Goal: Task Accomplishment & Management: Manage account settings

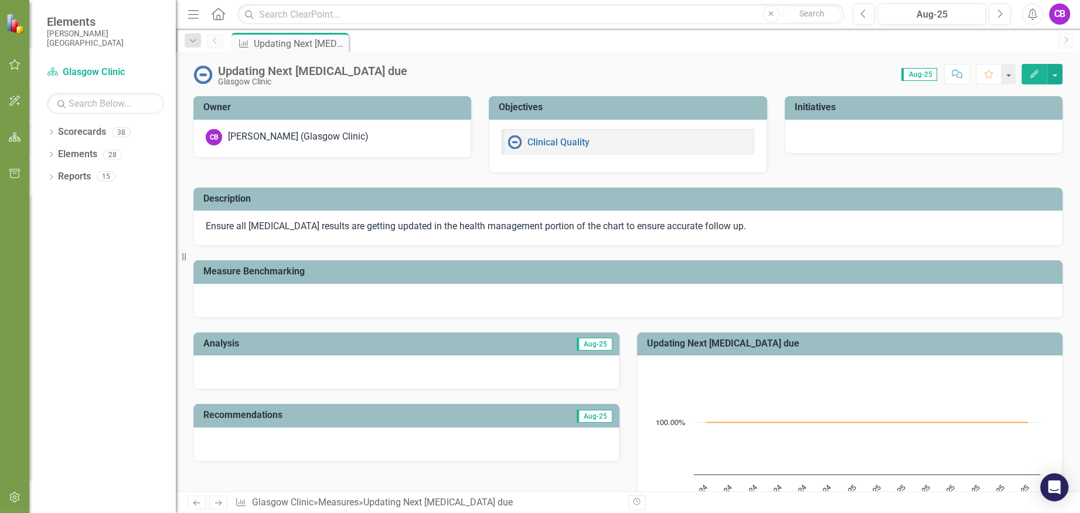
click at [1033, 75] on icon "button" at bounding box center [1034, 74] width 8 height 8
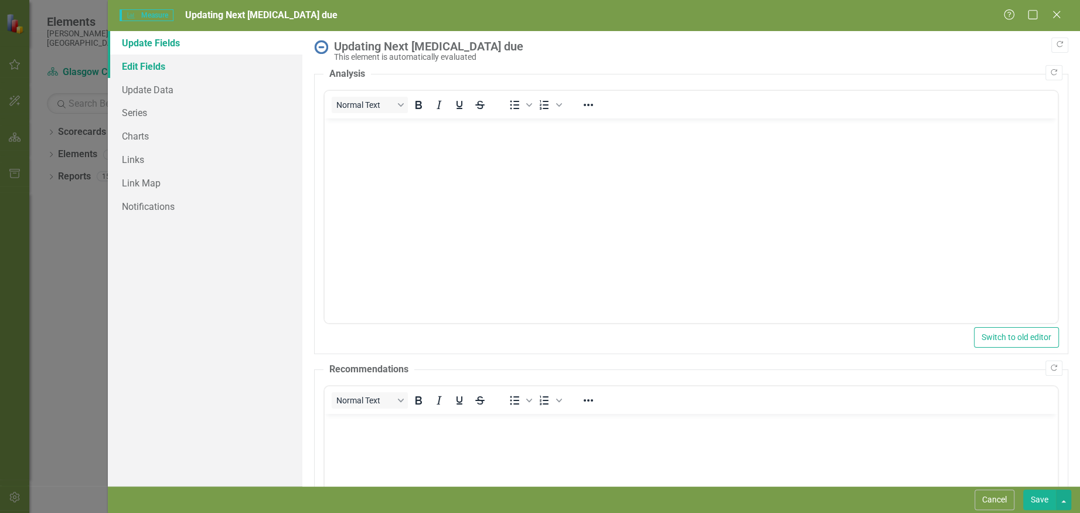
click at [141, 67] on link "Edit Fields" at bounding box center [205, 66] width 195 height 23
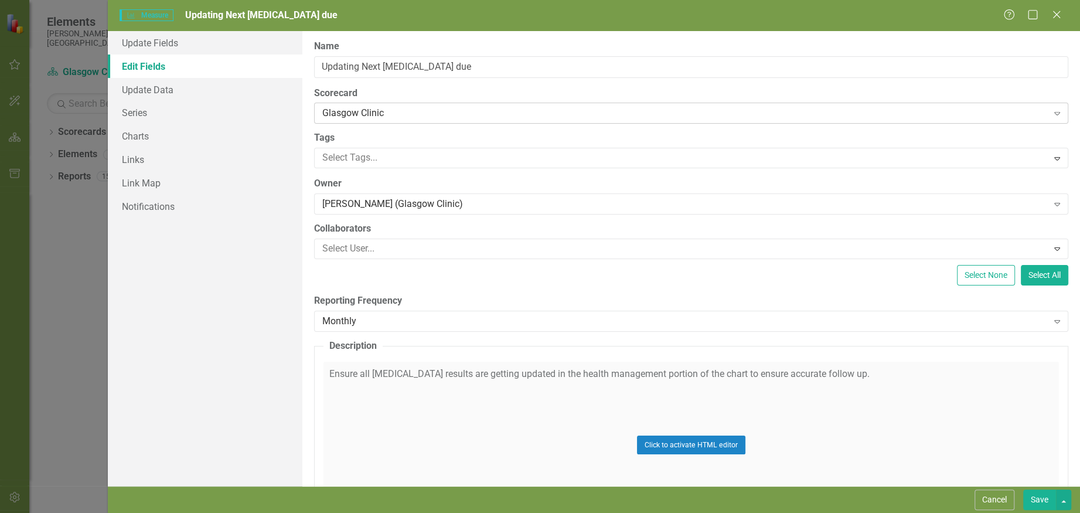
click at [1054, 114] on icon at bounding box center [1057, 114] width 6 height 4
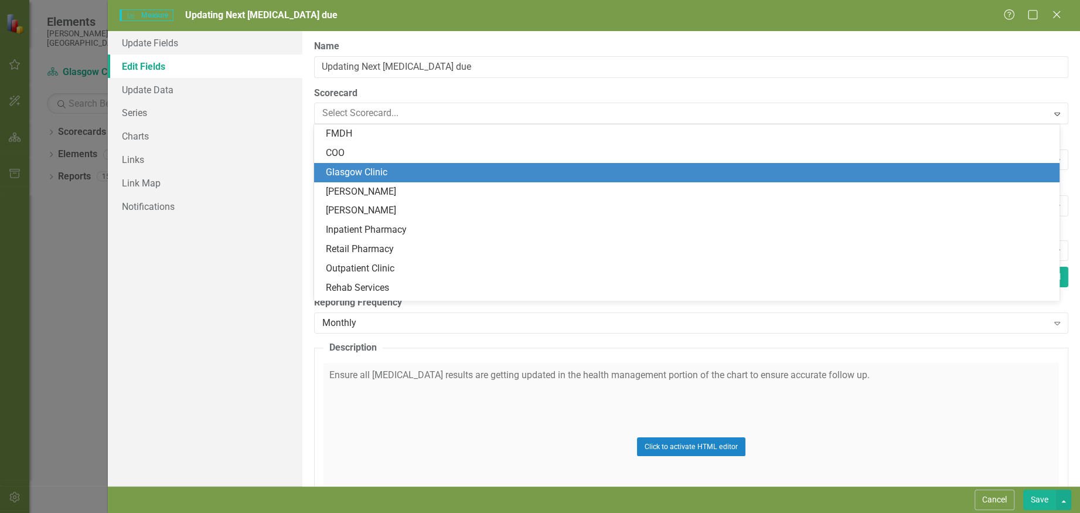
scroll to position [38, 0]
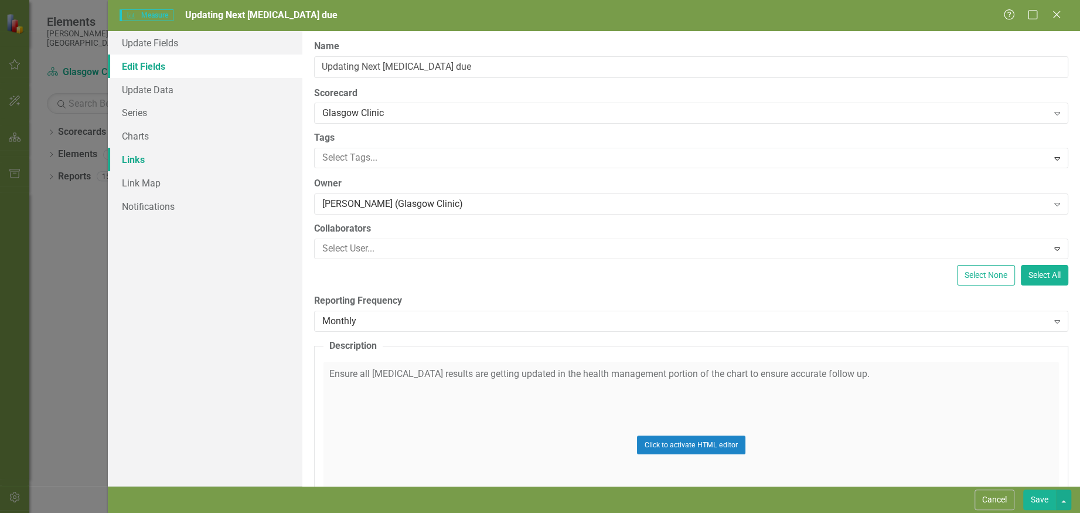
click at [239, 159] on link "Links" at bounding box center [205, 159] width 195 height 23
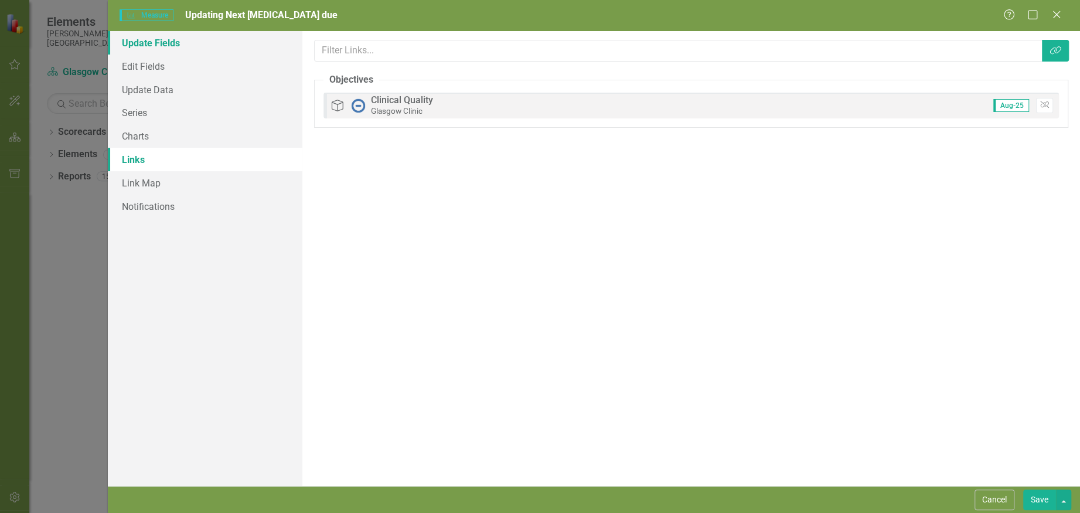
click at [168, 42] on link "Update Fields" at bounding box center [205, 42] width 195 height 23
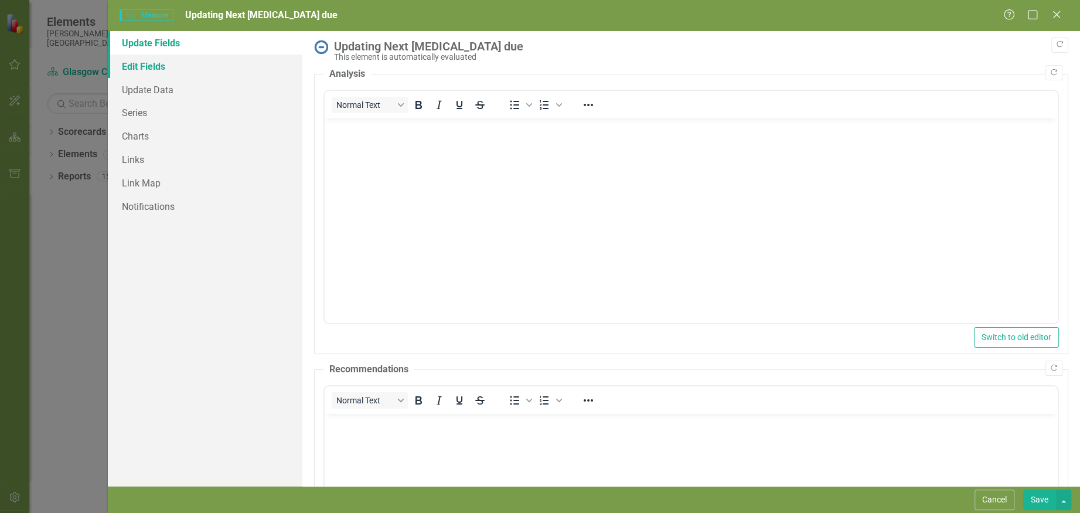
click at [155, 72] on link "Edit Fields" at bounding box center [205, 66] width 195 height 23
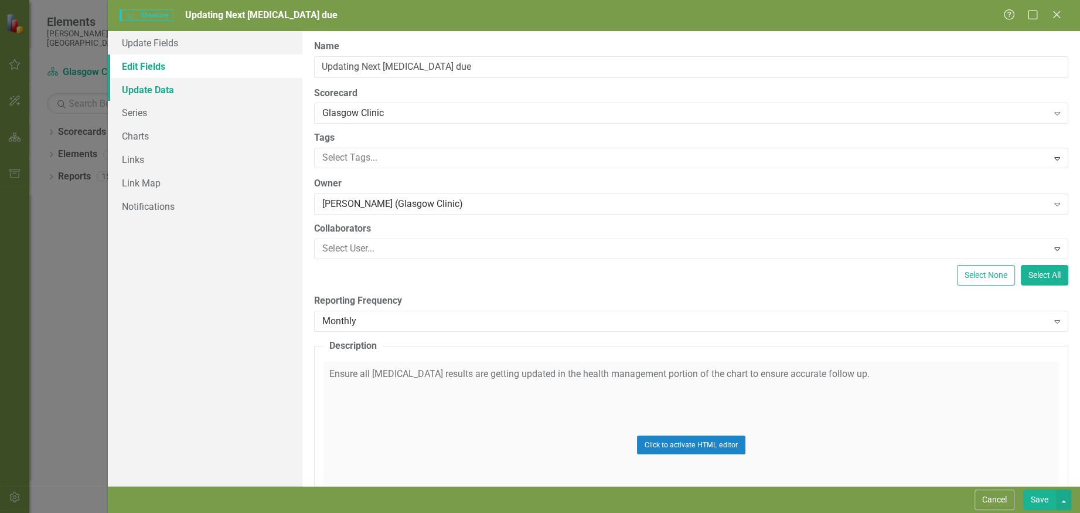
drag, startPoint x: 161, startPoint y: 89, endPoint x: 167, endPoint y: 98, distance: 10.6
click at [162, 89] on link "Update Data" at bounding box center [205, 89] width 195 height 23
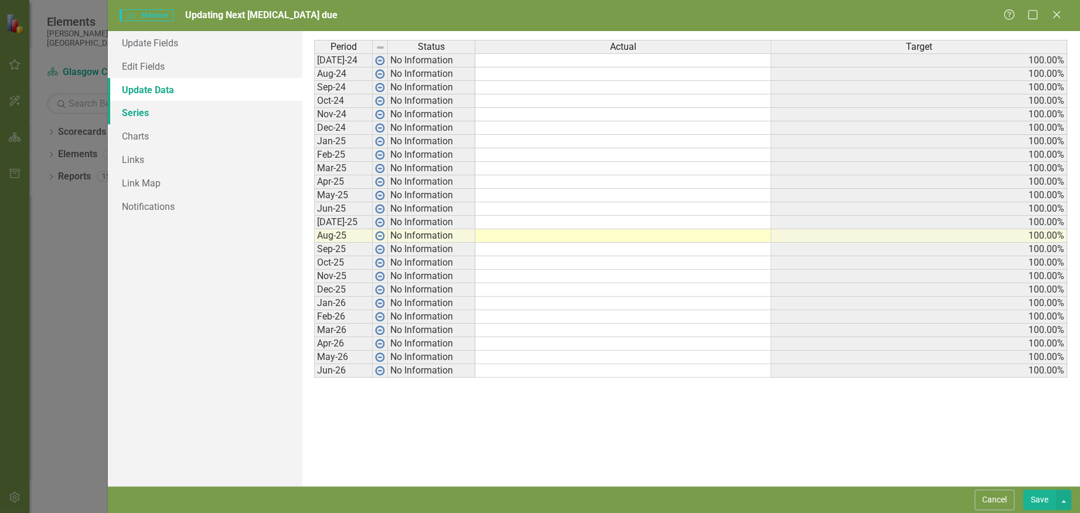
click at [134, 112] on link "Series" at bounding box center [205, 112] width 195 height 23
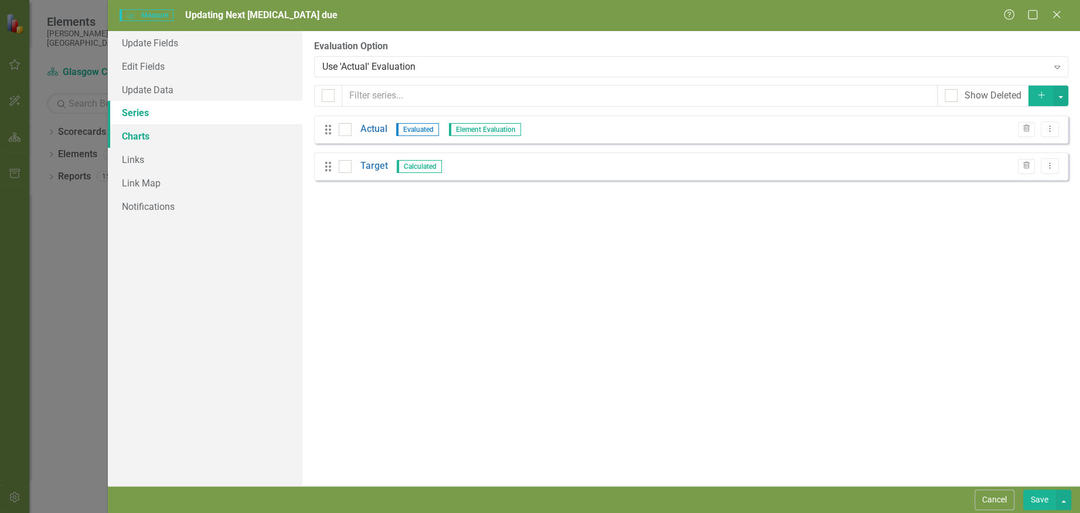
click at [138, 136] on link "Charts" at bounding box center [205, 135] width 195 height 23
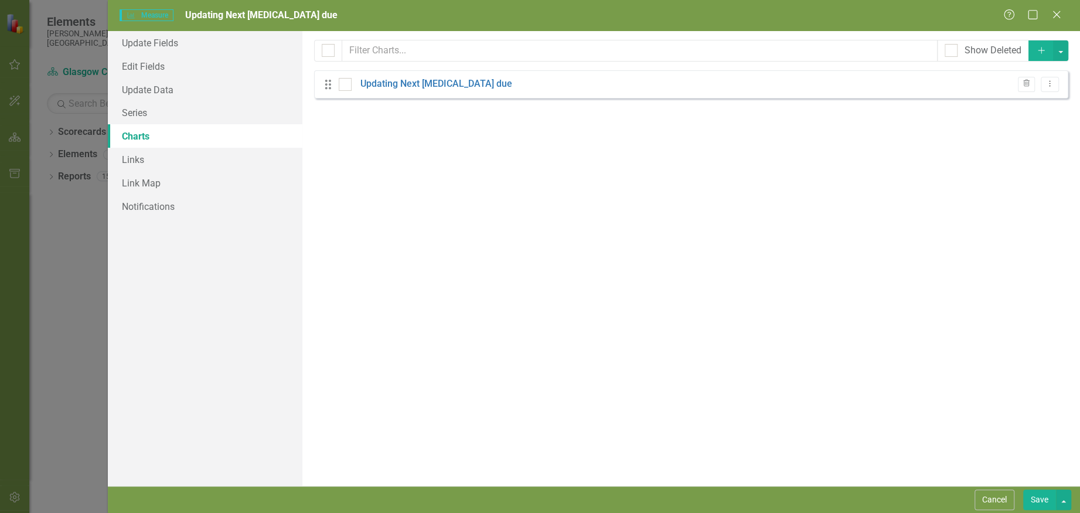
click at [518, 86] on div "Drag Updating Next Pap smear due Trash Dropdown Menu" at bounding box center [691, 84] width 754 height 28
click at [348, 84] on div at bounding box center [345, 84] width 13 height 13
click at [346, 84] on input "checkbox" at bounding box center [343, 82] width 8 height 8
checkbox input "true"
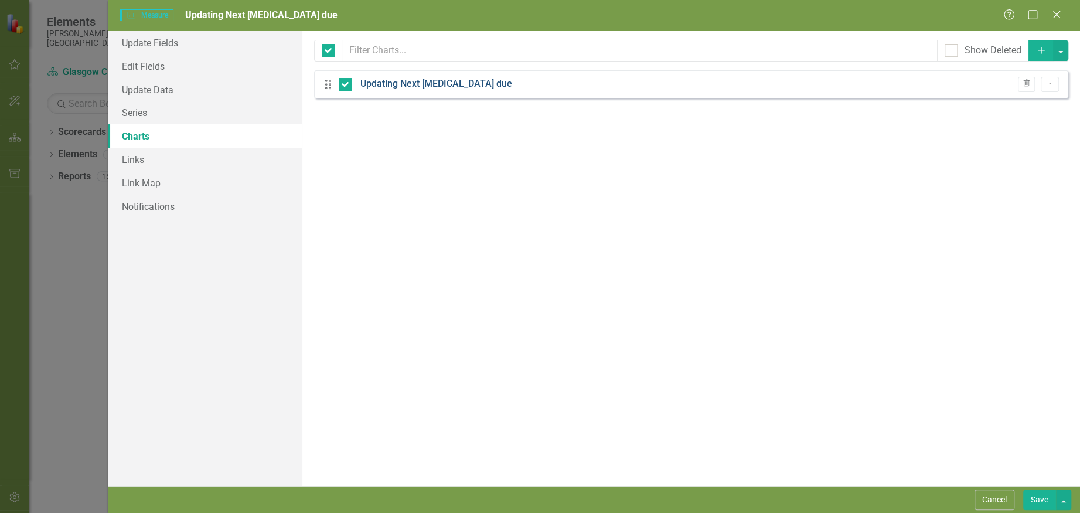
click at [478, 89] on link "Updating Next [MEDICAL_DATA] due" at bounding box center [436, 83] width 152 height 13
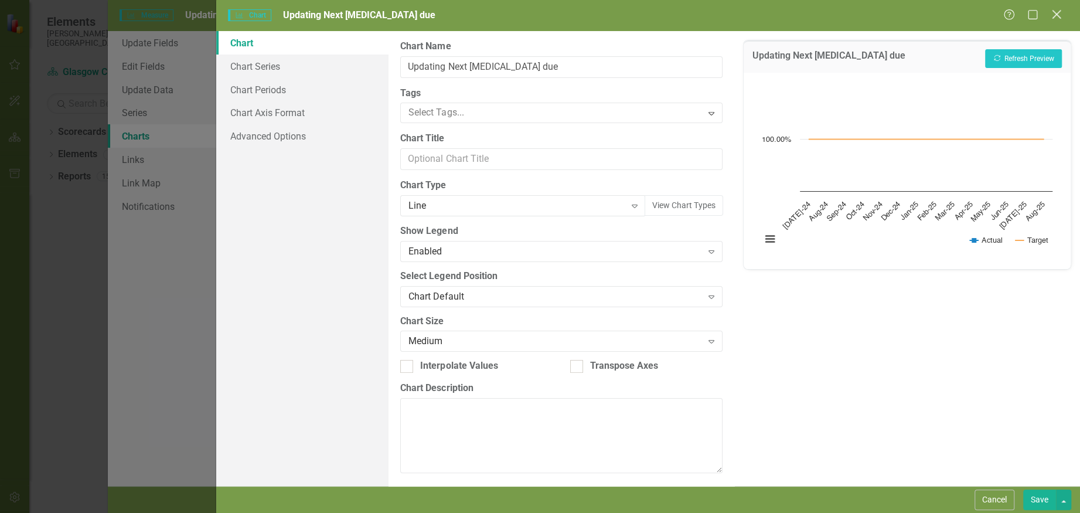
click at [1050, 16] on icon "Close" at bounding box center [1056, 14] width 15 height 11
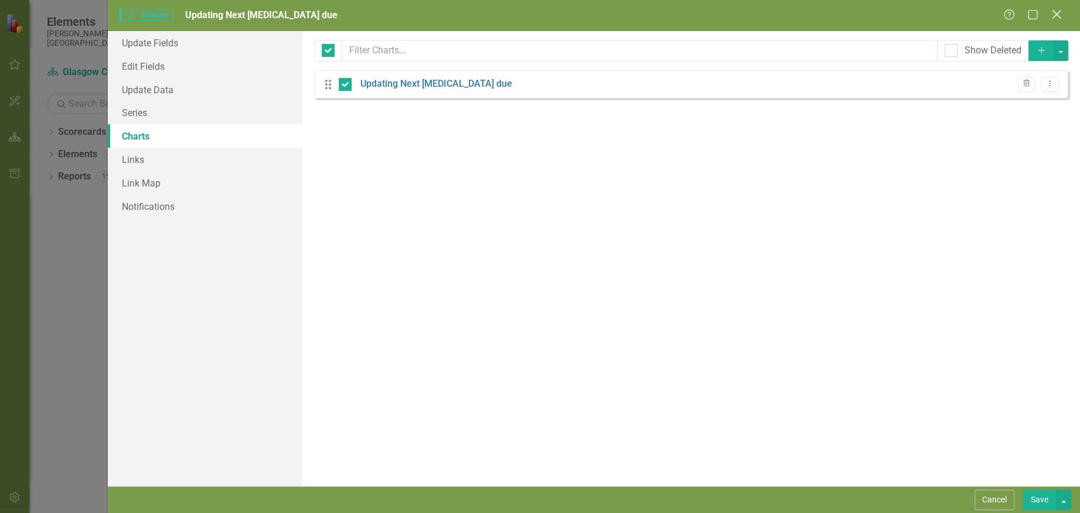
click at [1055, 19] on icon "Close" at bounding box center [1056, 14] width 15 height 11
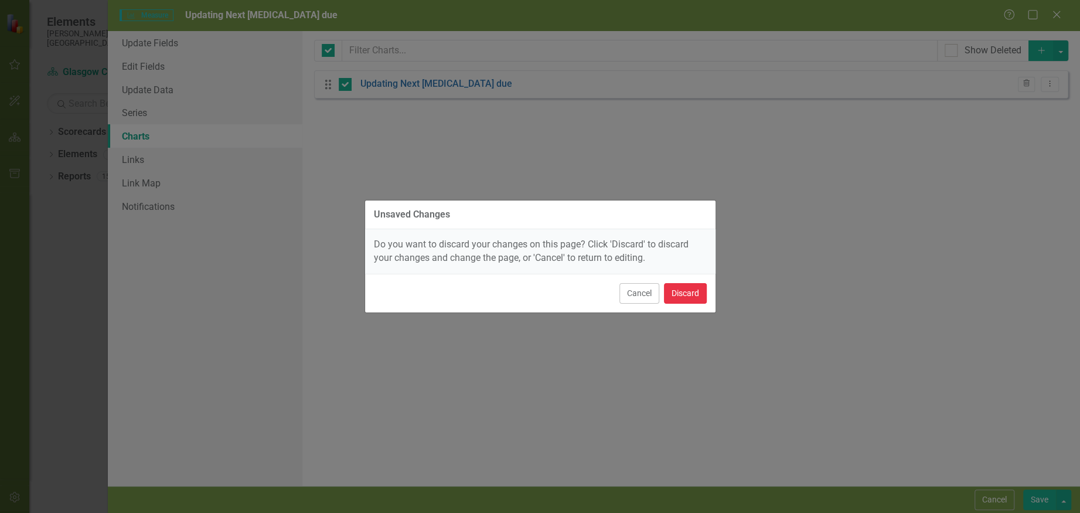
click at [672, 291] on button "Discard" at bounding box center [685, 293] width 43 height 21
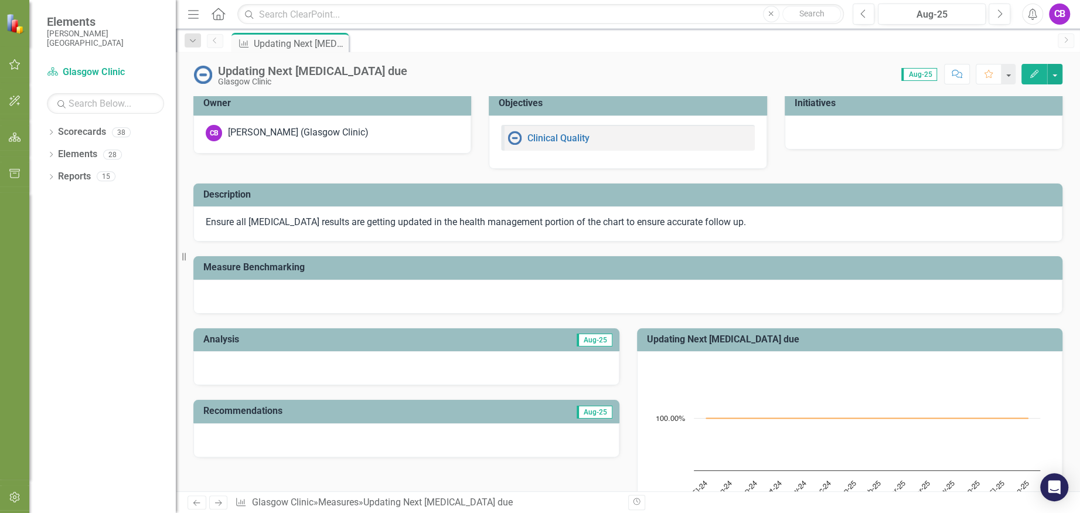
scroll to position [0, 0]
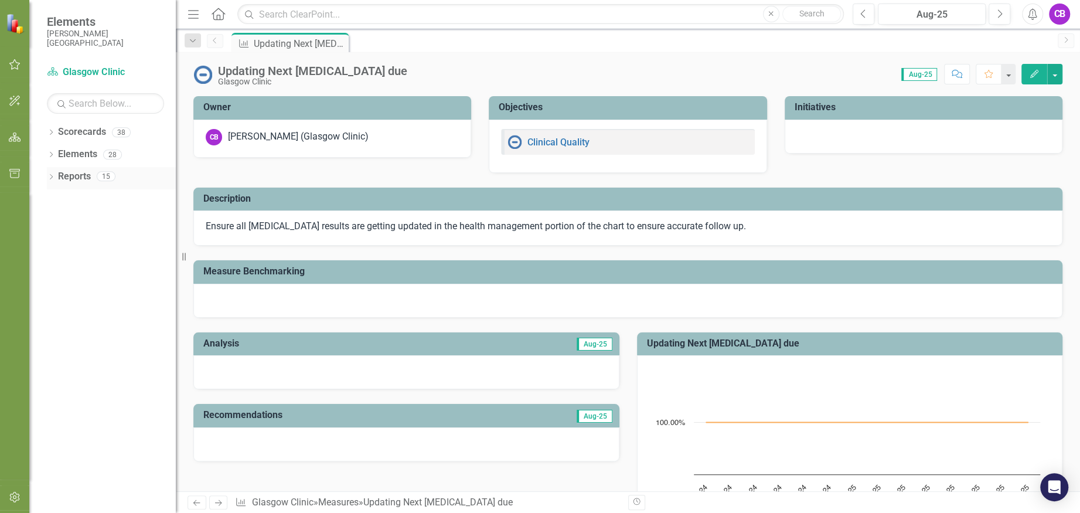
click at [88, 176] on link "Reports" at bounding box center [74, 176] width 33 height 13
click at [74, 177] on link "Reports" at bounding box center [74, 176] width 33 height 13
click at [198, 15] on icon "Menu" at bounding box center [193, 14] width 15 height 12
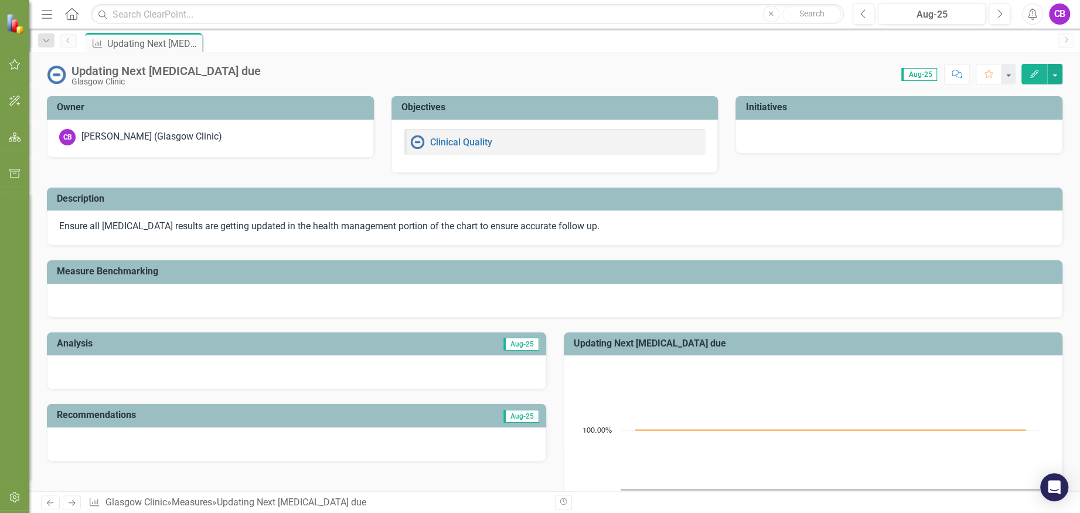
drag, startPoint x: 47, startPoint y: 6, endPoint x: 72, endPoint y: 12, distance: 25.7
click at [47, 6] on button "Menu" at bounding box center [46, 14] width 15 height 20
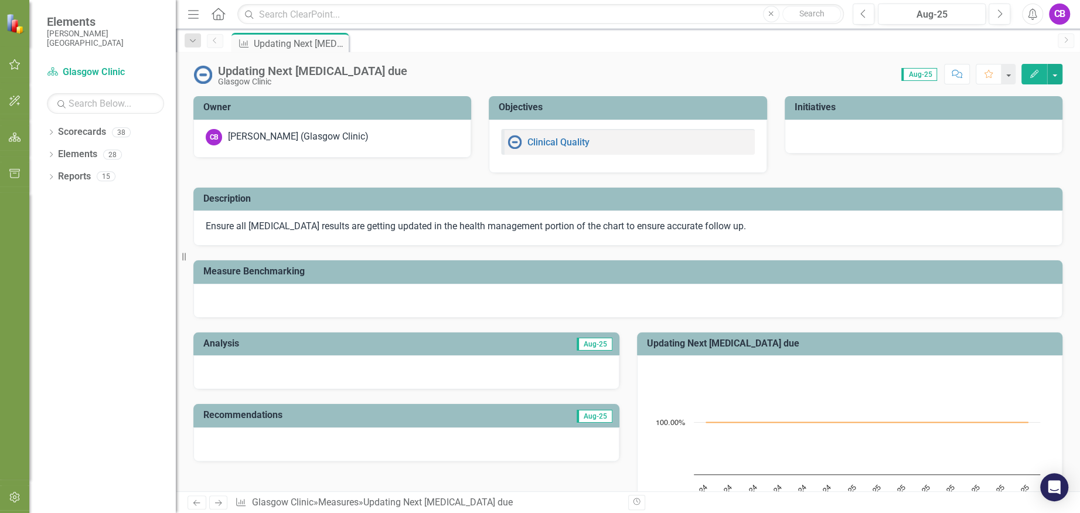
click at [13, 101] on icon "button" at bounding box center [15, 100] width 12 height 9
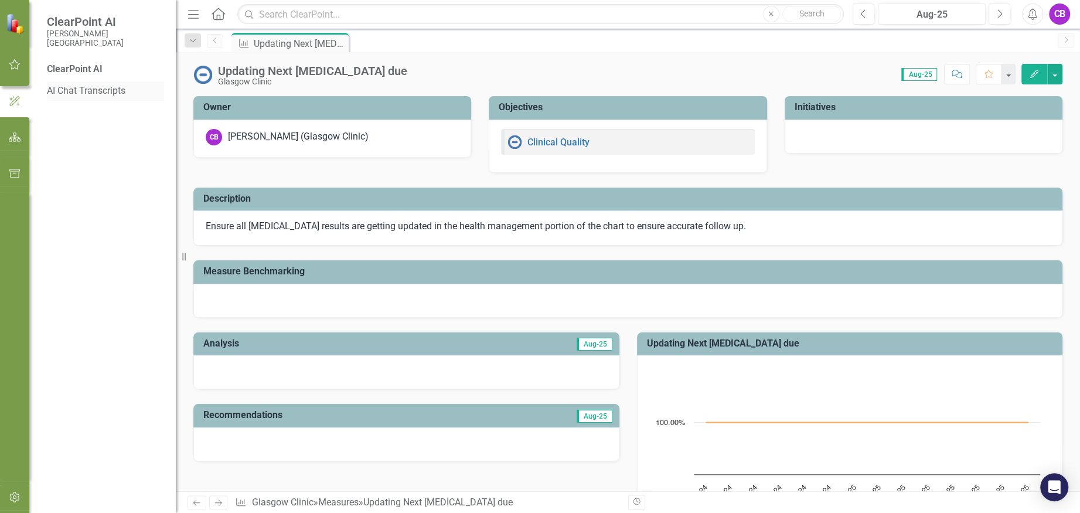
click at [97, 92] on link "AI Chat Transcripts" at bounding box center [105, 90] width 117 height 13
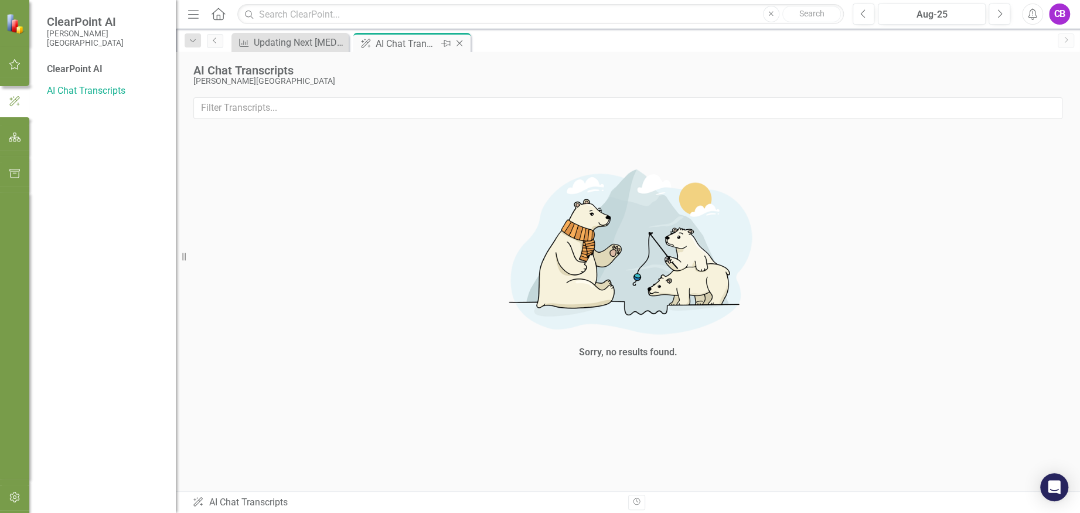
click at [459, 43] on icon at bounding box center [460, 43] width 6 height 6
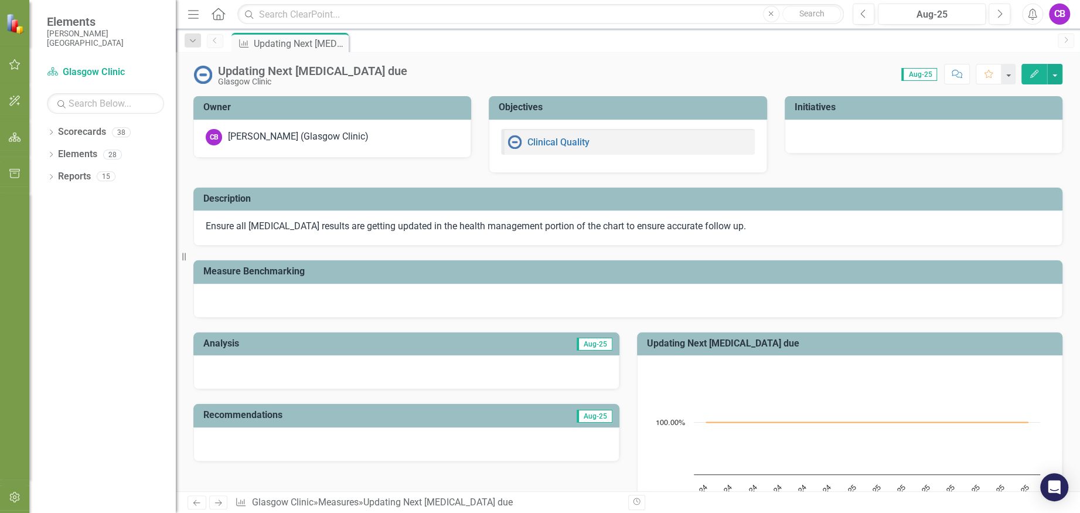
click at [322, 232] on p "Ensure all [MEDICAL_DATA] results are getting updated in the health management …" at bounding box center [628, 226] width 845 height 13
click at [333, 295] on div at bounding box center [627, 301] width 869 height 34
click at [364, 363] on div at bounding box center [406, 372] width 426 height 34
drag, startPoint x: 363, startPoint y: 452, endPoint x: 542, endPoint y: 396, distance: 187.2
click at [365, 450] on div at bounding box center [406, 444] width 426 height 34
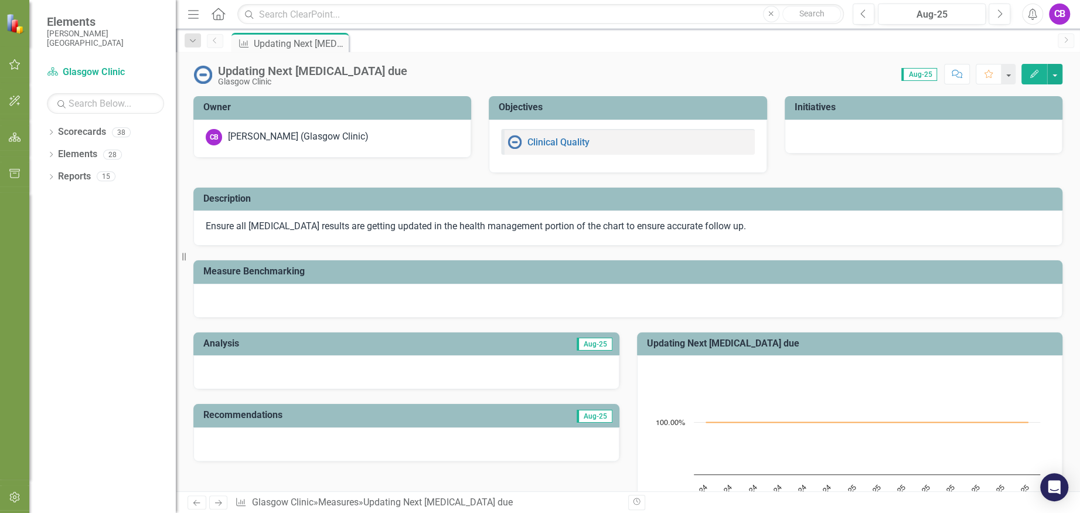
click at [584, 345] on span "Aug-25" at bounding box center [595, 344] width 36 height 13
click at [1030, 71] on icon "Edit" at bounding box center [1034, 74] width 11 height 8
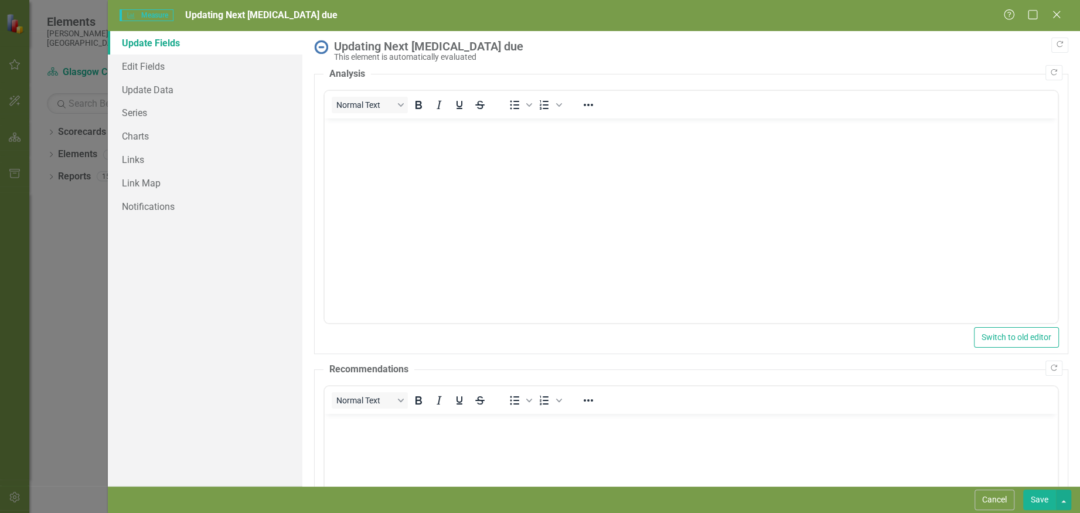
click at [440, 250] on body "Rich Text Area. Press ALT-0 for help." at bounding box center [691, 206] width 733 height 176
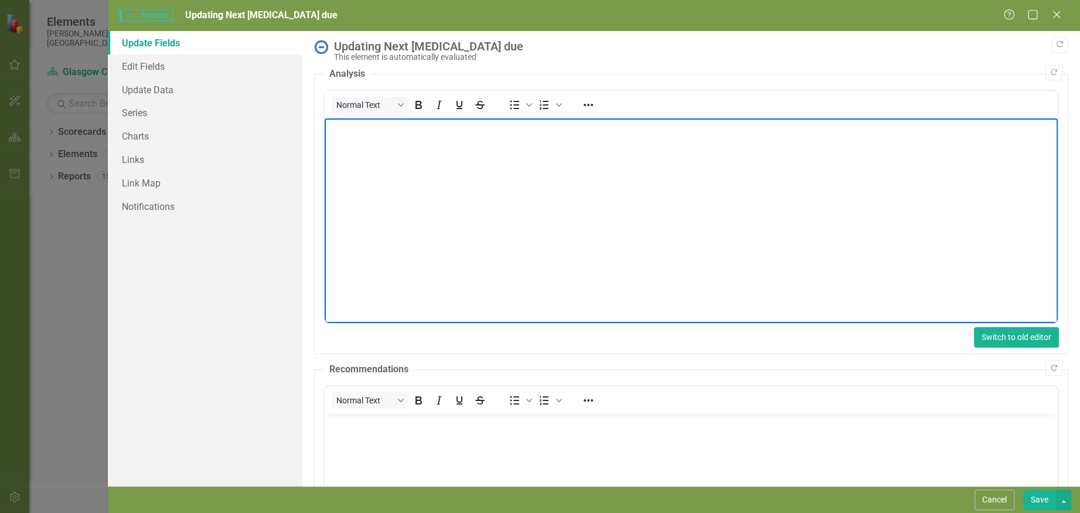
click at [1033, 335] on button "Switch to old editor" at bounding box center [1016, 337] width 85 height 21
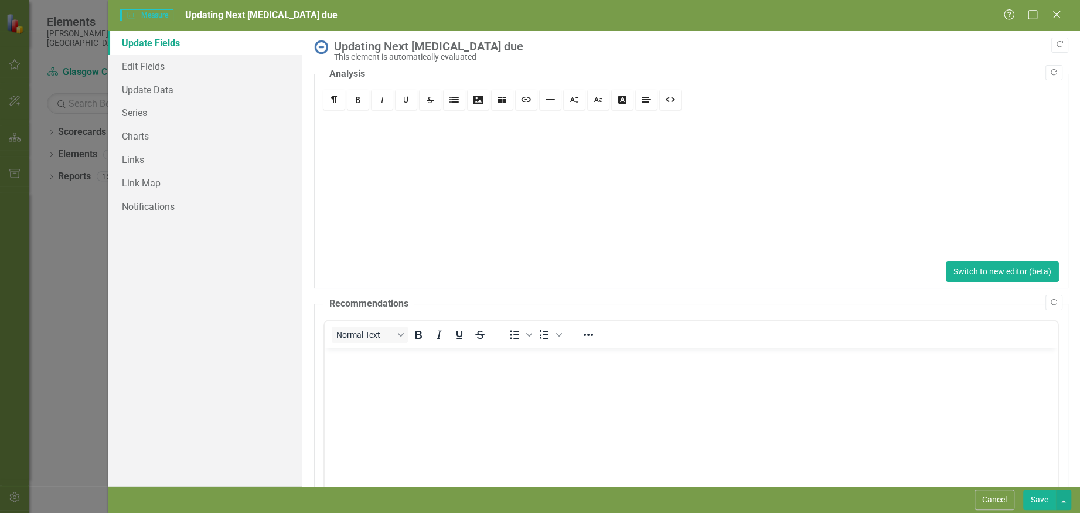
drag, startPoint x: 577, startPoint y: 260, endPoint x: 985, endPoint y: 266, distance: 408.6
click at [985, 266] on button "Switch to new editor (beta)" at bounding box center [1002, 271] width 113 height 21
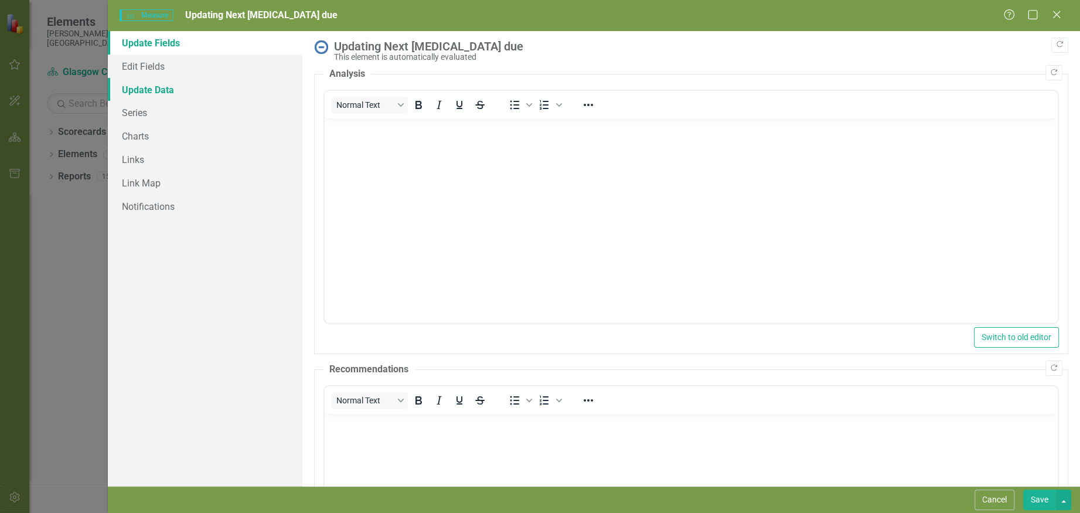
click at [151, 90] on link "Update Data" at bounding box center [205, 89] width 195 height 23
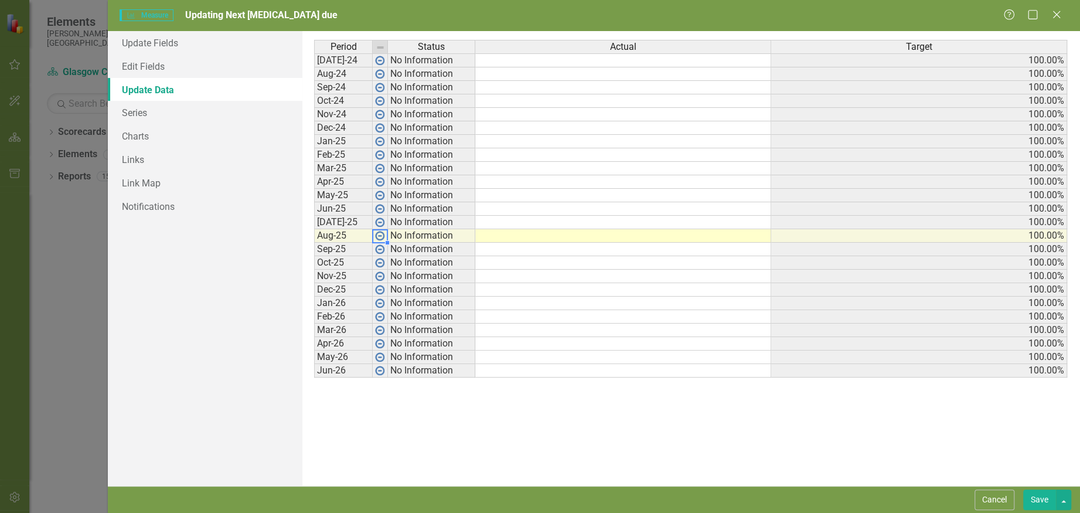
click at [380, 235] on img at bounding box center [379, 235] width 9 height 9
click at [352, 234] on td "Aug-25" at bounding box center [343, 235] width 59 height 13
click at [1025, 232] on td "100.00%" at bounding box center [919, 235] width 296 height 13
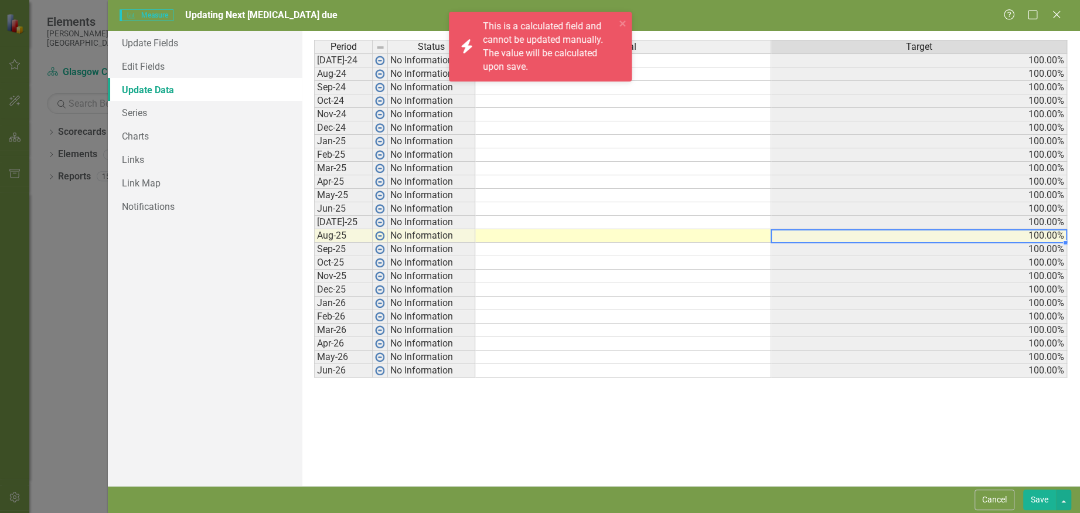
click at [1025, 232] on td "100.00%" at bounding box center [919, 235] width 296 height 13
click at [707, 222] on td at bounding box center [623, 222] width 296 height 13
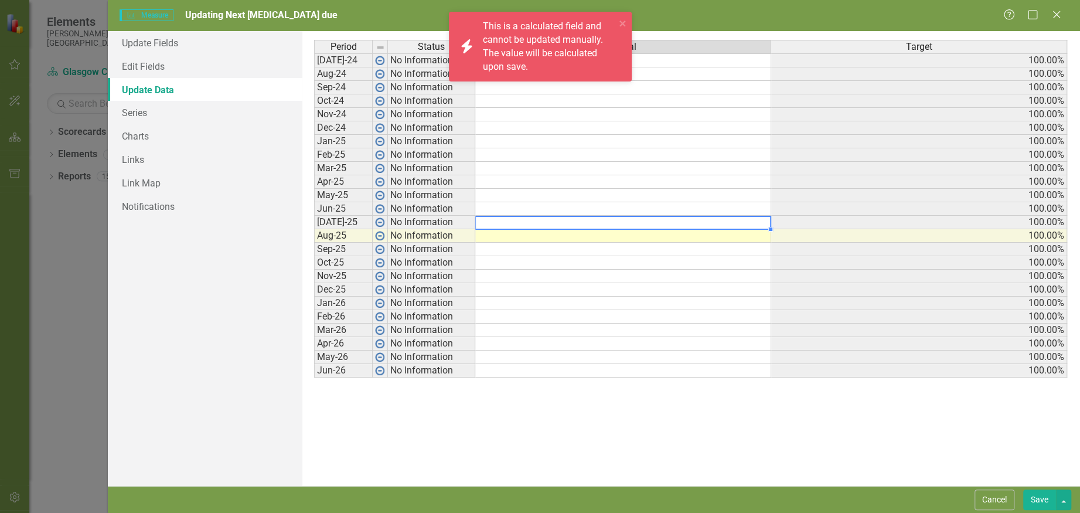
click at [703, 233] on td at bounding box center [623, 235] width 296 height 13
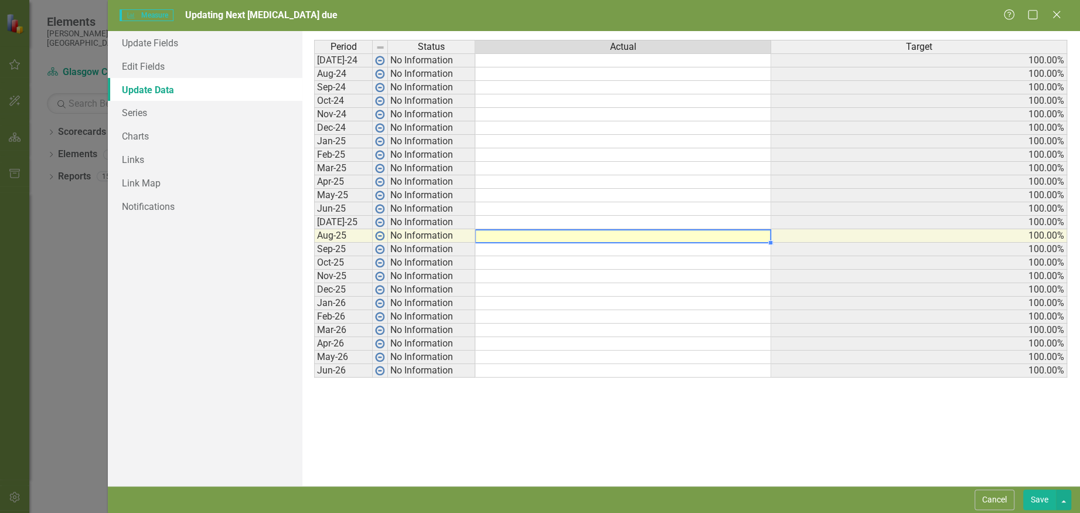
click at [667, 234] on td at bounding box center [623, 235] width 296 height 13
click at [186, 319] on div "Update Fields Edit Fields Update Data Series Charts Links Link Map Notifications" at bounding box center [205, 258] width 195 height 455
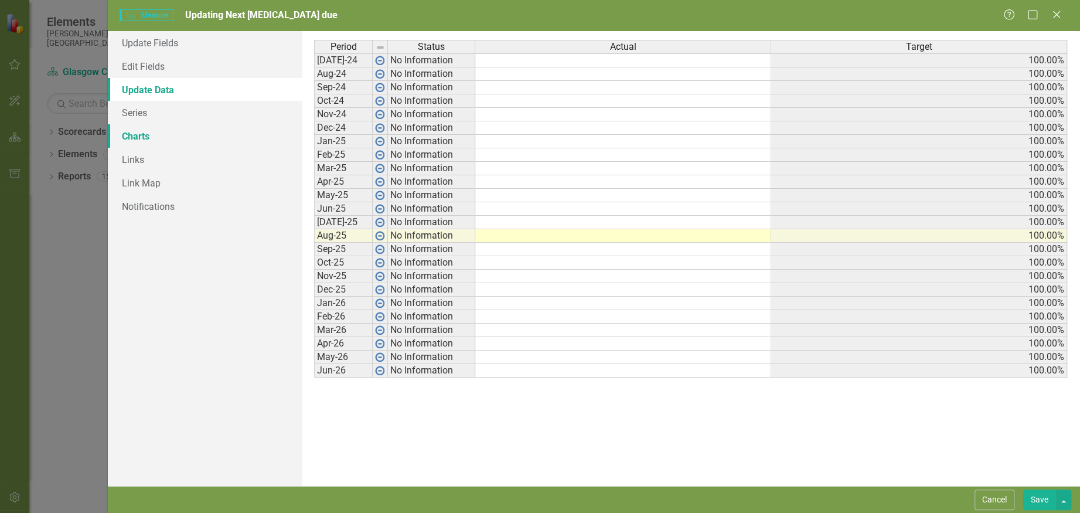
click at [137, 136] on link "Charts" at bounding box center [205, 135] width 195 height 23
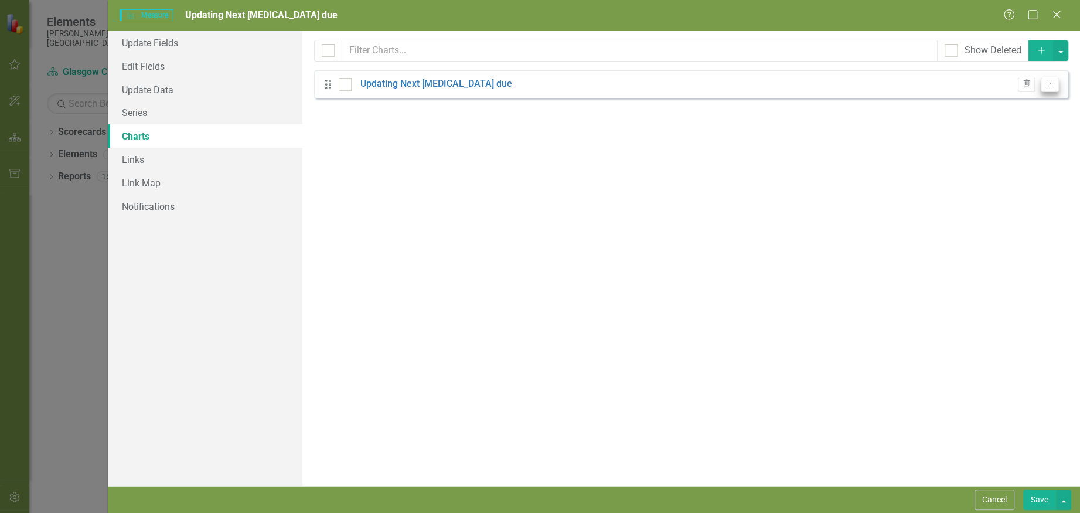
click at [1048, 86] on icon "Dropdown Menu" at bounding box center [1050, 84] width 10 height 8
click at [1019, 101] on link "Edit Edit Chart" at bounding box center [1012, 104] width 93 height 22
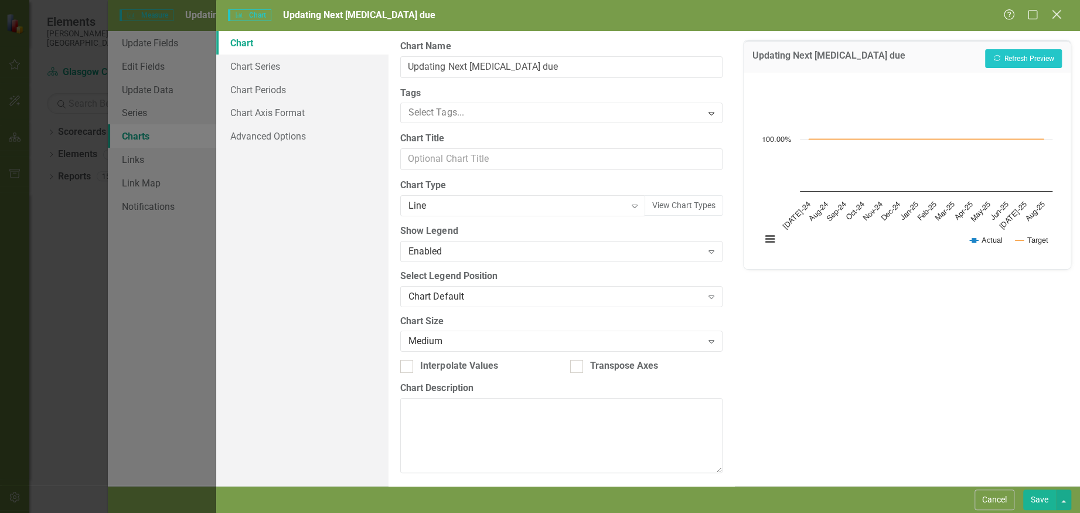
click at [1052, 9] on icon "Close" at bounding box center [1056, 14] width 15 height 11
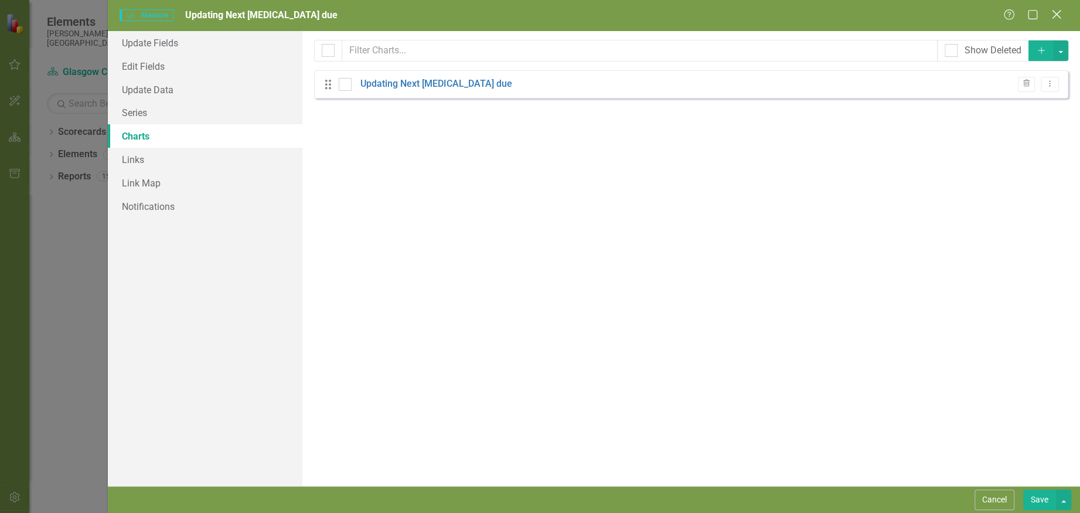
click at [1059, 15] on icon "Close" at bounding box center [1056, 14] width 15 height 11
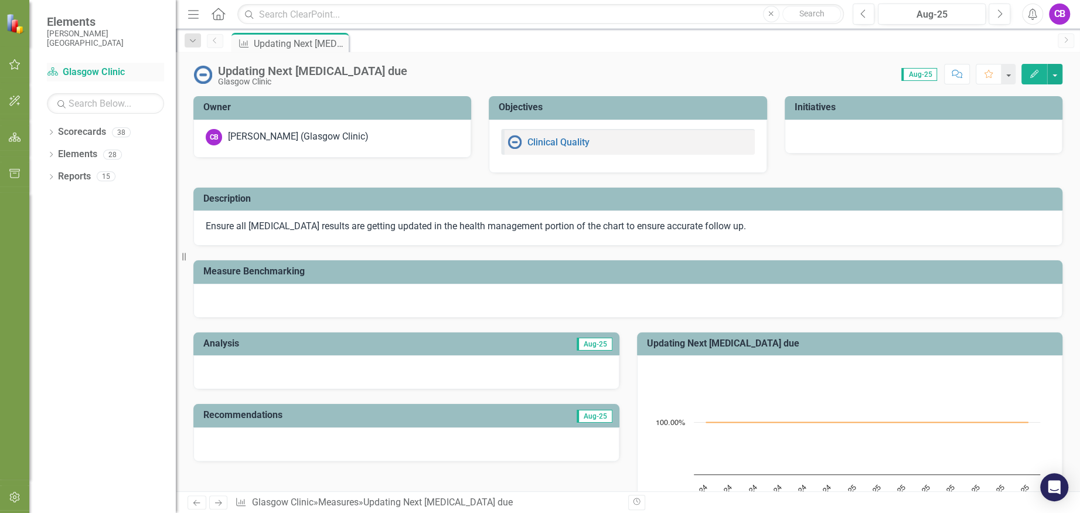
click at [99, 74] on link "Scorecard Glasgow Clinic" at bounding box center [105, 72] width 117 height 13
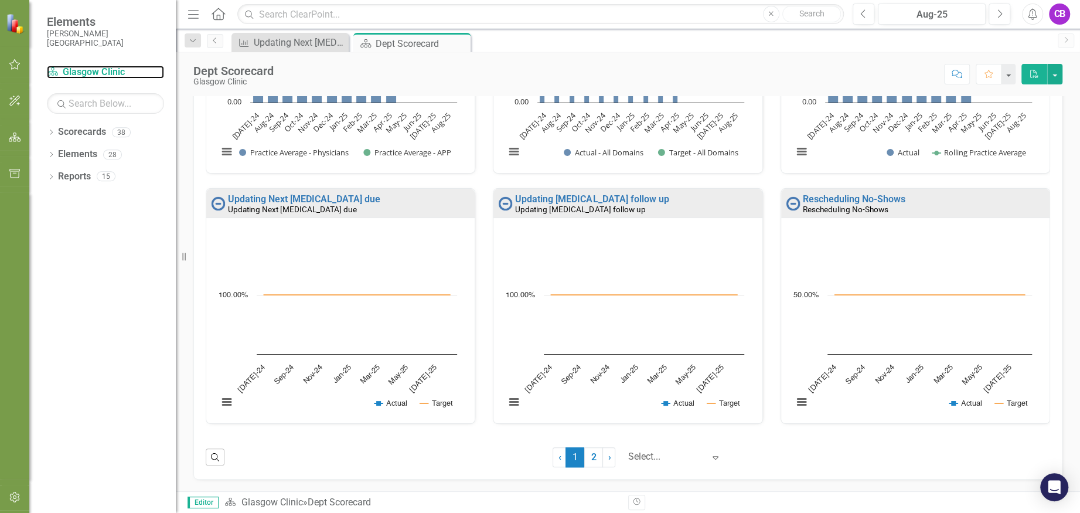
scroll to position [918, 0]
click at [304, 196] on link "Updating Next [MEDICAL_DATA] due" at bounding box center [304, 198] width 152 height 11
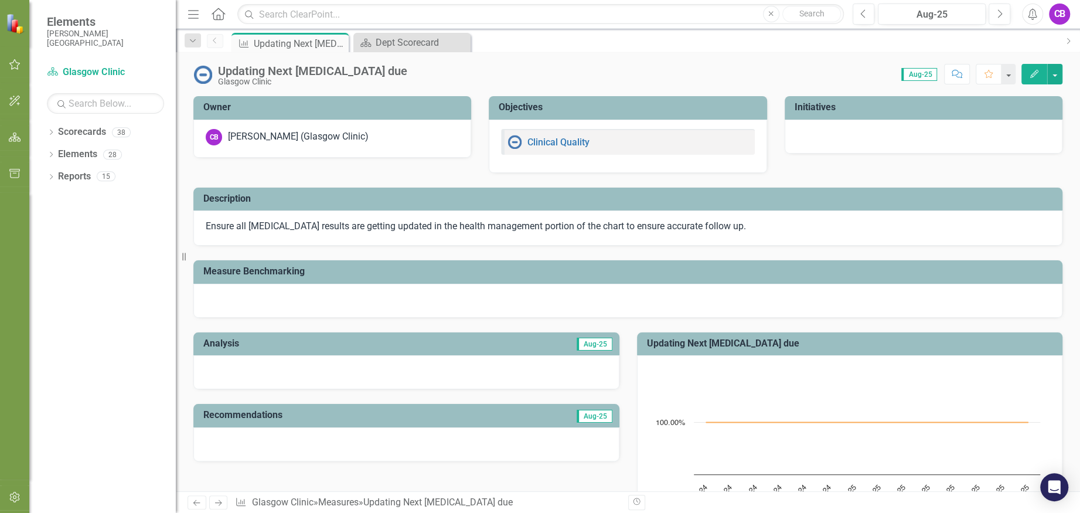
drag, startPoint x: 370, startPoint y: 217, endPoint x: 777, endPoint y: 62, distance: 436.0
click at [777, 62] on div "Updating Next Pap smear due Glasgow Clinic Score: 0.00 Aug-25 Completed Comment…" at bounding box center [628, 69] width 904 height 35
click at [1053, 74] on button "button" at bounding box center [1054, 74] width 15 height 21
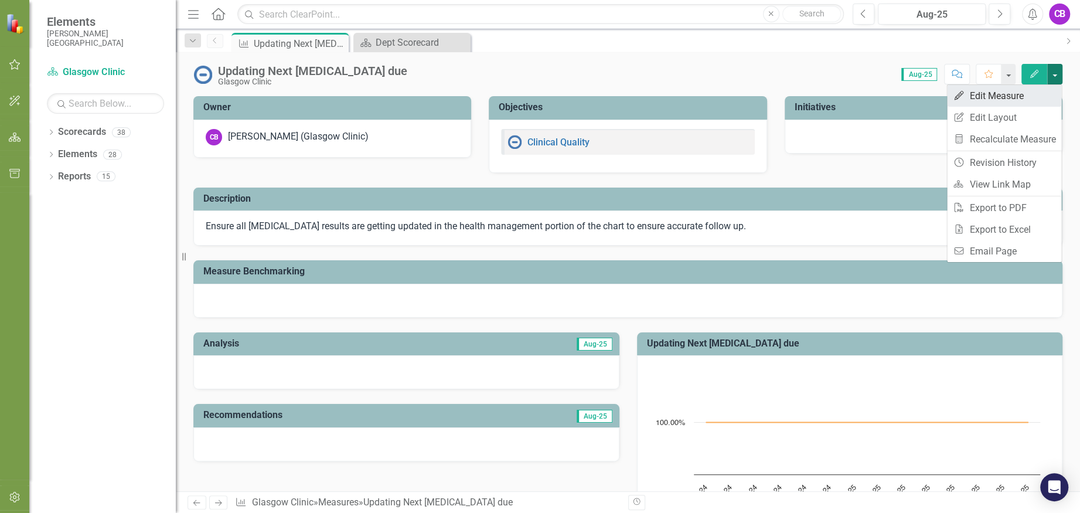
click at [1018, 93] on link "Edit Edit Measure" at bounding box center [1004, 96] width 114 height 22
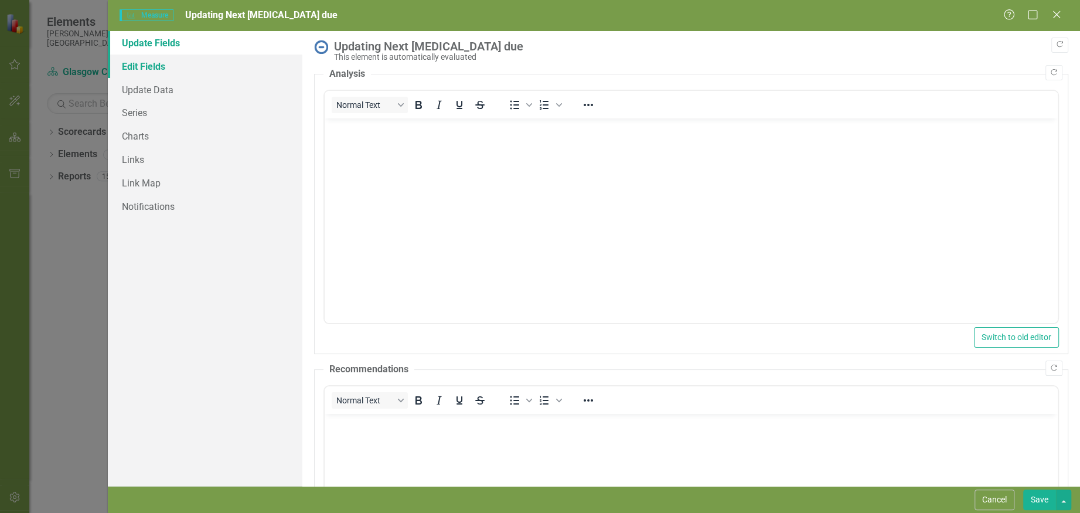
click at [142, 67] on link "Edit Fields" at bounding box center [205, 66] width 195 height 23
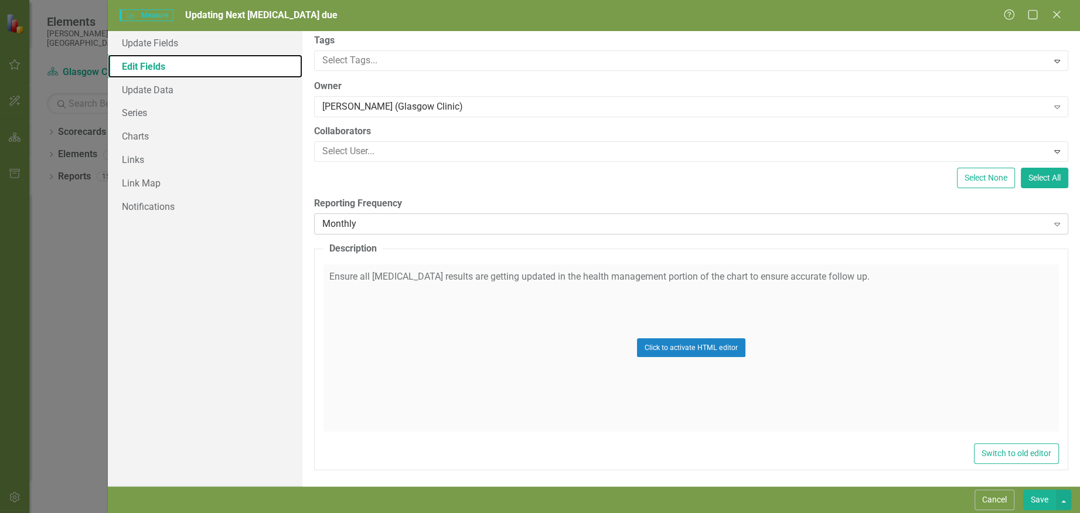
scroll to position [98, 0]
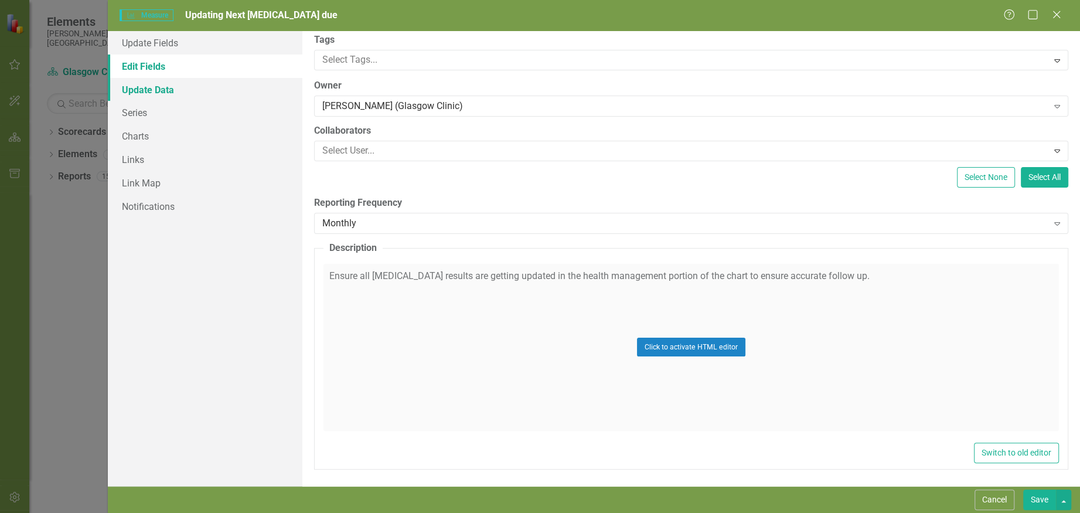
click at [166, 94] on link "Update Data" at bounding box center [205, 89] width 195 height 23
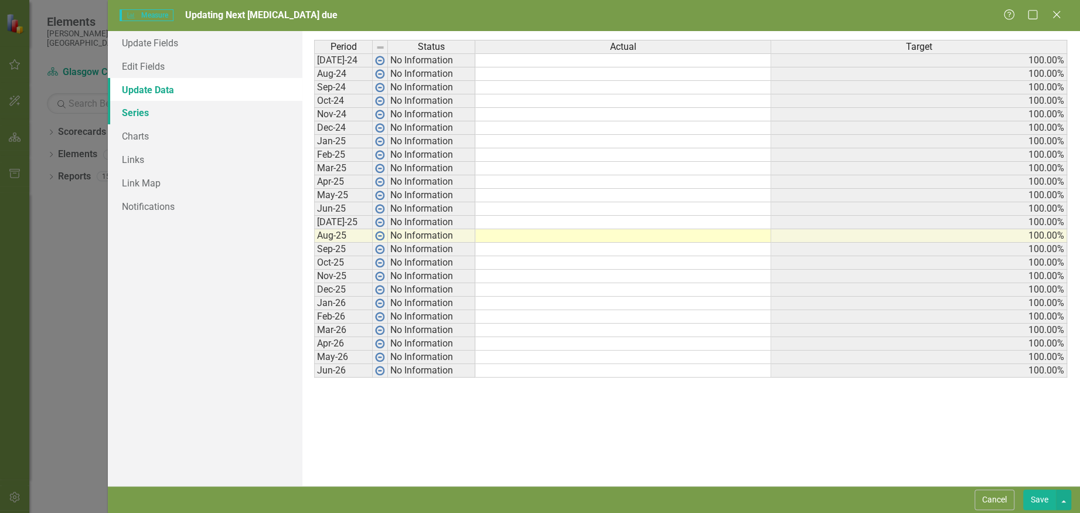
click at [146, 112] on link "Series" at bounding box center [205, 112] width 195 height 23
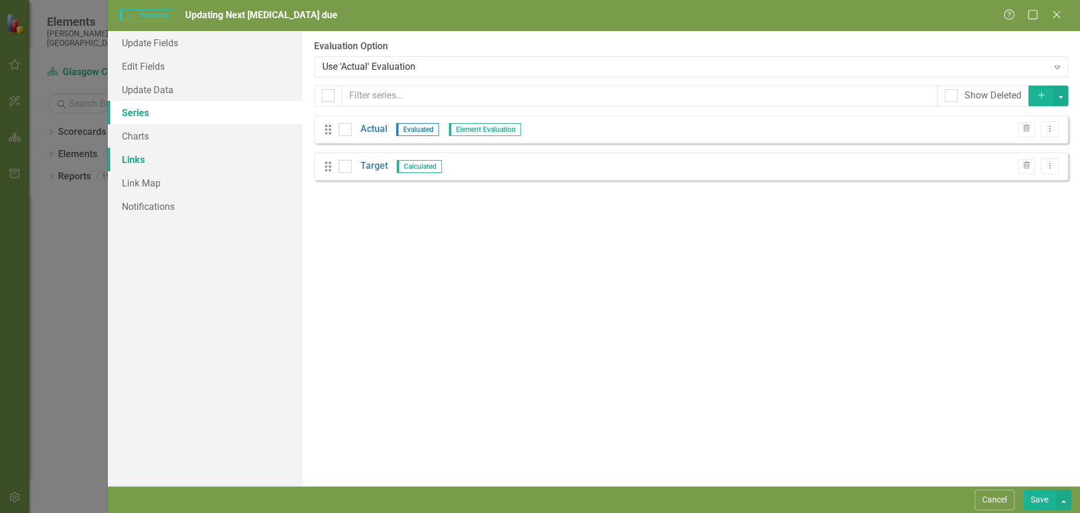
click at [131, 159] on link "Links" at bounding box center [205, 159] width 195 height 23
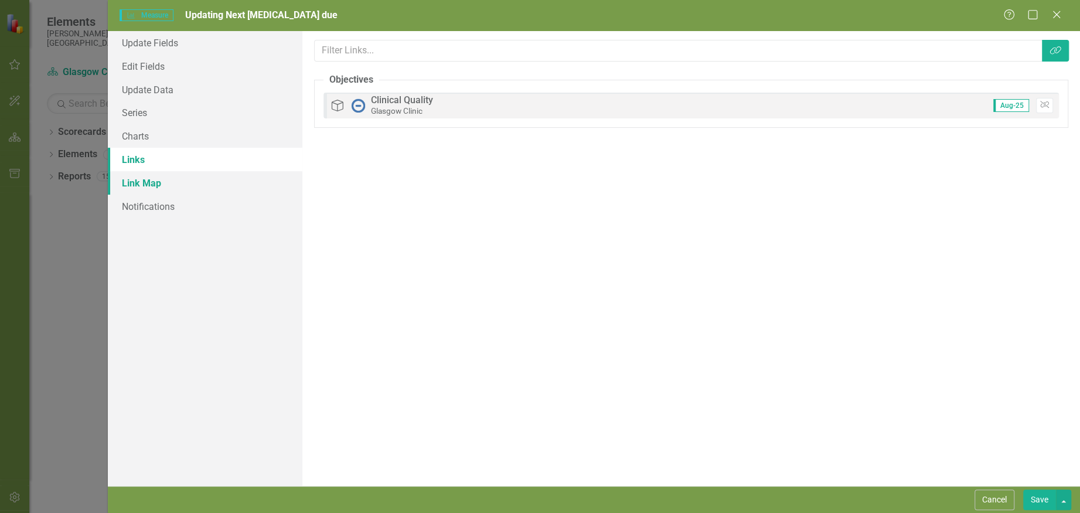
click at [193, 185] on link "Link Map" at bounding box center [205, 182] width 195 height 23
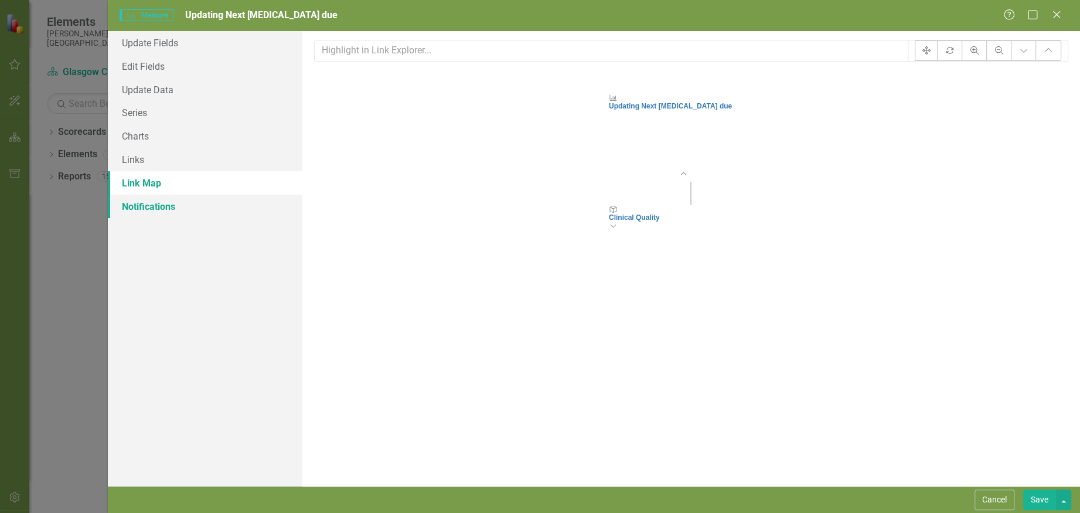
click at [171, 204] on link "Notifications" at bounding box center [205, 206] width 195 height 23
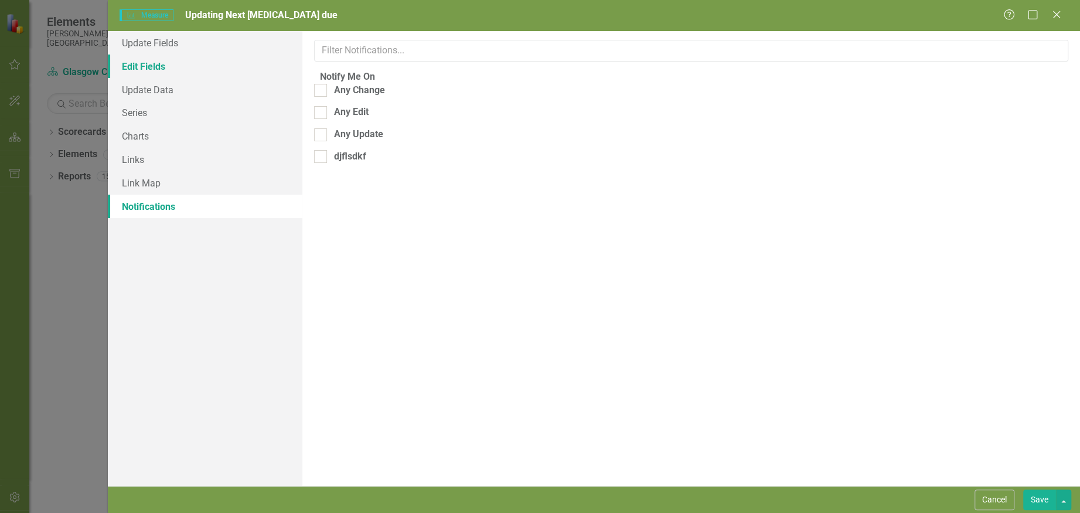
click at [135, 66] on link "Edit Fields" at bounding box center [205, 66] width 195 height 23
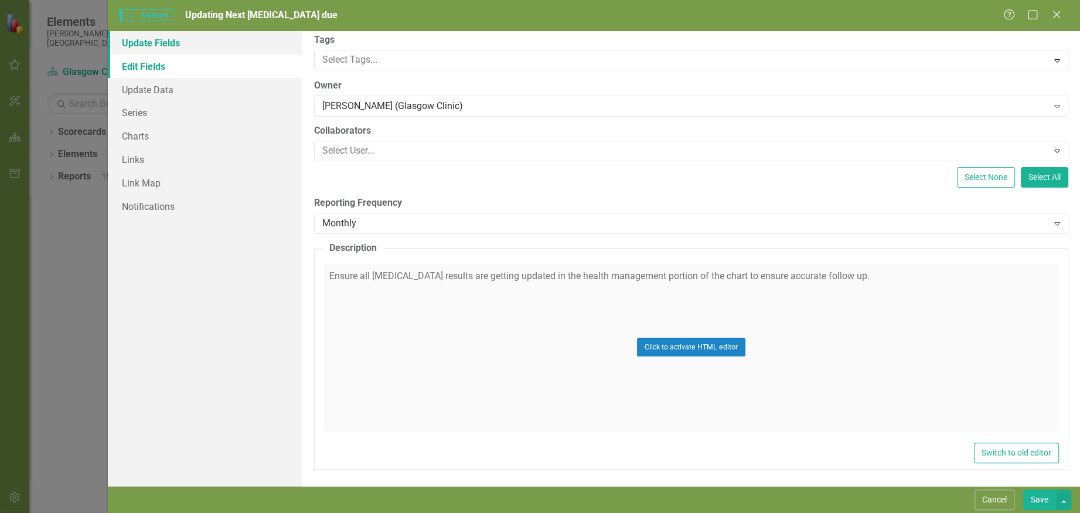
click at [151, 46] on link "Update Fields" at bounding box center [205, 42] width 195 height 23
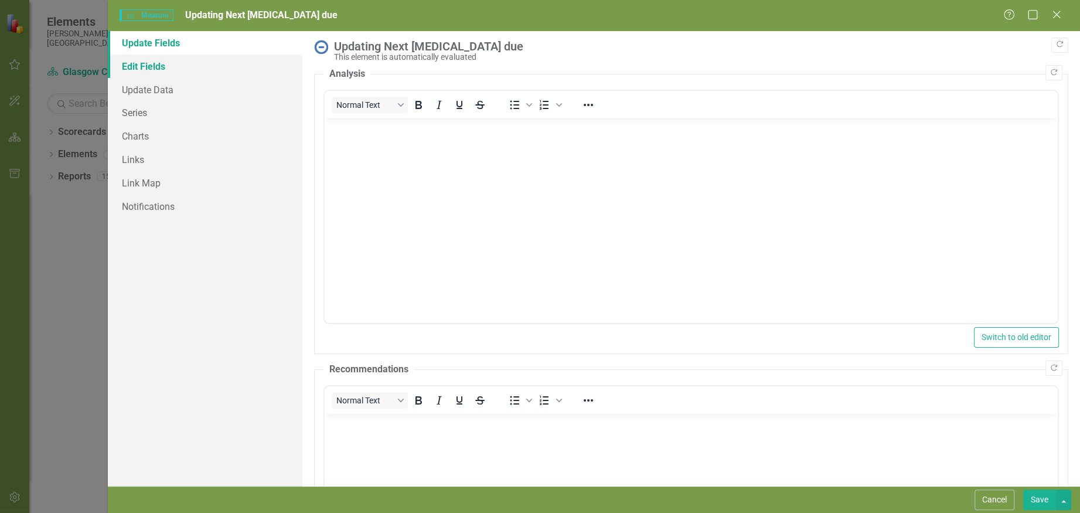
click at [155, 63] on link "Edit Fields" at bounding box center [205, 66] width 195 height 23
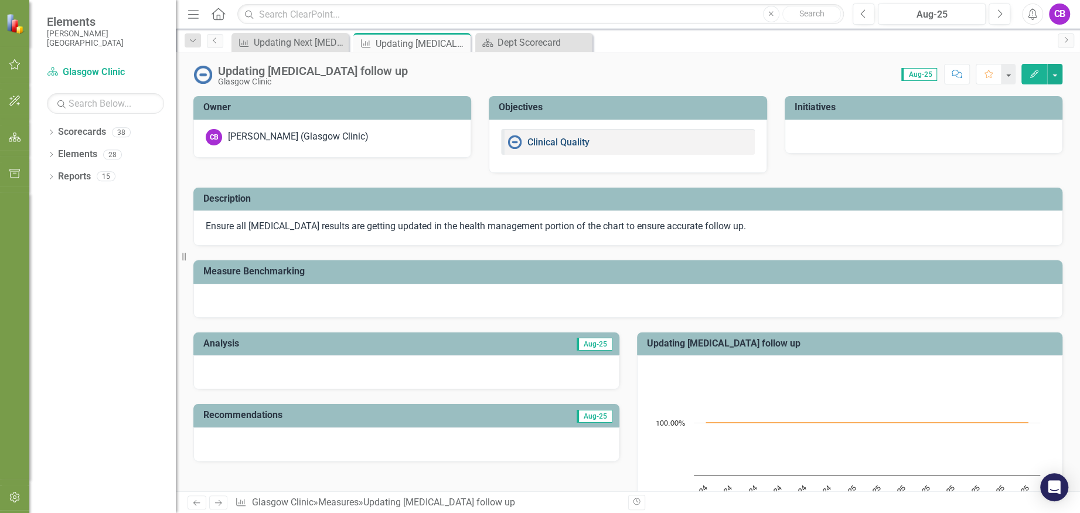
click at [536, 138] on link "Clinical Quality" at bounding box center [559, 142] width 62 height 11
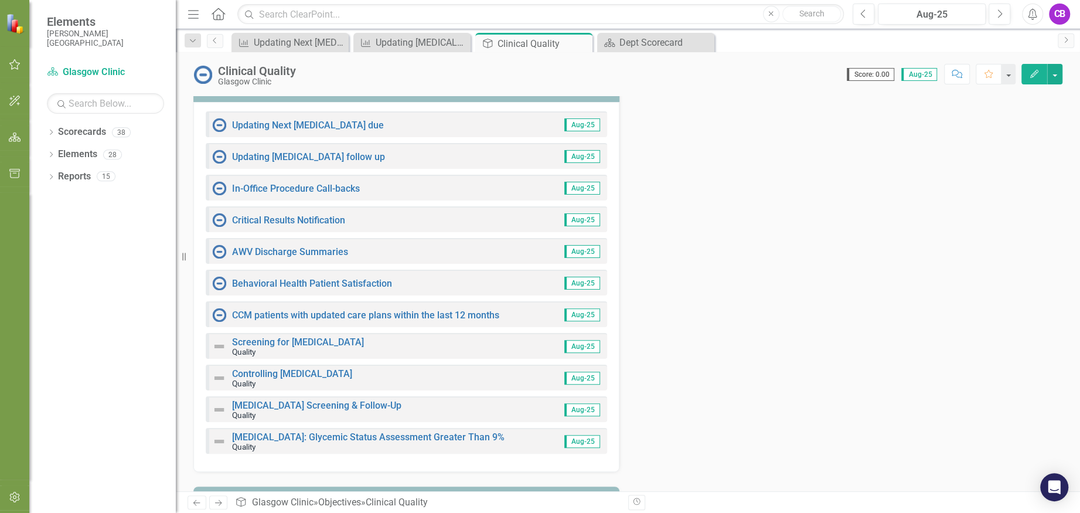
scroll to position [78, 0]
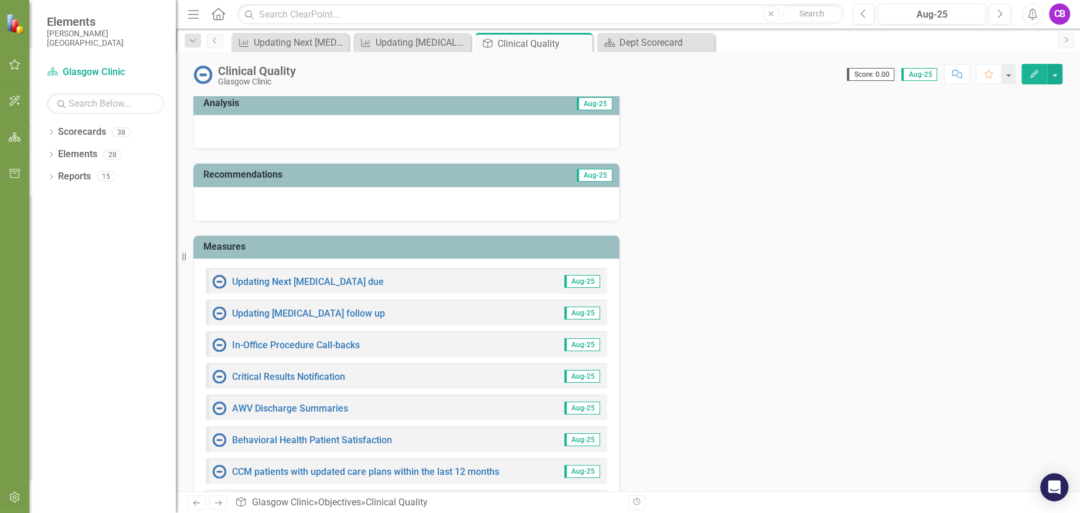
click at [1036, 72] on icon "button" at bounding box center [1034, 74] width 8 height 8
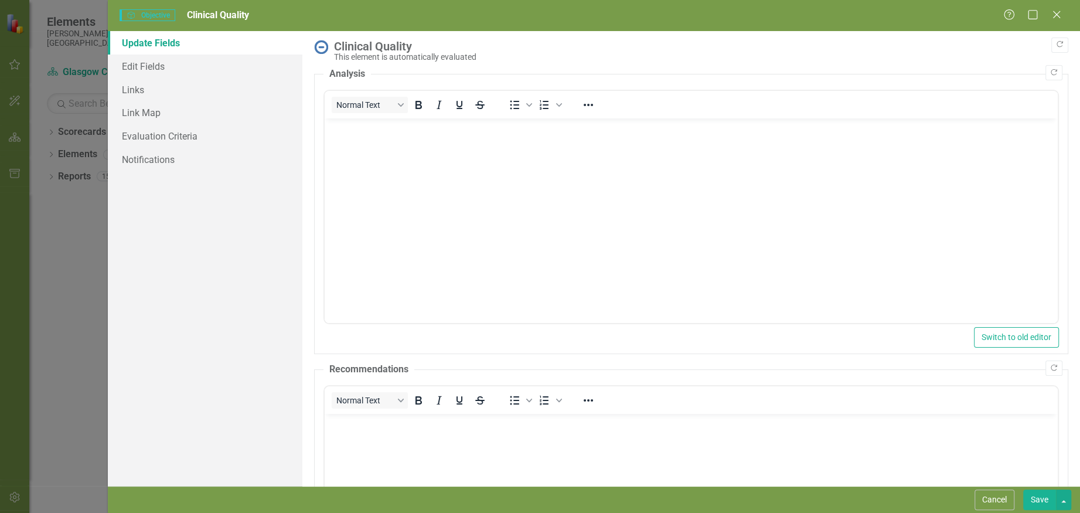
scroll to position [181, 0]
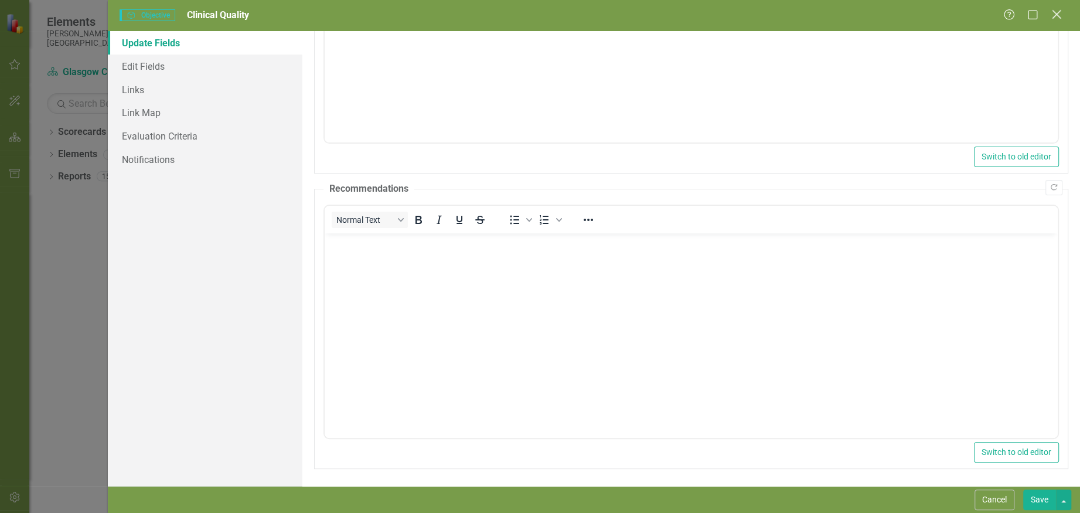
drag, startPoint x: 1053, startPoint y: 16, endPoint x: 236, endPoint y: 93, distance: 820.7
click at [1053, 16] on icon "Close" at bounding box center [1056, 14] width 15 height 11
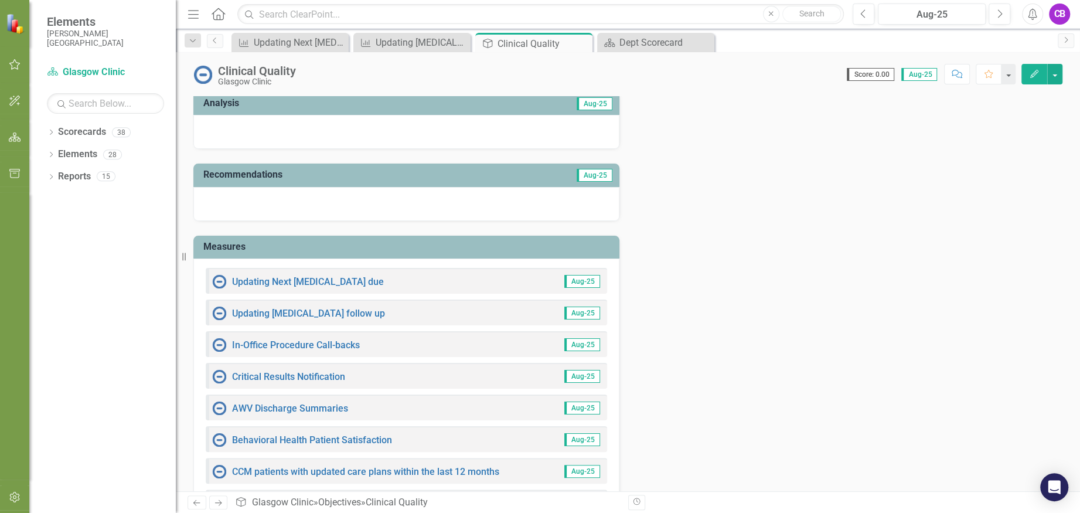
scroll to position [298, 0]
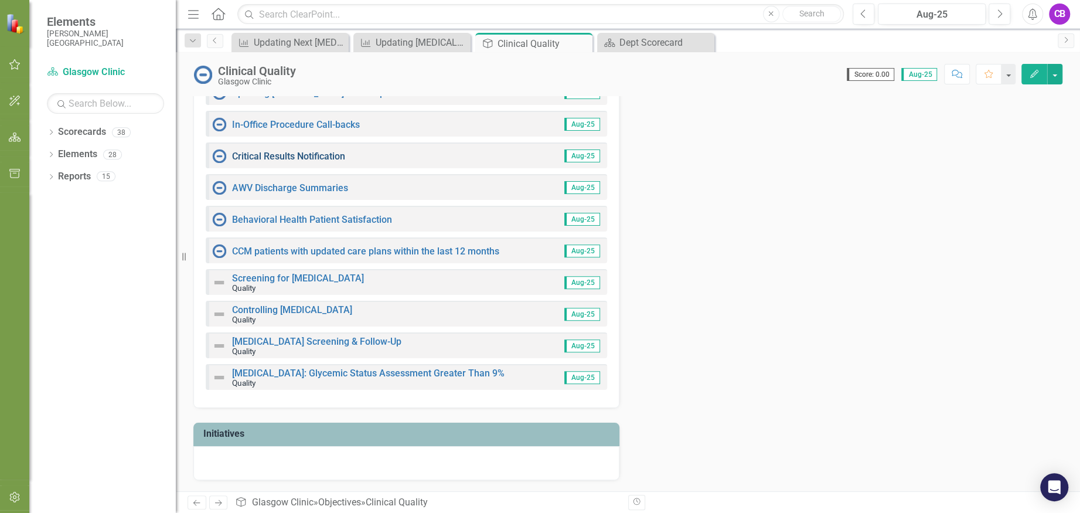
click at [254, 154] on link "Critical Results Notification" at bounding box center [288, 156] width 113 height 11
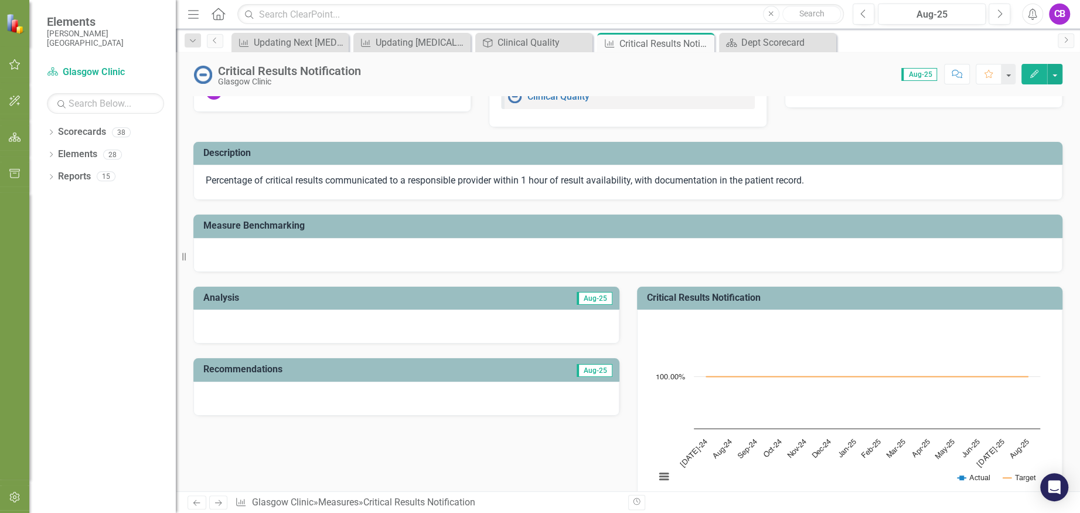
scroll to position [78, 0]
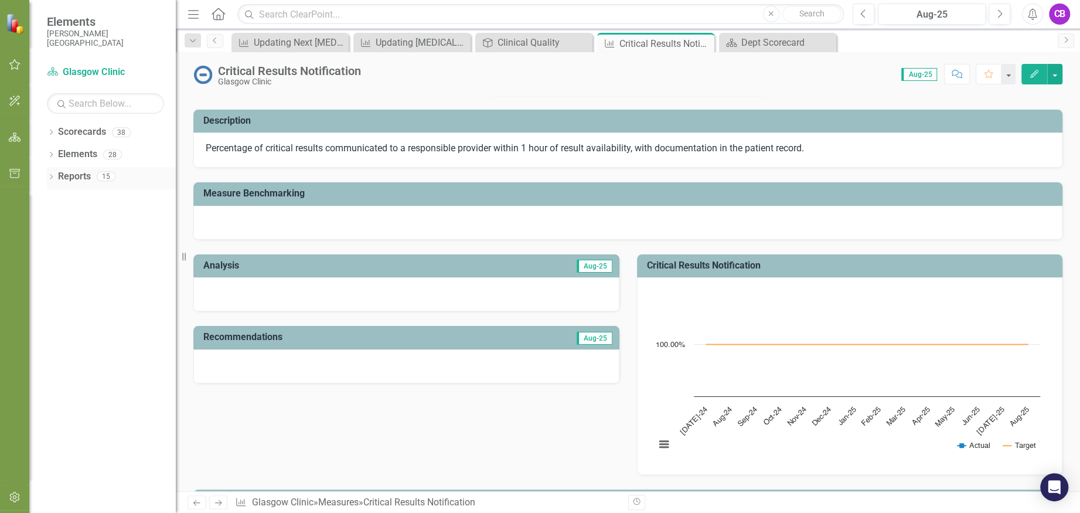
click at [79, 178] on link "Reports" at bounding box center [74, 176] width 33 height 13
click at [107, 176] on div "15" at bounding box center [106, 177] width 19 height 10
click at [108, 155] on div "28" at bounding box center [112, 154] width 19 height 10
click at [498, 66] on div "Score: 0.00 Aug-25 Completed Comment Favorite Edit" at bounding box center [715, 74] width 696 height 20
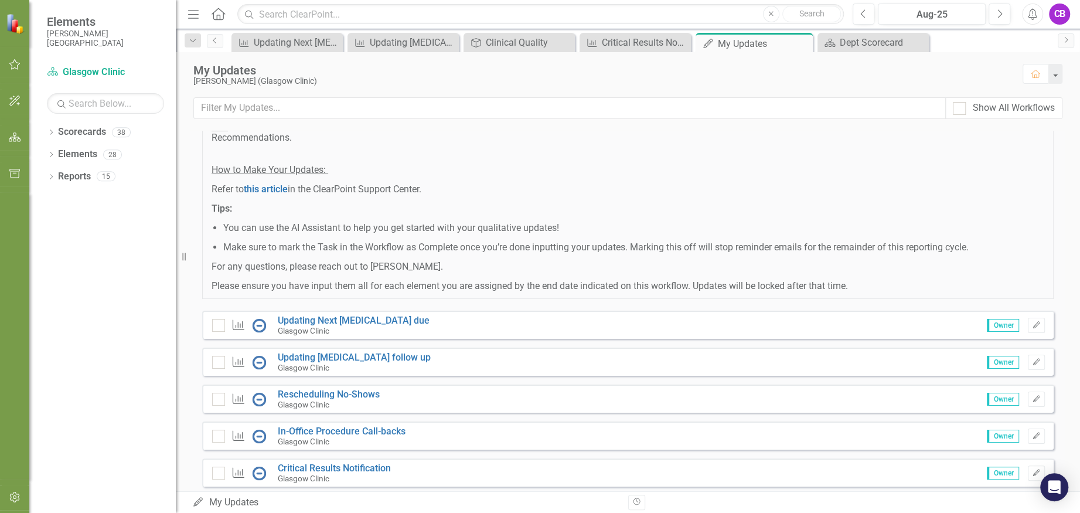
scroll to position [78, 0]
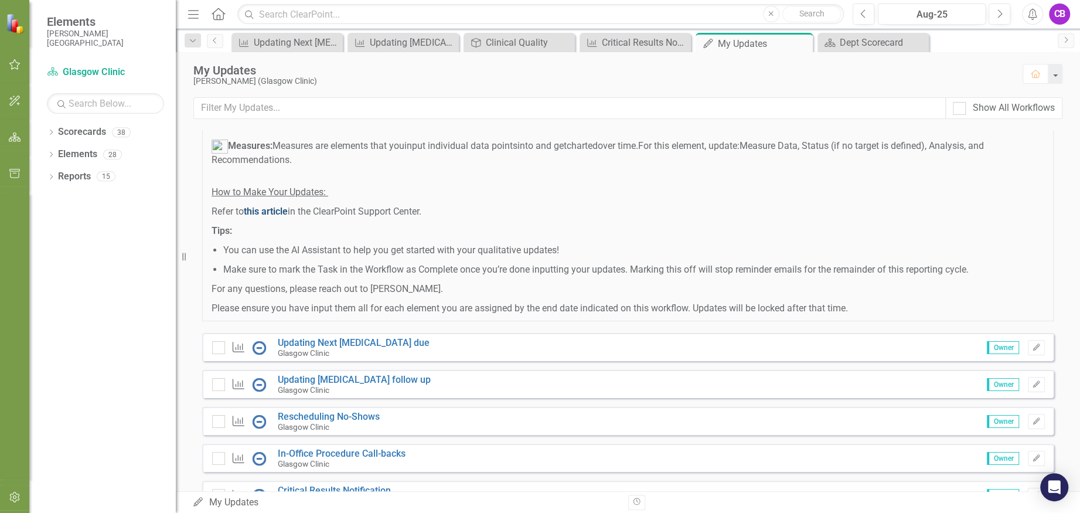
click at [255, 212] on span "this article" at bounding box center [266, 211] width 44 height 11
click at [1033, 346] on icon "button" at bounding box center [1036, 346] width 7 height 7
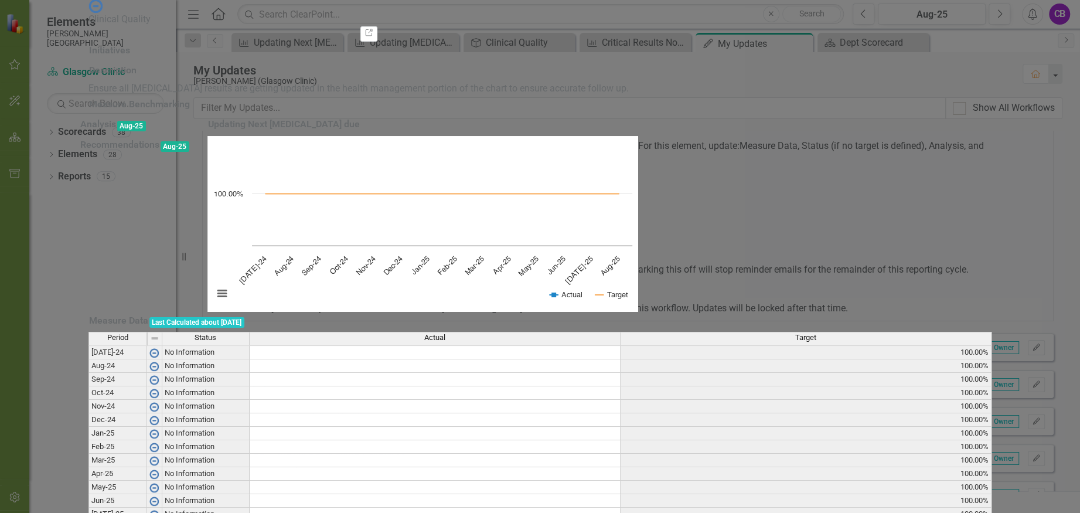
scroll to position [460, 0]
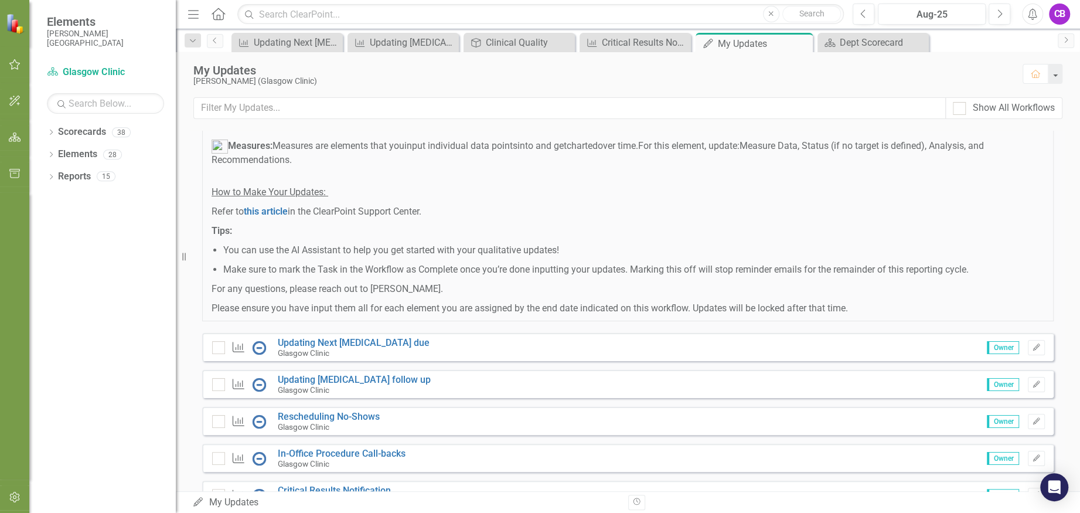
click at [13, 57] on button "button" at bounding box center [15, 65] width 26 height 25
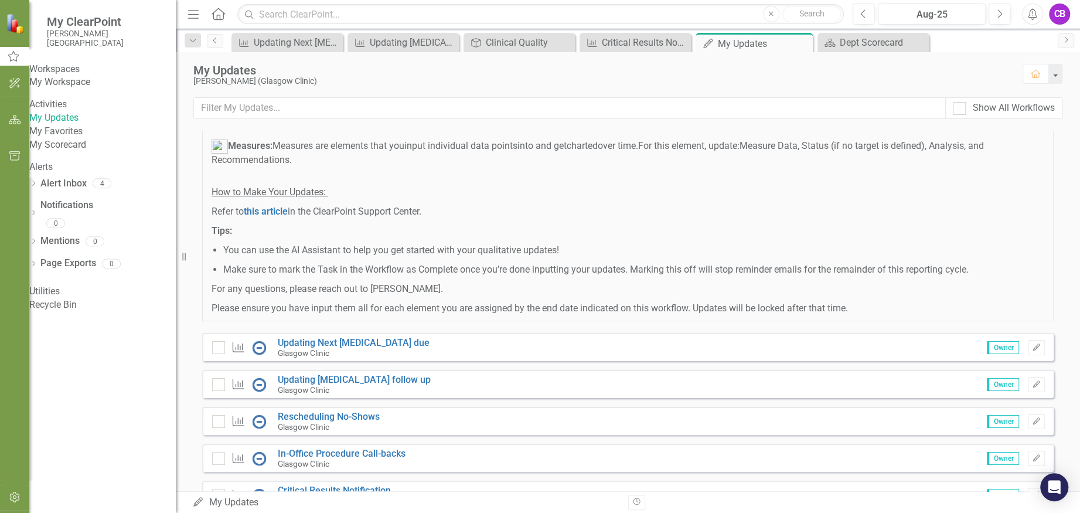
click at [63, 125] on link "My Updates" at bounding box center [102, 117] width 147 height 13
click at [1032, 345] on icon "Edit" at bounding box center [1036, 347] width 9 height 7
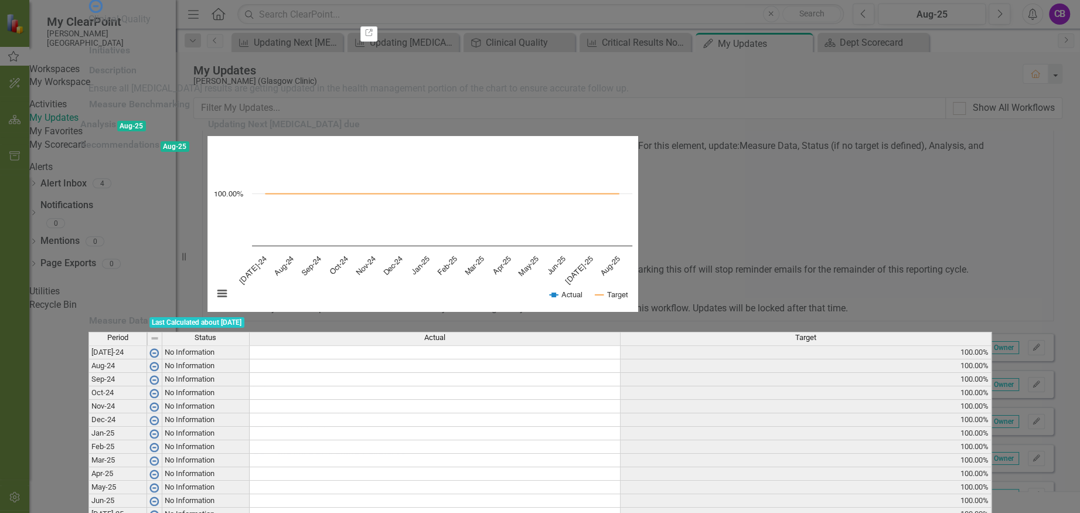
click at [190, 136] on div at bounding box center [135, 136] width 111 height 0
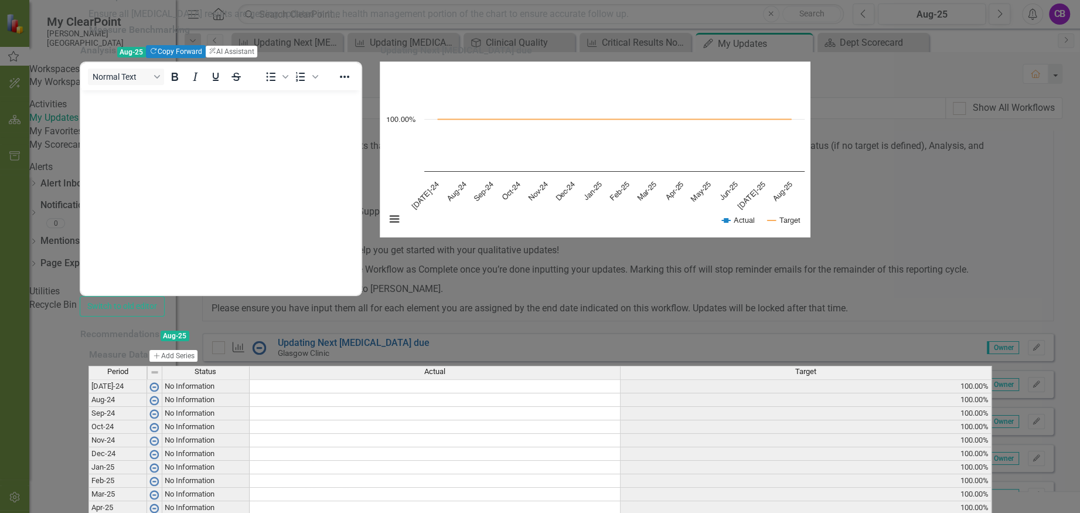
scroll to position [0, 0]
click at [298, 42] on div at bounding box center [541, 42] width 904 height 0
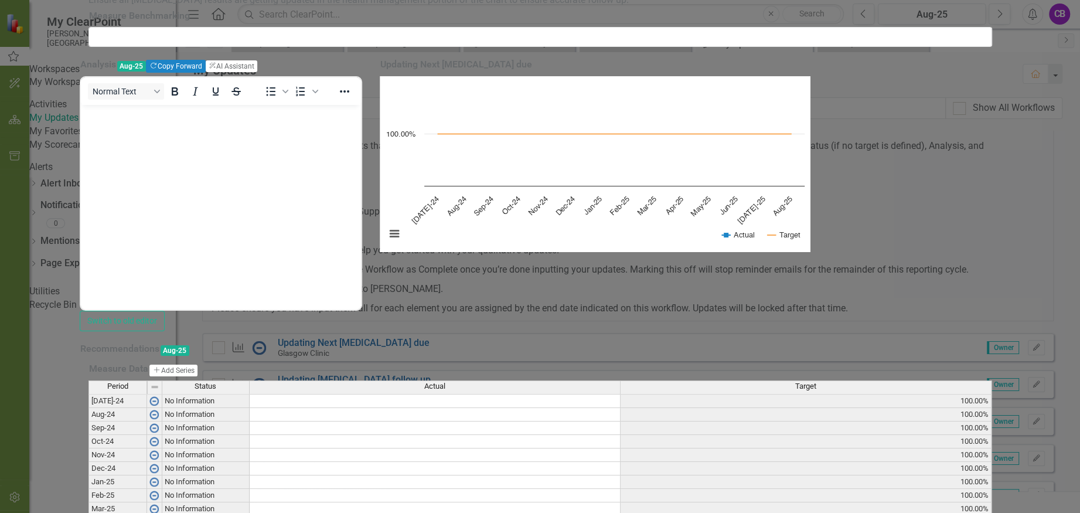
click at [279, 7] on p "Ensure all [MEDICAL_DATA] results are getting updated in the health management …" at bounding box center [541, 0] width 904 height 13
click at [666, 7] on p "Ensure all [MEDICAL_DATA] results are getting updated in the health management …" at bounding box center [541, 0] width 904 height 13
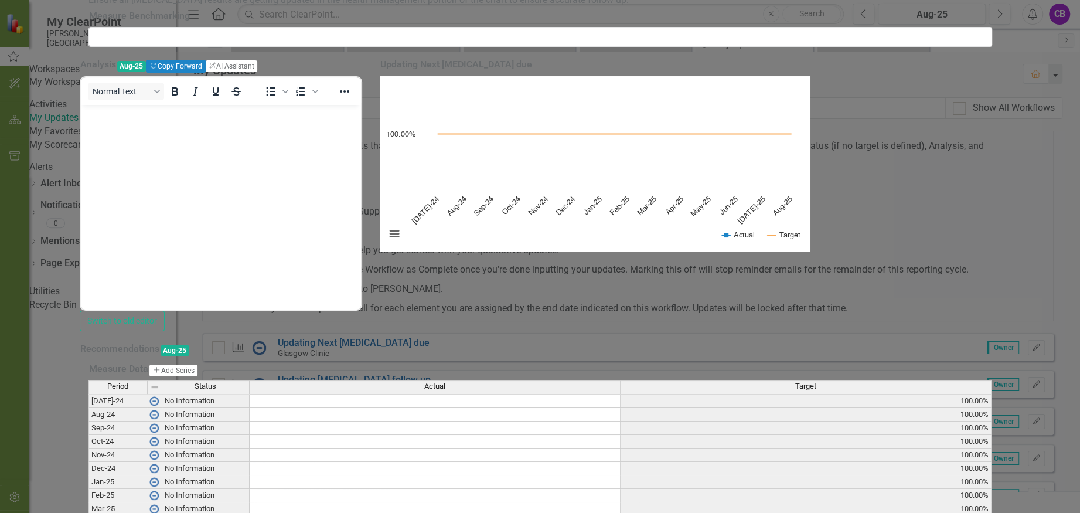
click at [666, 7] on p "Ensure all [MEDICAL_DATA] results are getting updated in the health management …" at bounding box center [541, 0] width 904 height 13
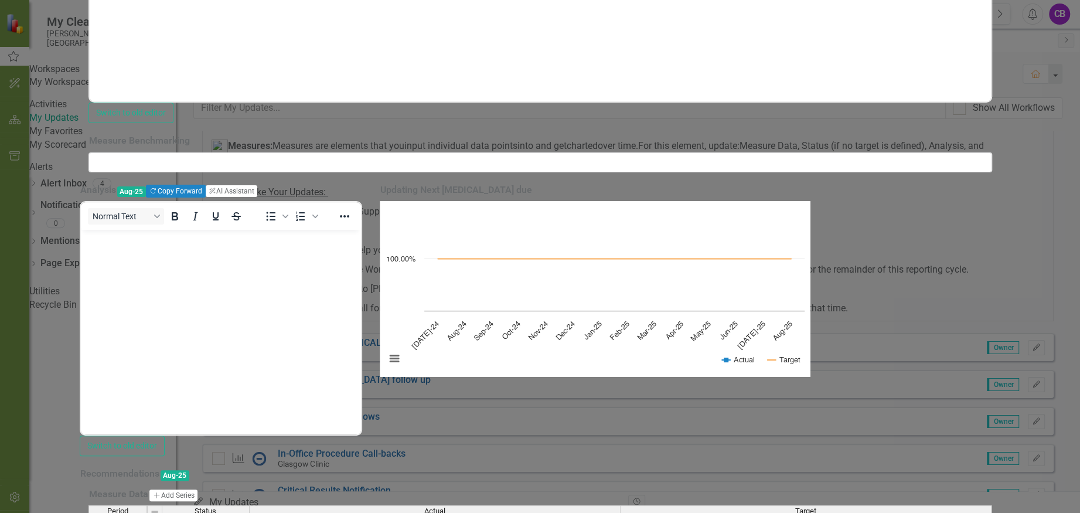
click at [655, 201] on rect "Interactive chart" at bounding box center [595, 289] width 431 height 176
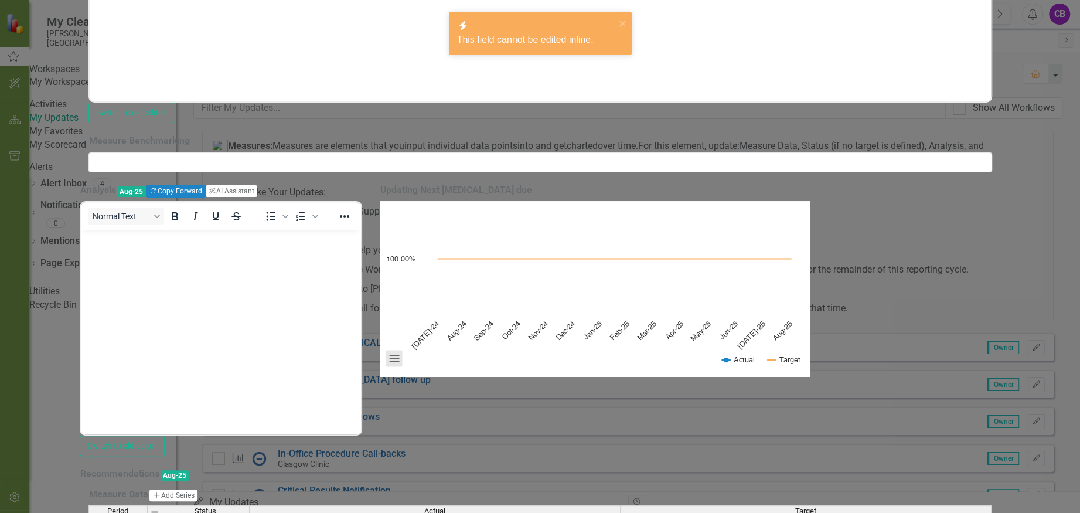
click at [403, 350] on button "View chart menu, Chart" at bounding box center [394, 358] width 16 height 16
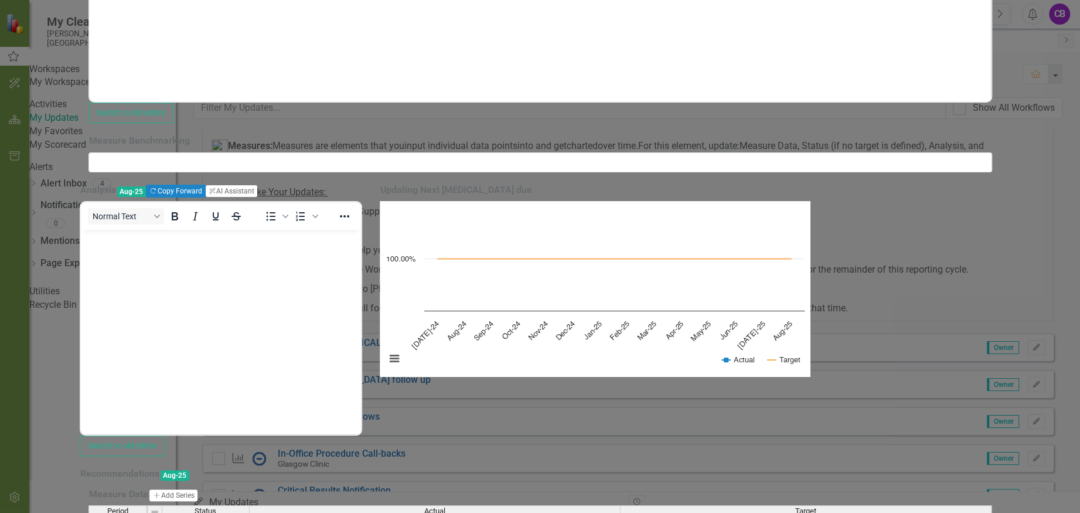
click at [634, 353] on div "Analysis Aug-25 Copy Forward Copy Forward ClearPoint AI AI Assistant Normal Tex…" at bounding box center [540, 333] width 939 height 304
click at [363, 485] on div at bounding box center [221, 485] width 283 height 0
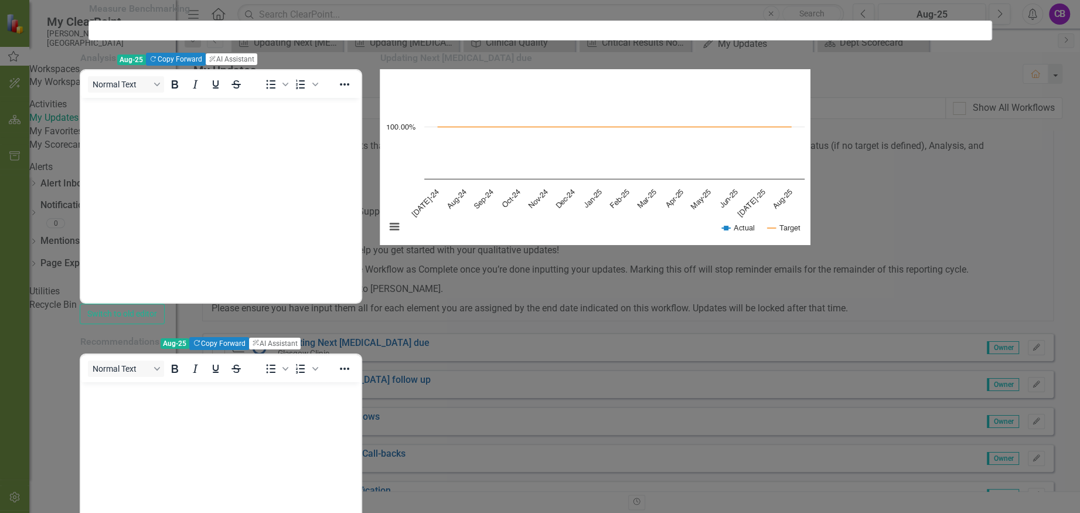
scroll to position [316, 0]
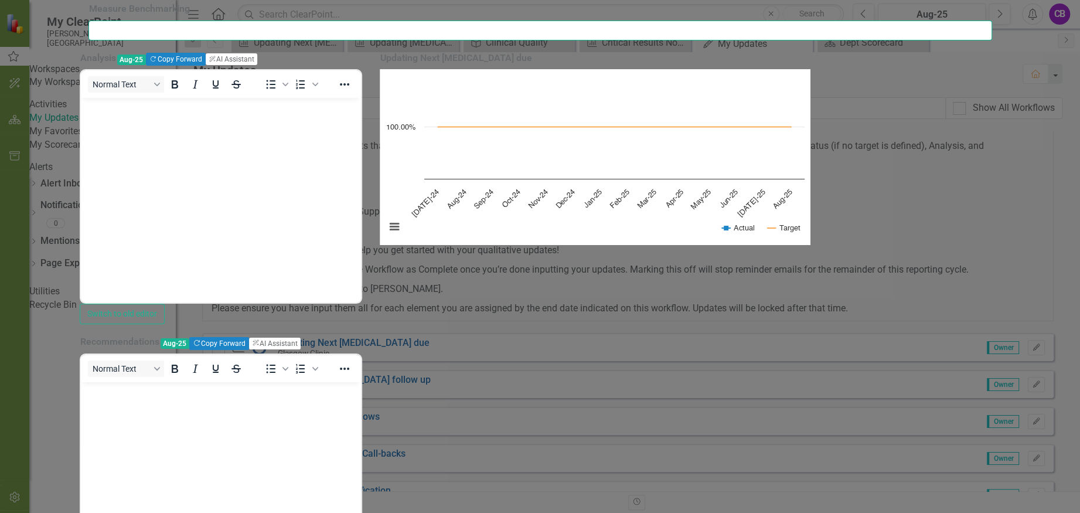
click at [316, 40] on input "text" at bounding box center [541, 31] width 904 height 20
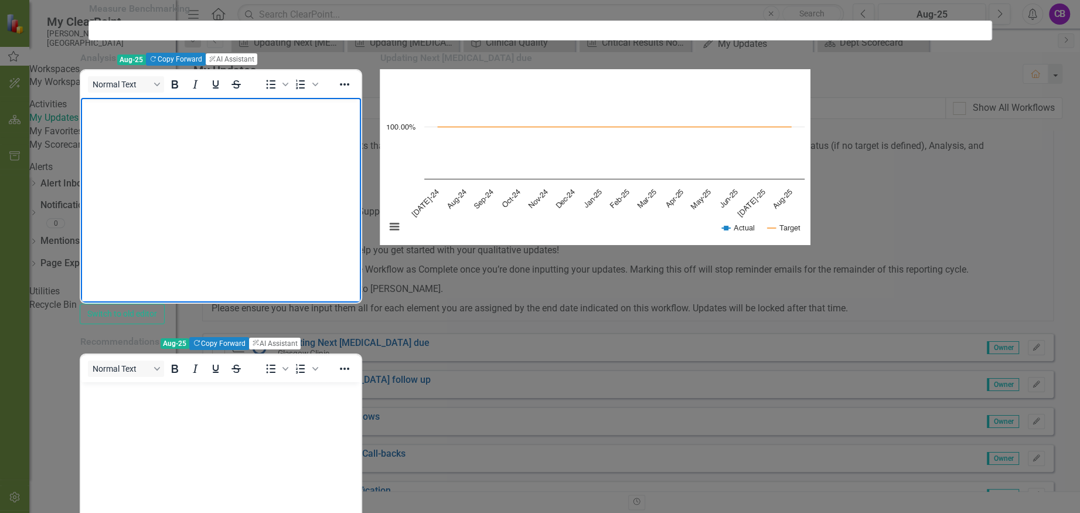
click at [359, 165] on body "Rich Text Area. Press ALT-0 for help." at bounding box center [220, 186] width 281 height 176
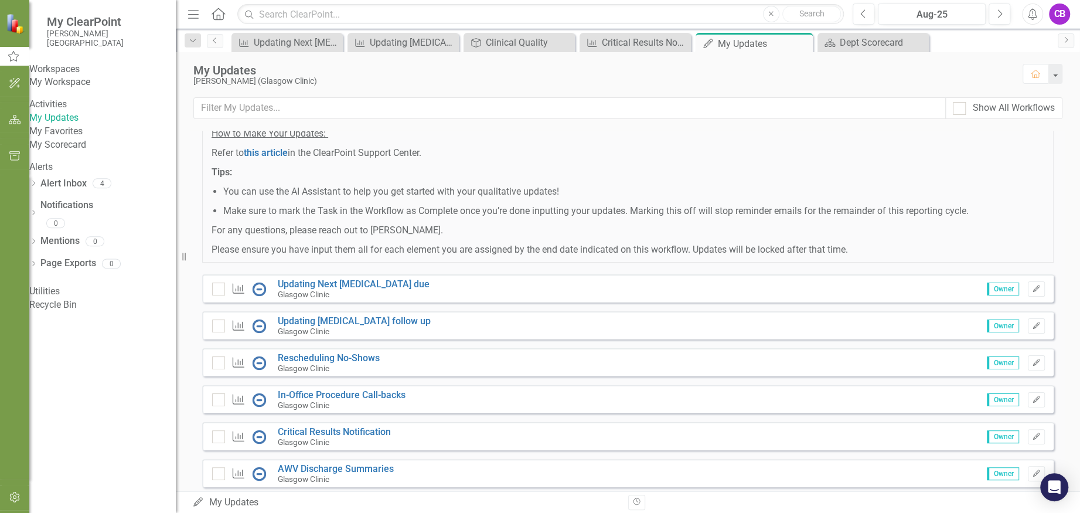
scroll to position [389, 0]
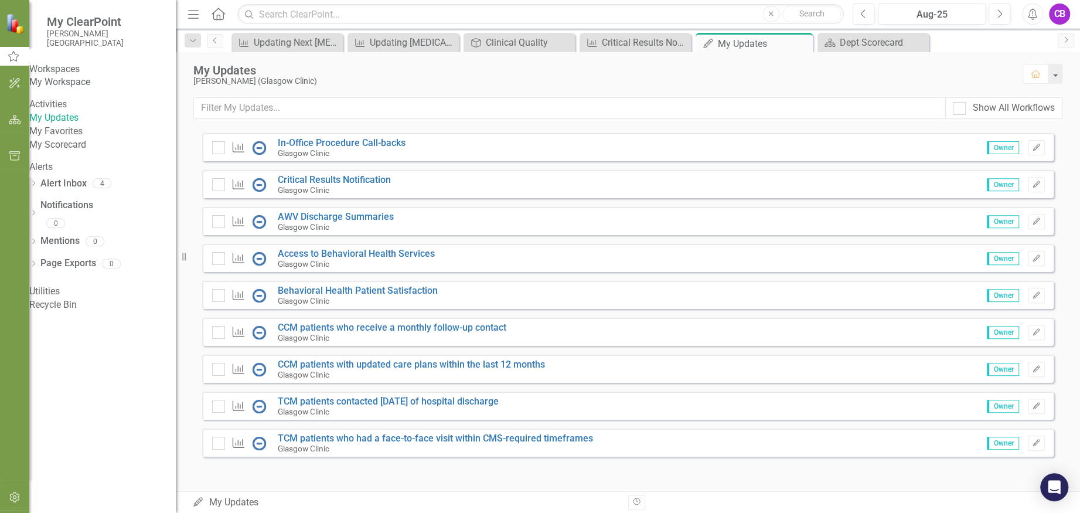
drag, startPoint x: 508, startPoint y: 319, endPoint x: 504, endPoint y: 467, distance: 147.8
click at [504, 467] on div "Instructions Please make updates to your assigned elements for this reporting p…" at bounding box center [628, 121] width 852 height 700
click at [75, 190] on link "Alert Inbox" at bounding box center [63, 183] width 46 height 13
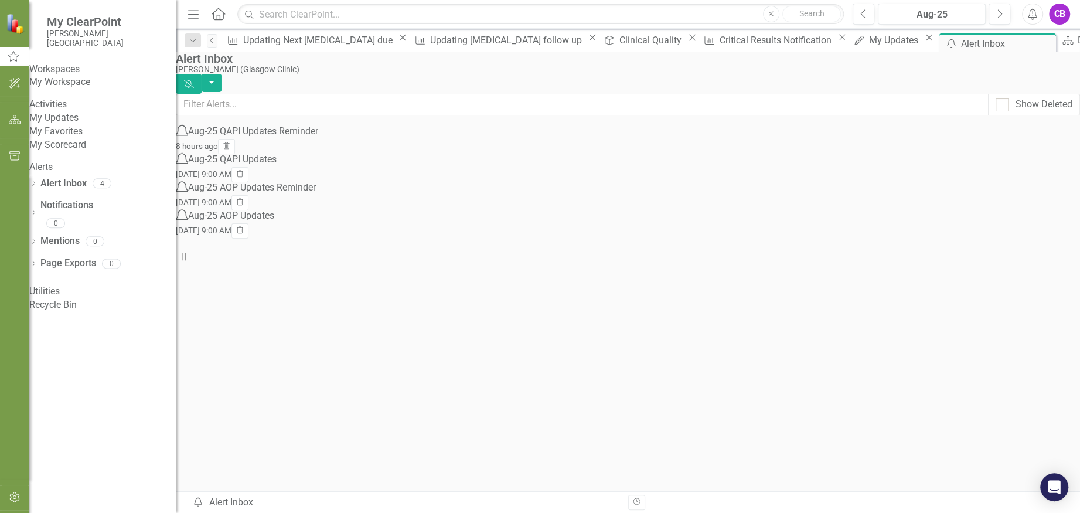
click at [306, 138] on div "Aug-25 QAPI Updates Reminder" at bounding box center [253, 131] width 130 height 13
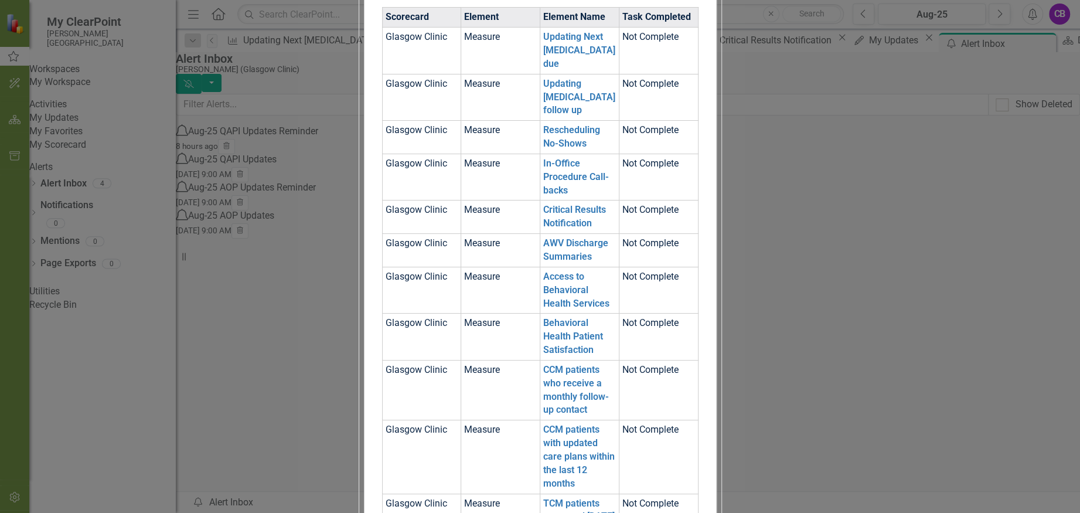
scroll to position [156, 0]
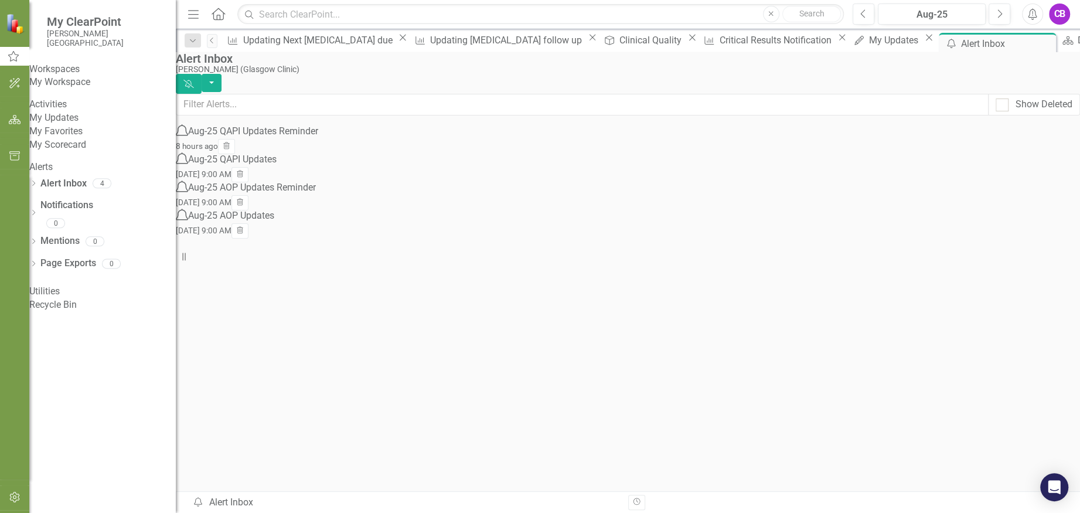
click at [277, 166] on div "Aug-25 QAPI Updates" at bounding box center [232, 159] width 89 height 13
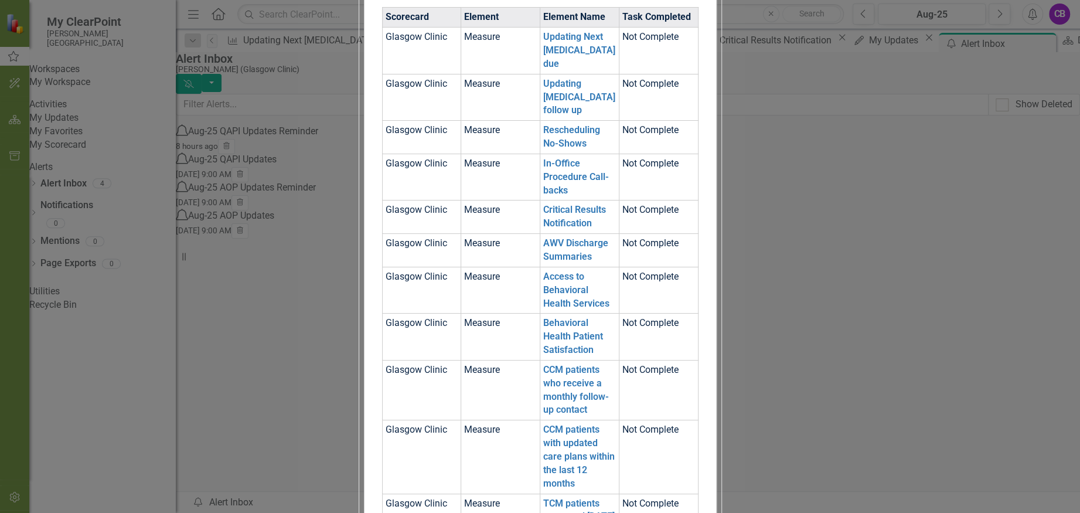
scroll to position [234, 0]
click at [698, 74] on td "Not Complete" at bounding box center [658, 51] width 79 height 47
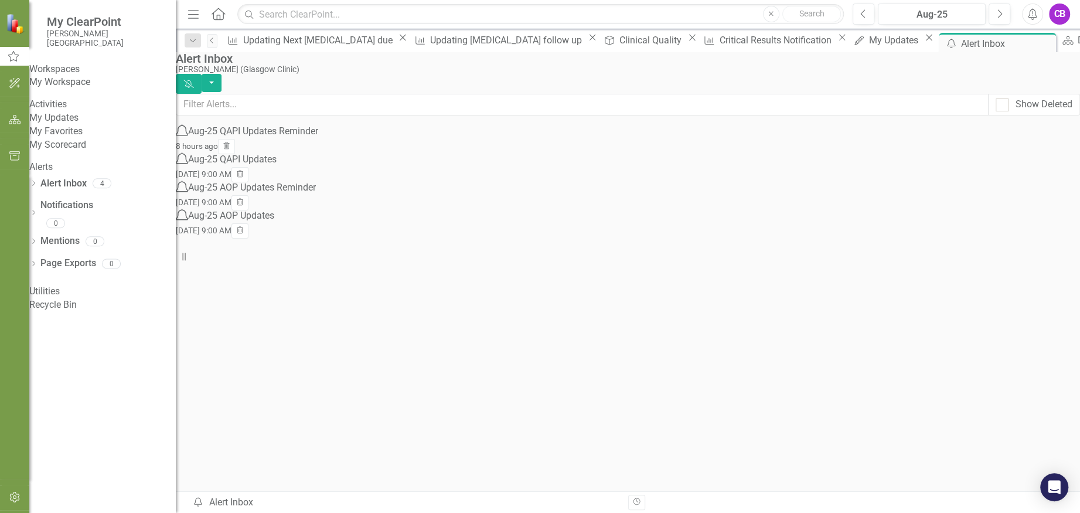
click at [269, 195] on div "Aug-25 AOP Updates Reminder" at bounding box center [252, 187] width 128 height 13
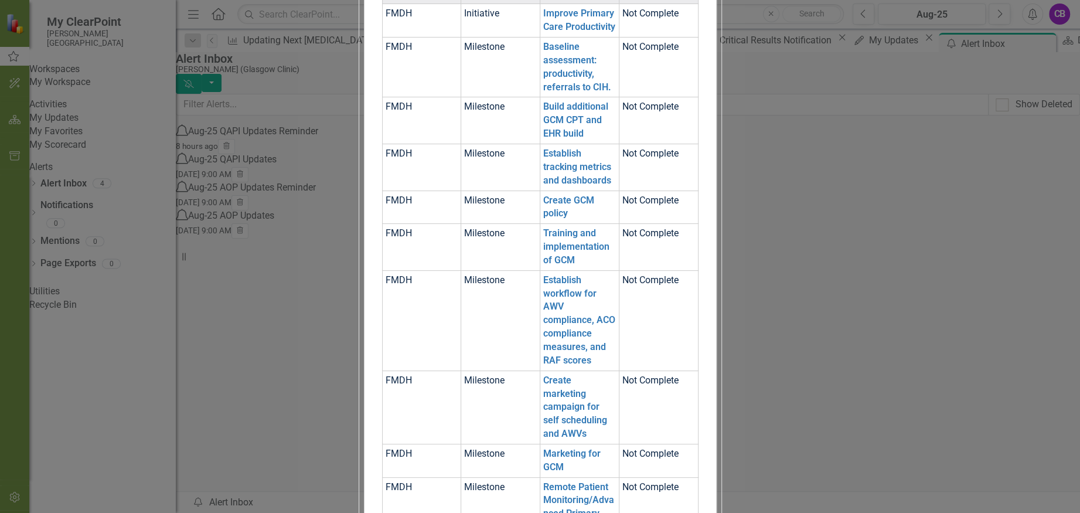
scroll to position [156, 0]
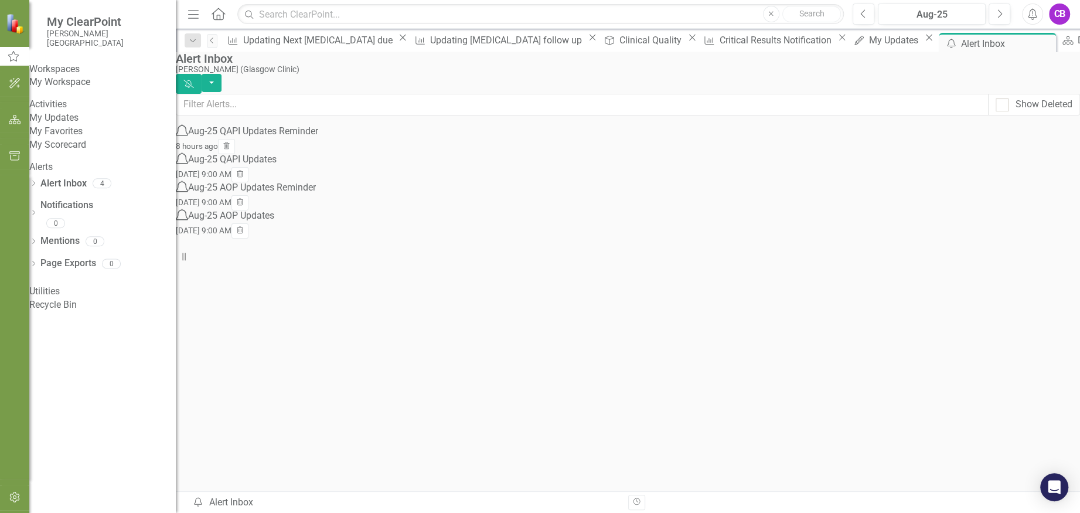
click at [267, 223] on div "Aug-25 AOP Updates" at bounding box center [231, 215] width 86 height 13
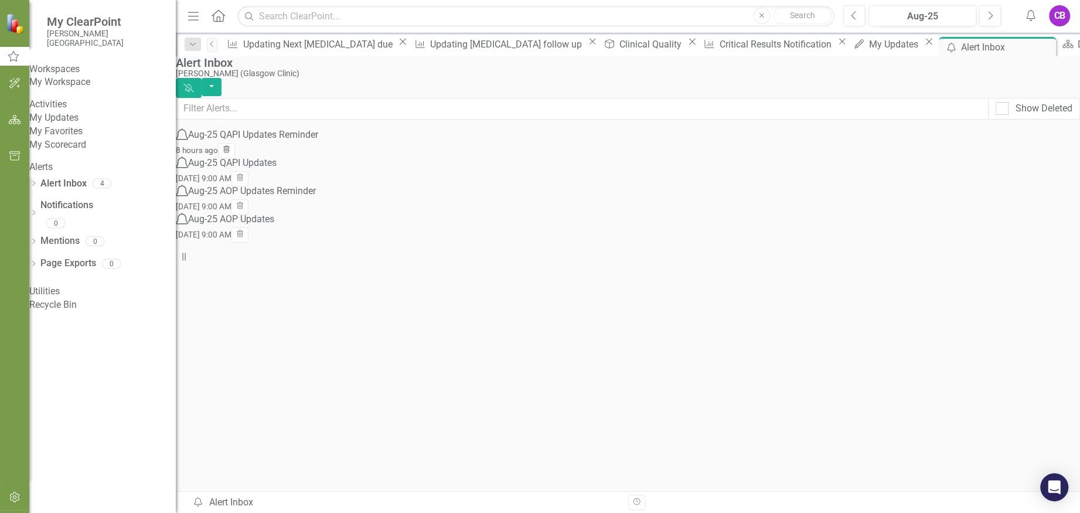
click at [231, 147] on icon "Trash" at bounding box center [226, 150] width 9 height 7
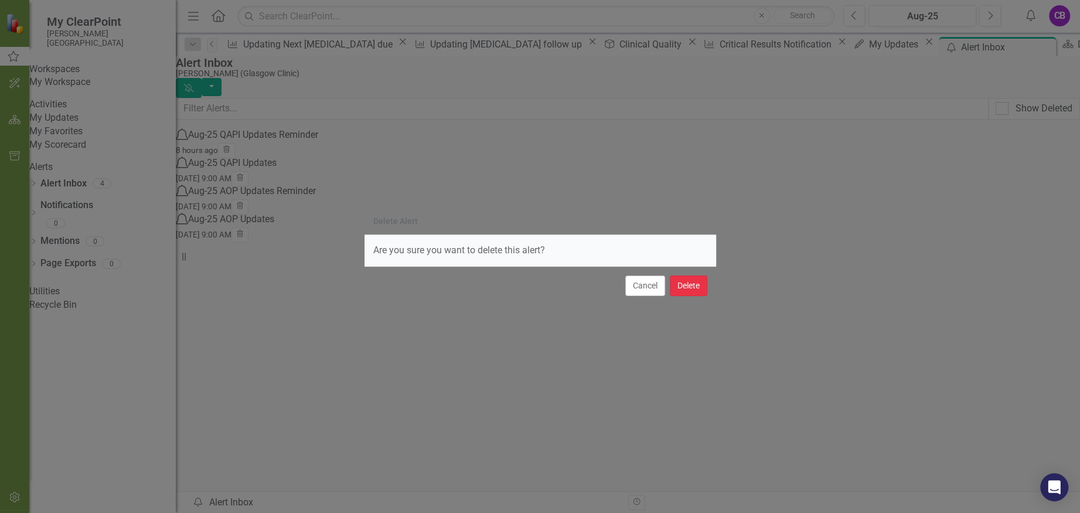
click at [680, 283] on button "Delete" at bounding box center [689, 285] width 38 height 21
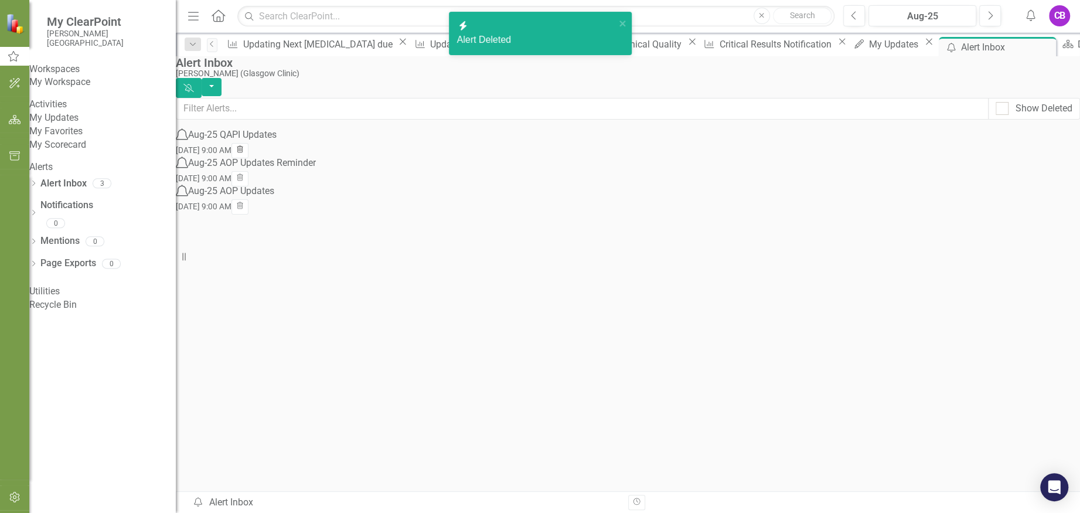
click at [244, 147] on icon "Trash" at bounding box center [240, 150] width 9 height 7
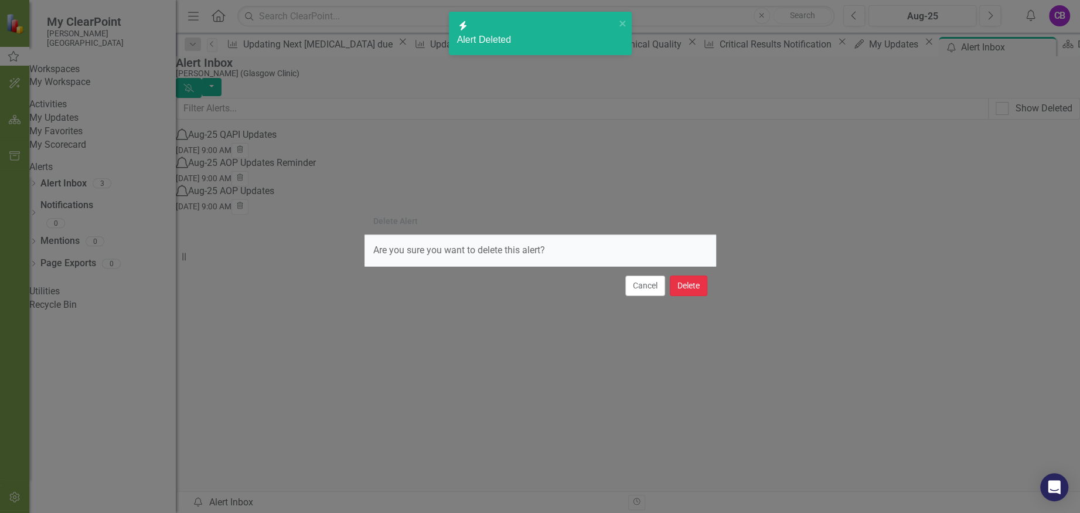
click at [699, 285] on button "Delete" at bounding box center [689, 285] width 38 height 21
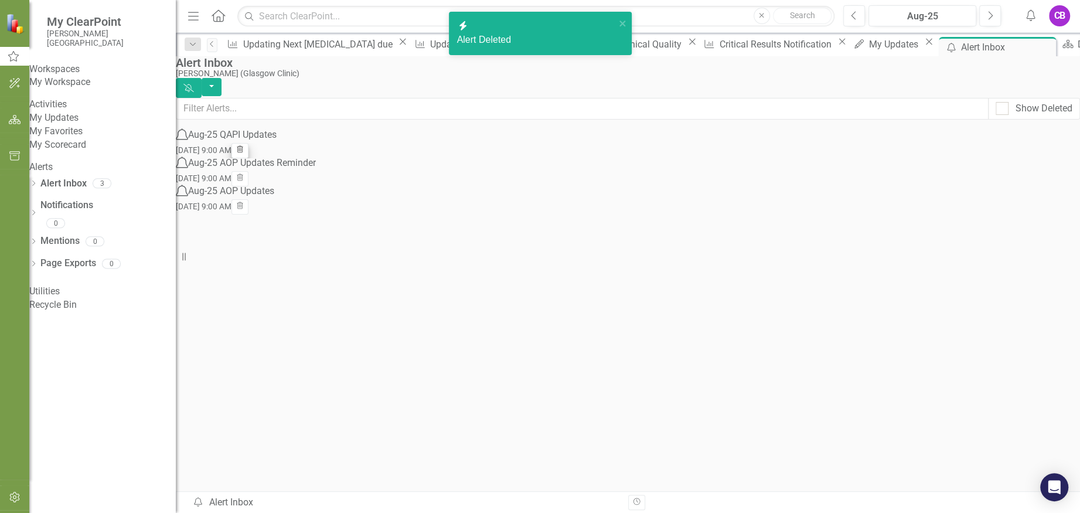
click at [244, 175] on icon "Trash" at bounding box center [240, 178] width 9 height 7
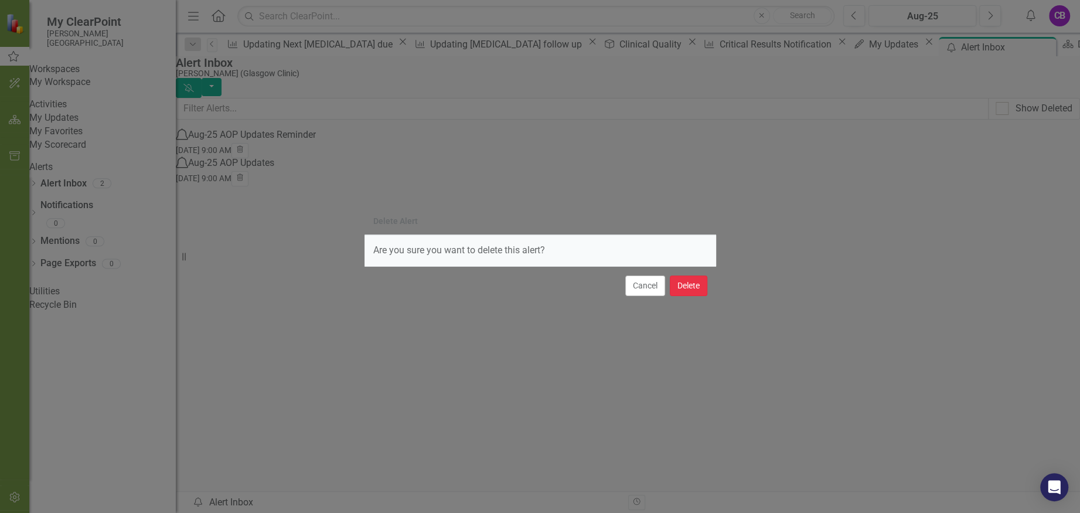
click at [688, 282] on button "Delete" at bounding box center [689, 285] width 38 height 21
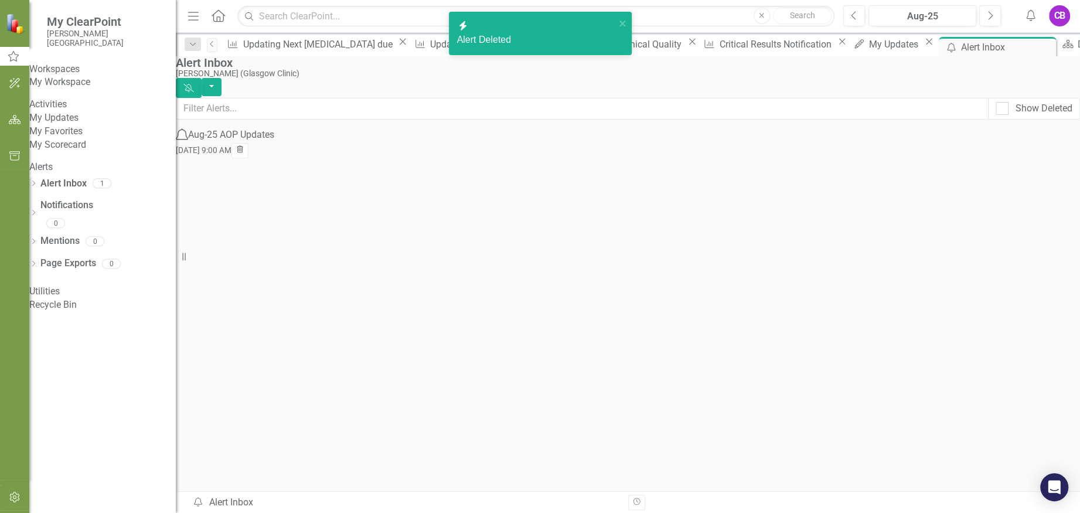
click at [244, 147] on icon "Trash" at bounding box center [240, 150] width 9 height 7
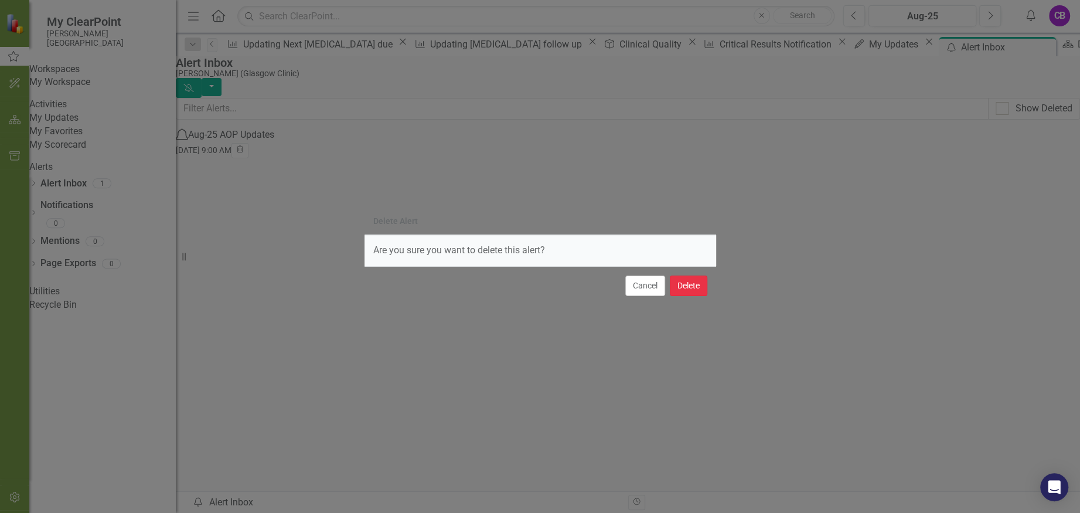
click at [690, 285] on button "Delete" at bounding box center [689, 285] width 38 height 21
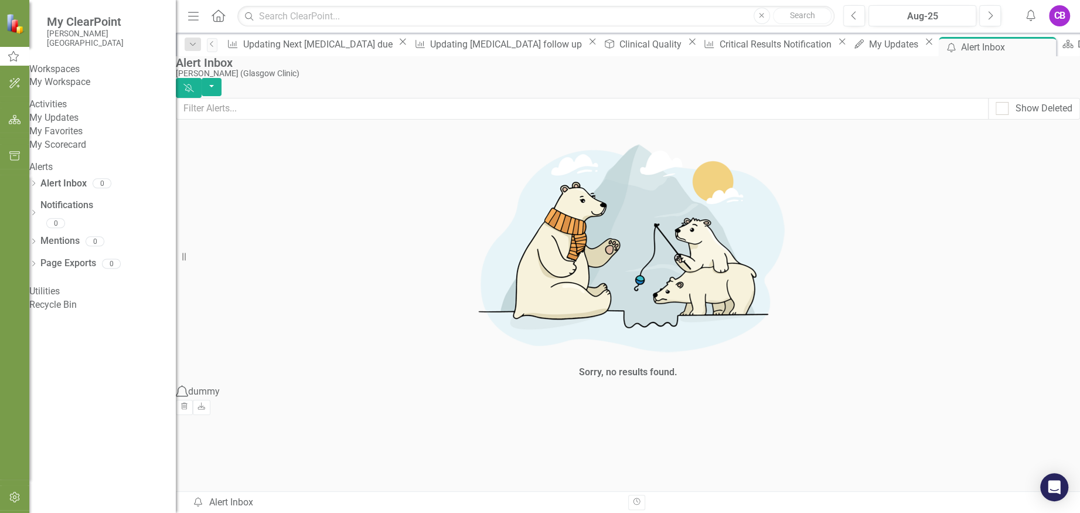
click at [82, 152] on link "My Scorecard" at bounding box center [102, 144] width 147 height 13
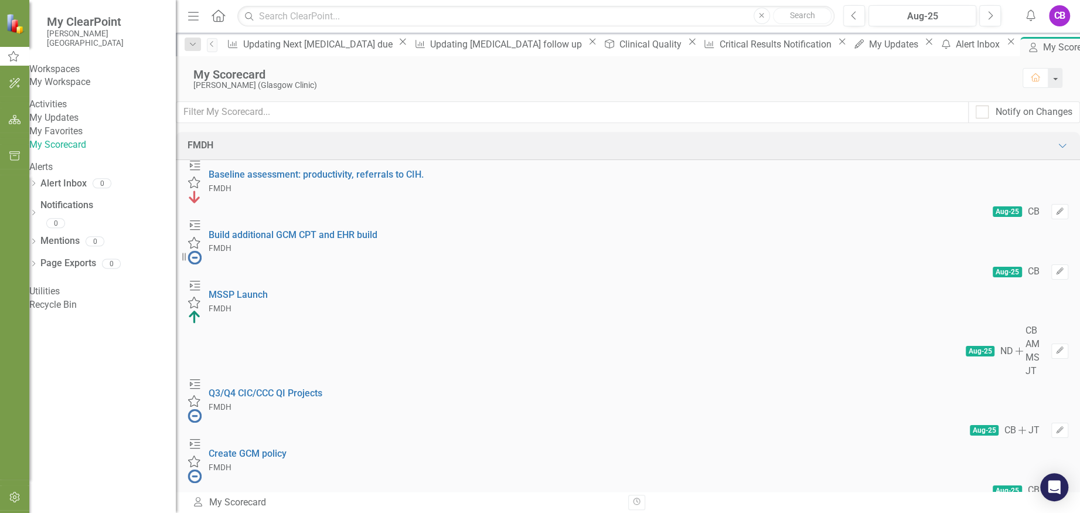
click at [202, 190] on img at bounding box center [195, 197] width 14 height 14
click at [203, 171] on icon "Milestone" at bounding box center [195, 165] width 15 height 12
click at [1052, 204] on button "Edit" at bounding box center [1060, 211] width 17 height 15
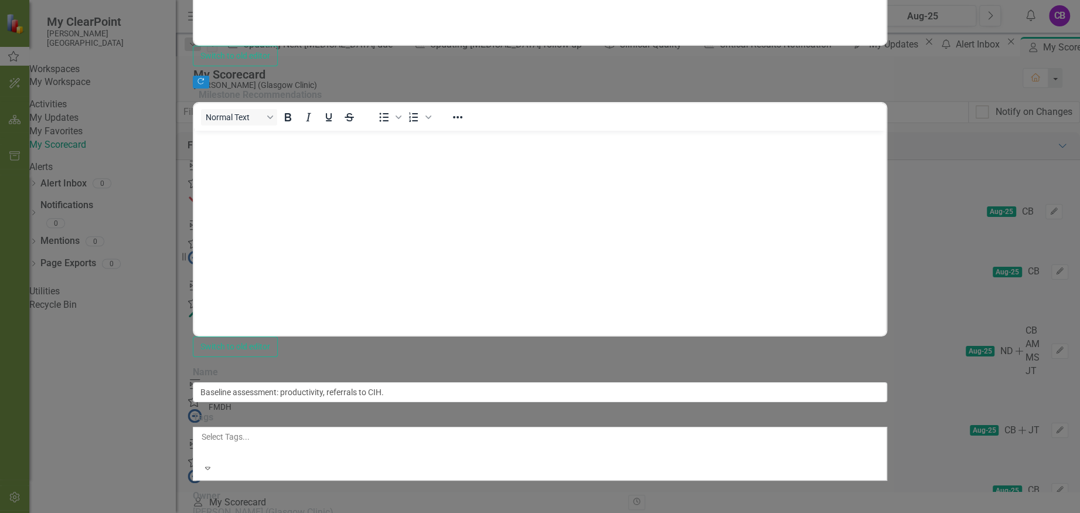
scroll to position [10, 0]
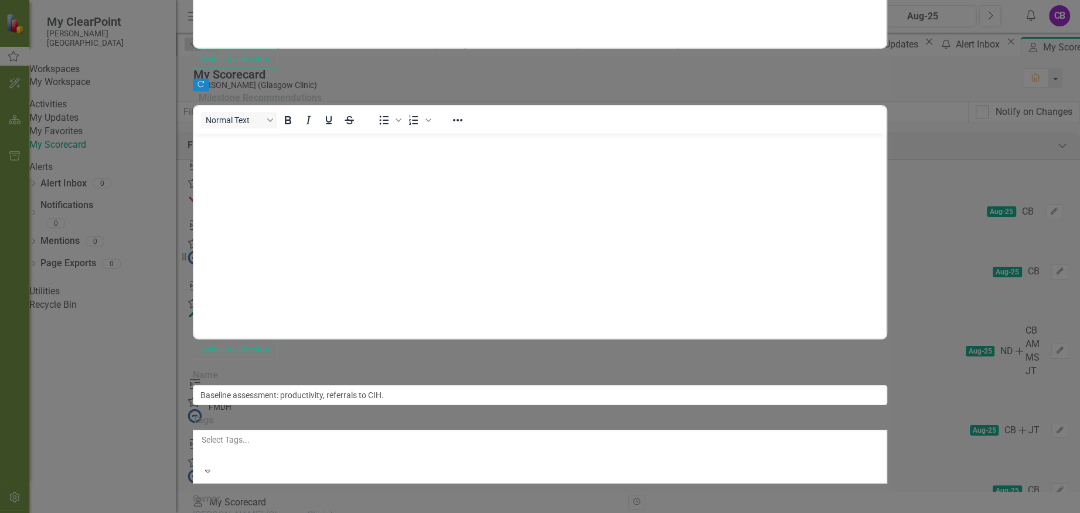
scroll to position [234, 0]
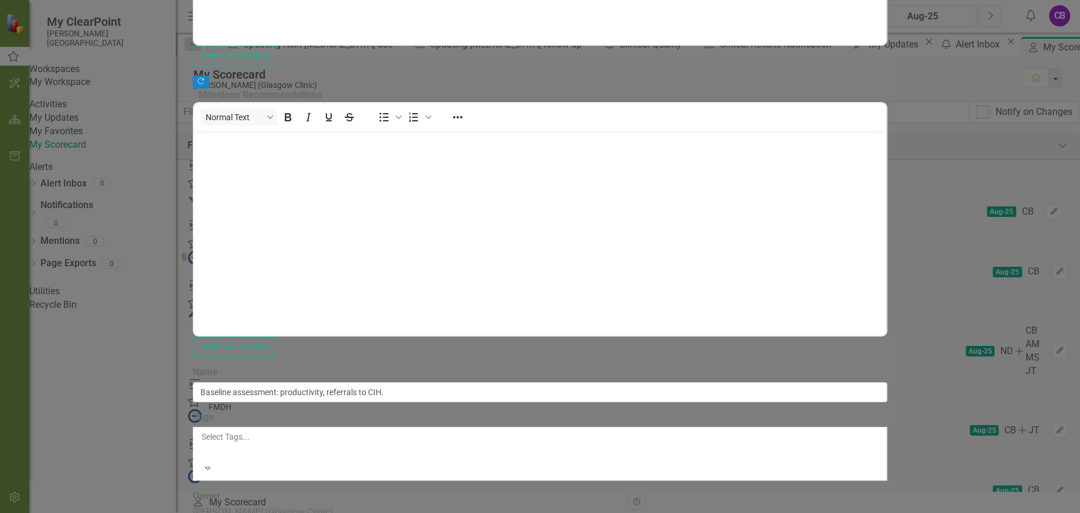
scroll to position [0, 0]
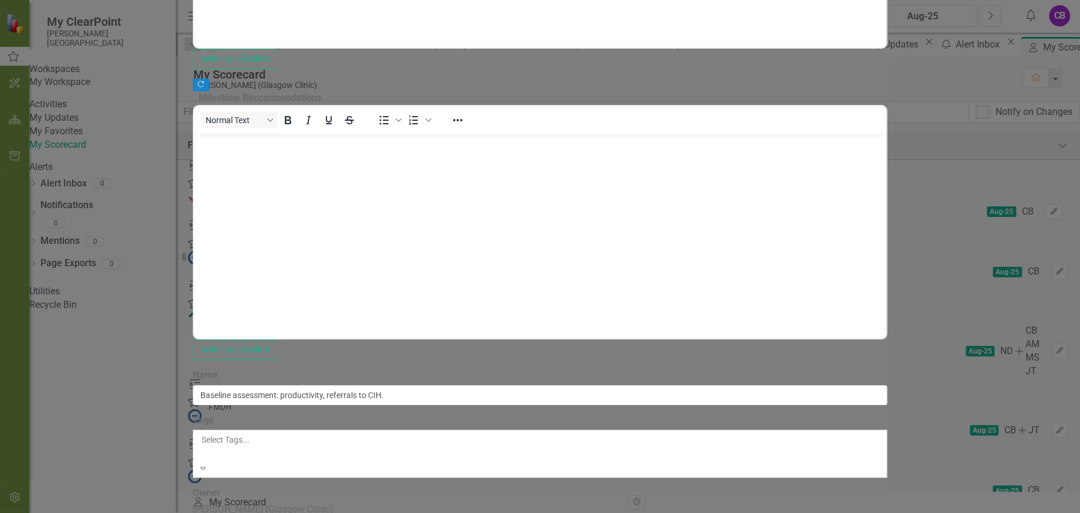
click at [203, 447] on div at bounding box center [203, 454] width 2 height 14
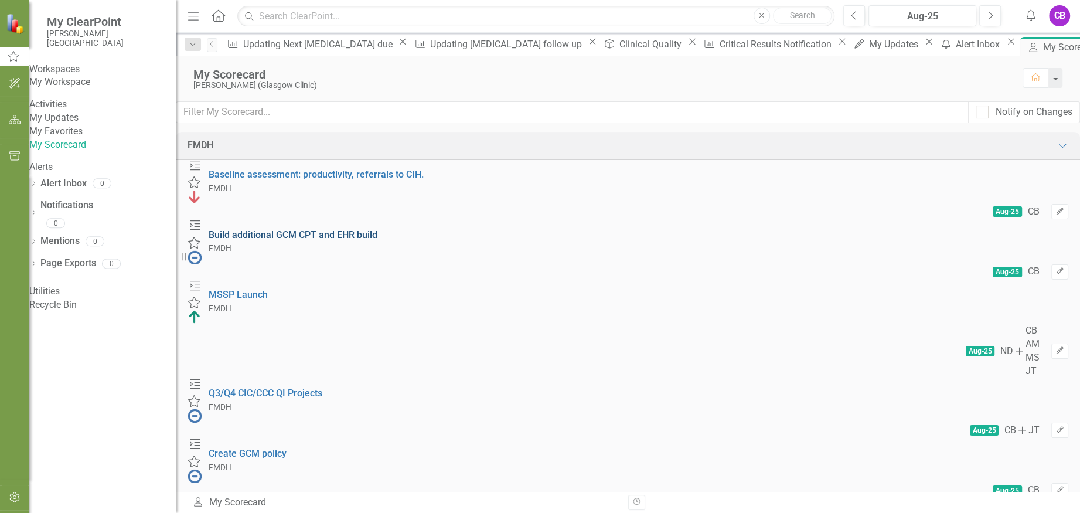
click at [377, 229] on link "Build additional GCM CPT and EHR build" at bounding box center [293, 234] width 169 height 11
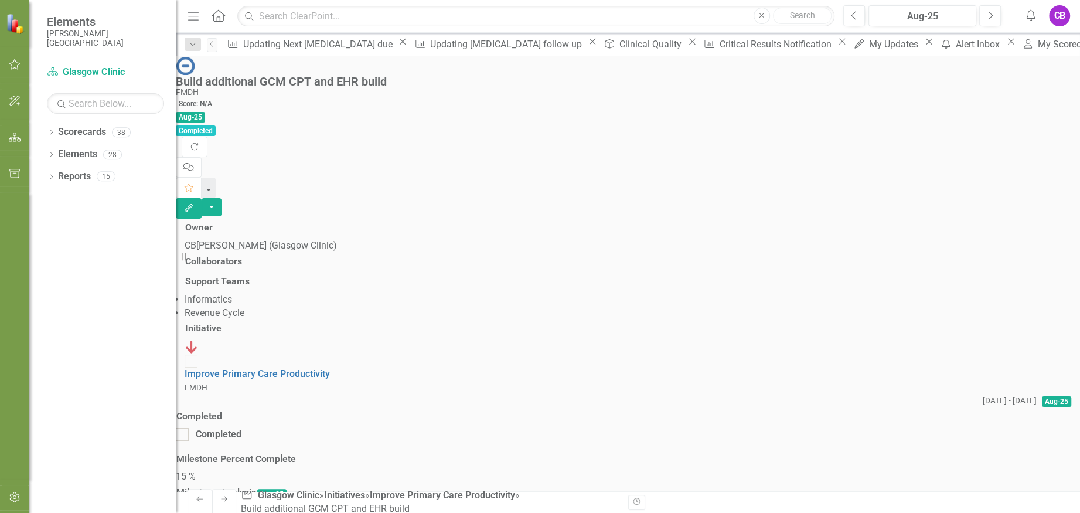
scroll to position [140, 0]
click at [202, 198] on button "Edit" at bounding box center [189, 208] width 26 height 21
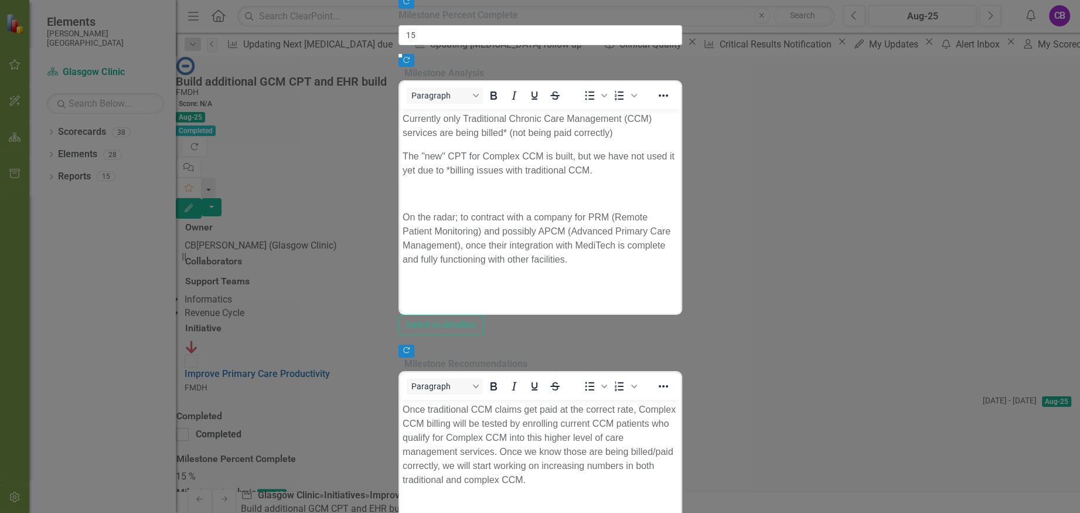
scroll to position [0, 0]
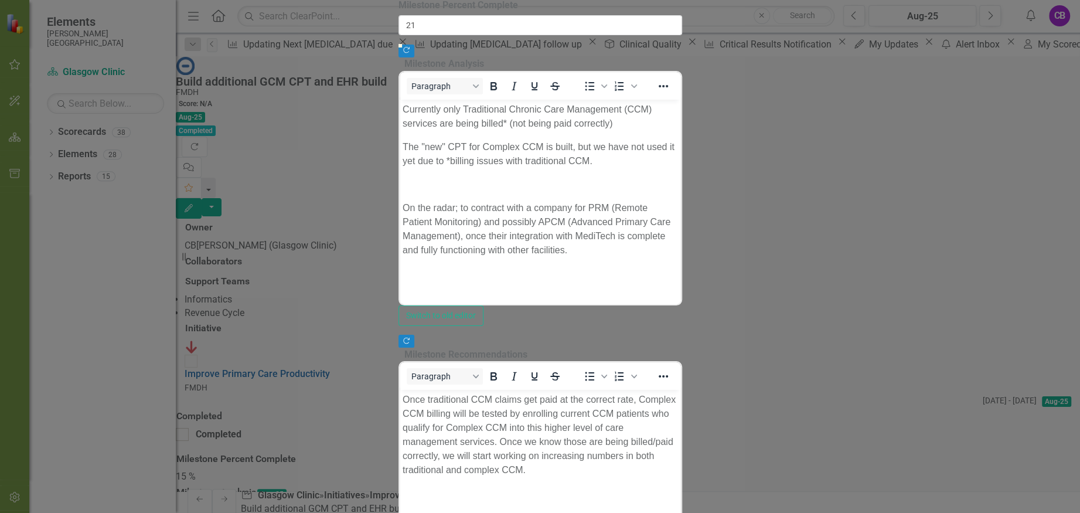
type input "20"
drag, startPoint x: 431, startPoint y: 127, endPoint x: 471, endPoint y: 127, distance: 39.9
click at [471, 44] on div at bounding box center [541, 44] width 284 height 0
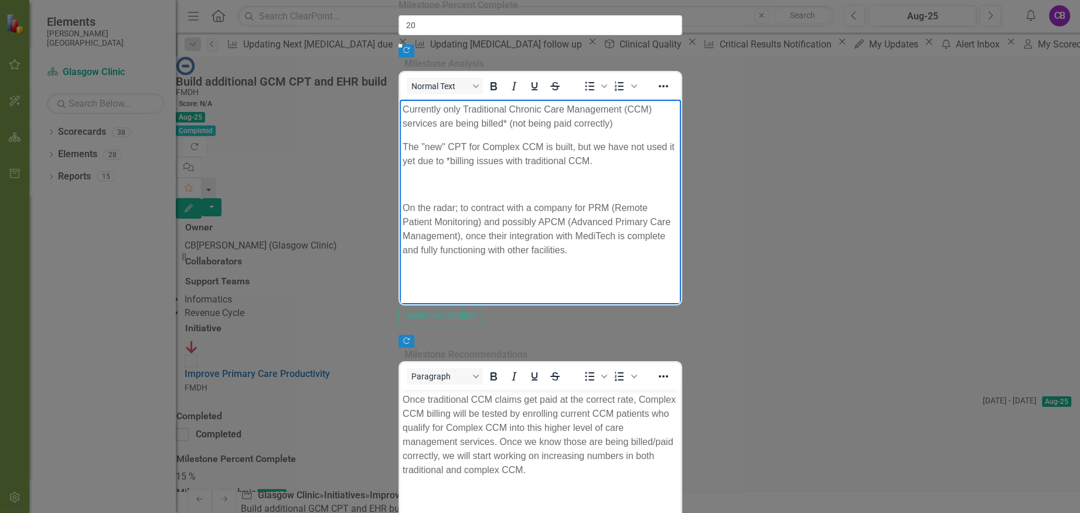
click at [661, 259] on body "Currently only Traditional Chronic Care Management (CCM) services are being bil…" at bounding box center [539, 195] width 281 height 193
click at [678, 177] on p "Rich Text Area. Press ALT-0 for help." at bounding box center [539, 184] width 275 height 14
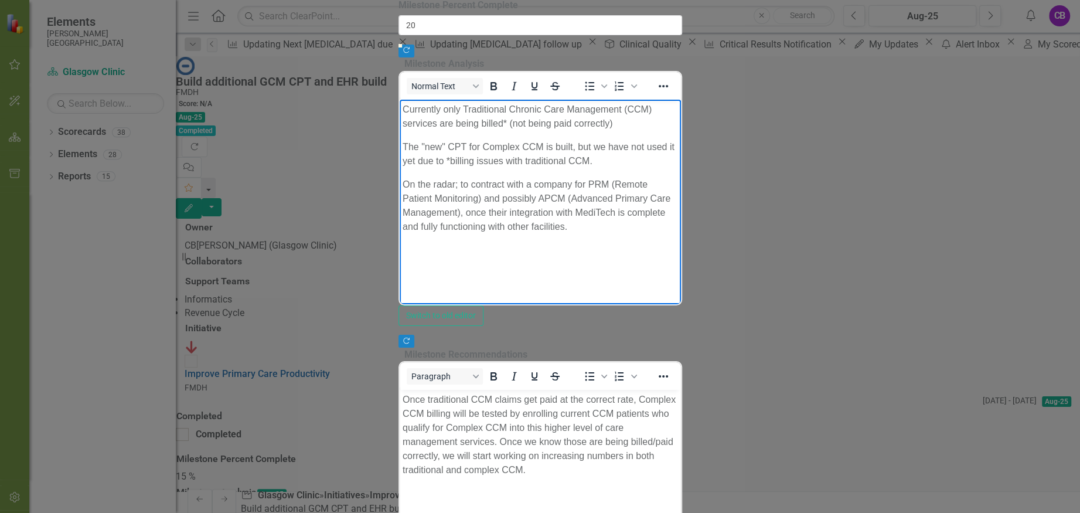
click at [459, 118] on body "Currently only Traditional Chronic Care Management (CCM) services are being bil…" at bounding box center [539, 187] width 281 height 176
click at [410, 122] on body "Currently only Traditional Chronic Care Management (CCM) services are being bil…" at bounding box center [539, 187] width 281 height 176
click at [401, 131] on body "Currently only Traditional Chronic Care Management (CCM) services are being bil…" at bounding box center [539, 187] width 281 height 176
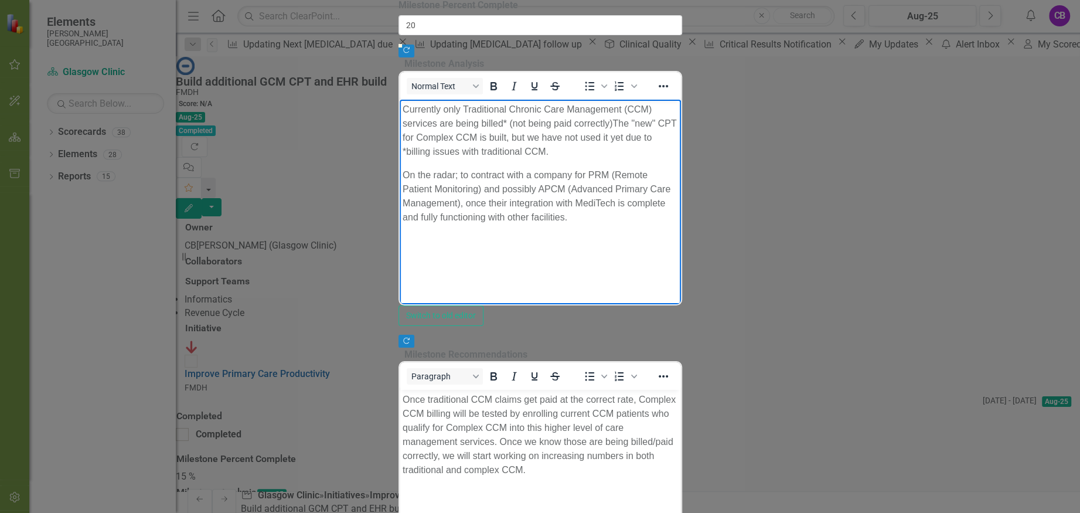
click at [404, 168] on p "On the radar; to contract with a company for PRM (Remote Patient Monitoring) an…" at bounding box center [539, 196] width 275 height 56
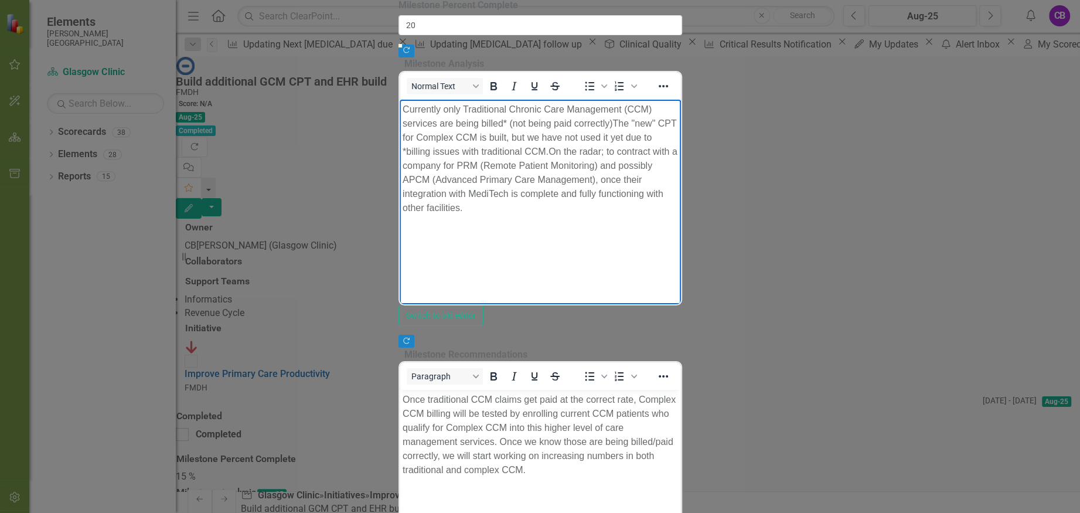
click at [403, 107] on p "Currently only Traditional Chronic Care Management (CCM) services are being bil…" at bounding box center [539, 158] width 275 height 113
click at [678, 139] on p "Currently only Traditional Chronic Care Management (CCM) services are being bil…" at bounding box center [539, 158] width 275 height 113
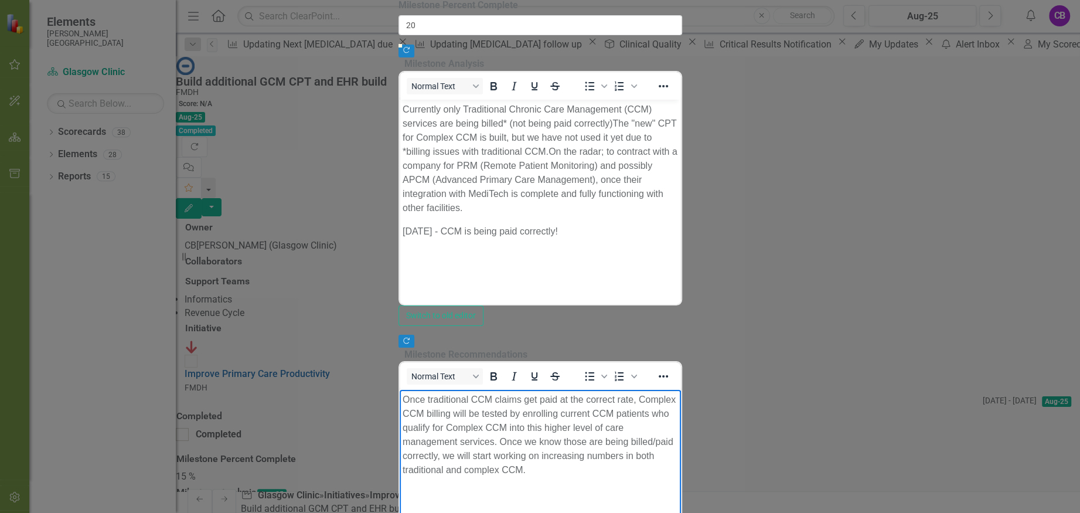
click at [498, 486] on p "Rich Text Area. Press ALT-0 for help." at bounding box center [539, 493] width 275 height 14
click at [678, 431] on p "Once traditional CCM claims get paid at the correct rate, Complex CCM billing w…" at bounding box center [539, 449] width 275 height 113
click at [573, 224] on p "[DATE] - CCM is being paid correctly!" at bounding box center [539, 231] width 275 height 14
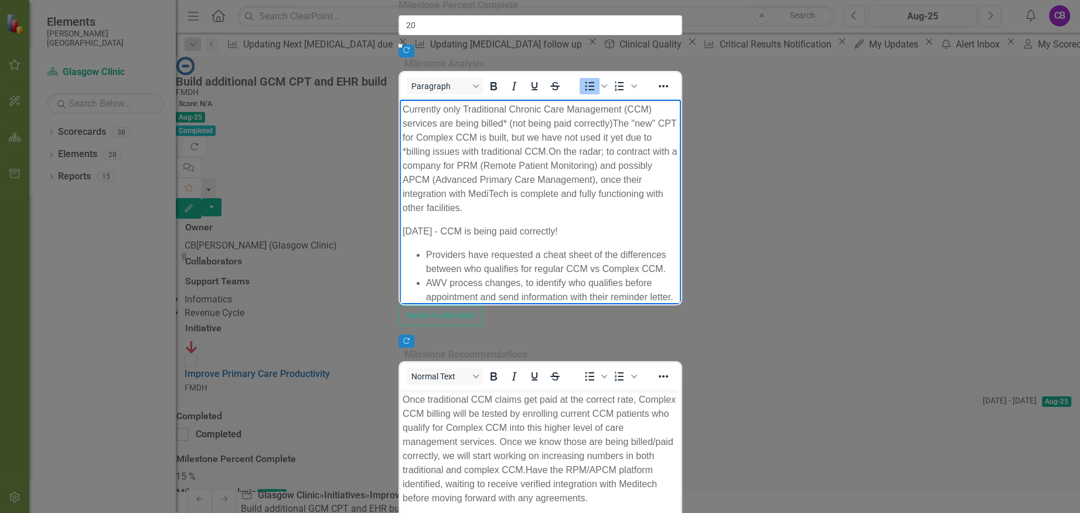
scroll to position [260, 0]
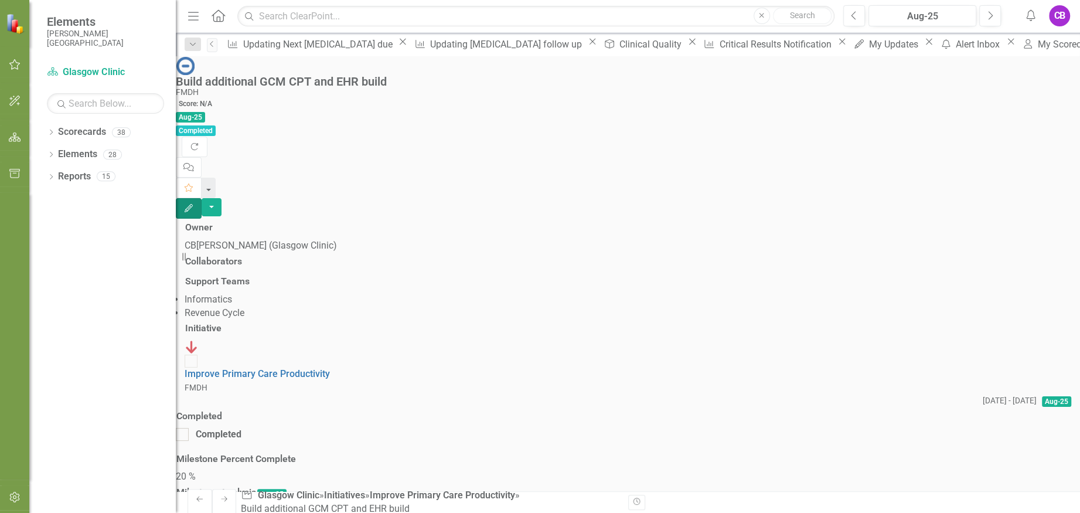
scroll to position [0, 0]
click at [330, 368] on link "Improve Primary Care Productivity" at bounding box center [257, 373] width 145 height 11
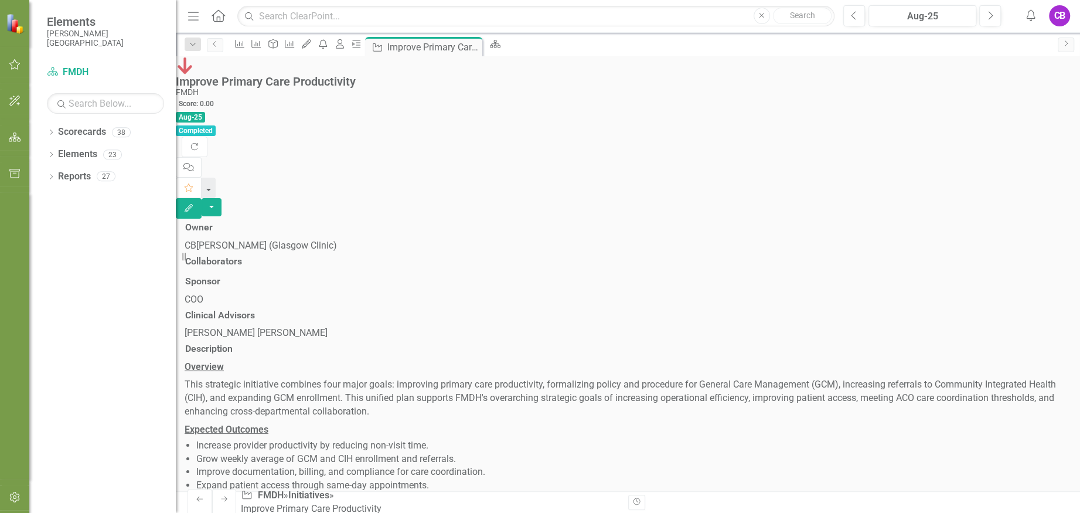
scroll to position [312, 0]
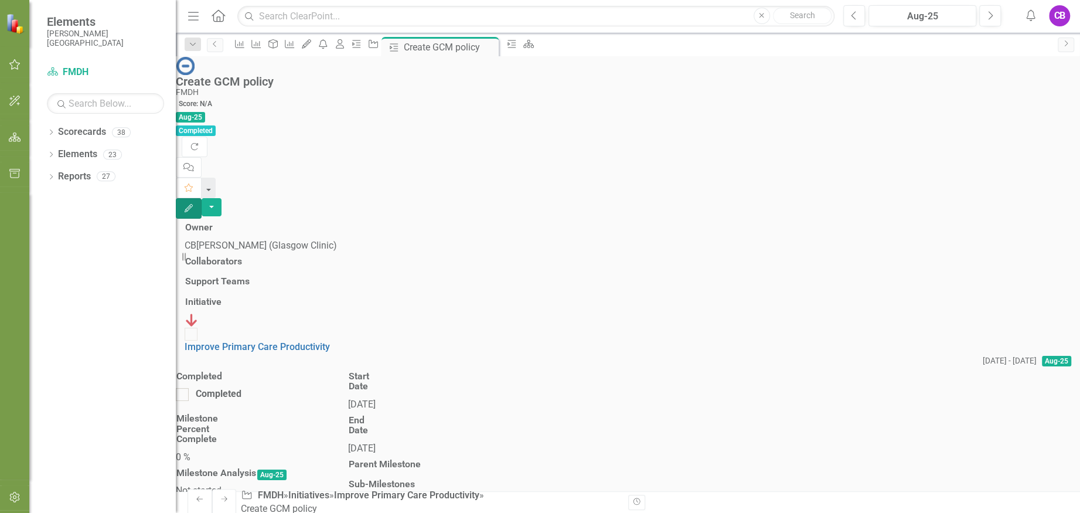
click at [194, 204] on icon "Edit" at bounding box center [188, 208] width 11 height 8
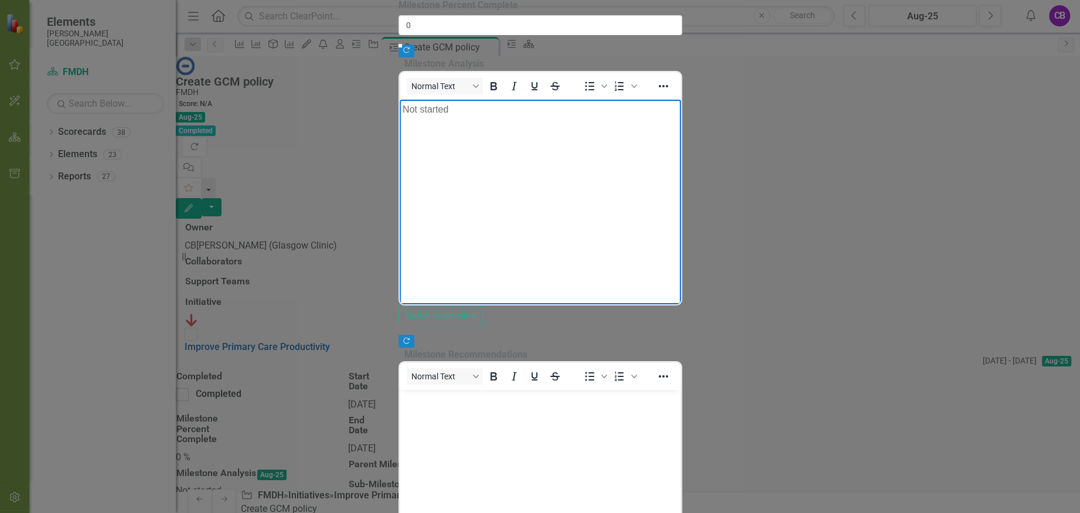
click at [601, 209] on body "Not started" at bounding box center [539, 187] width 281 height 176
click at [599, 130] on p "[DATE] - With CCM billing working correctly, we can begin to write policies for…" at bounding box center [539, 139] width 275 height 28
click at [624, 131] on p "[DATE] - With CCM billing working correctly, we can begin to write policies for…" at bounding box center [539, 139] width 275 height 28
click at [643, 131] on p "[DATE] - With CCM billing working correctly, we can begin to write policies for…" at bounding box center [539, 139] width 275 height 28
drag, startPoint x: 674, startPoint y: 131, endPoint x: 658, endPoint y: 134, distance: 16.1
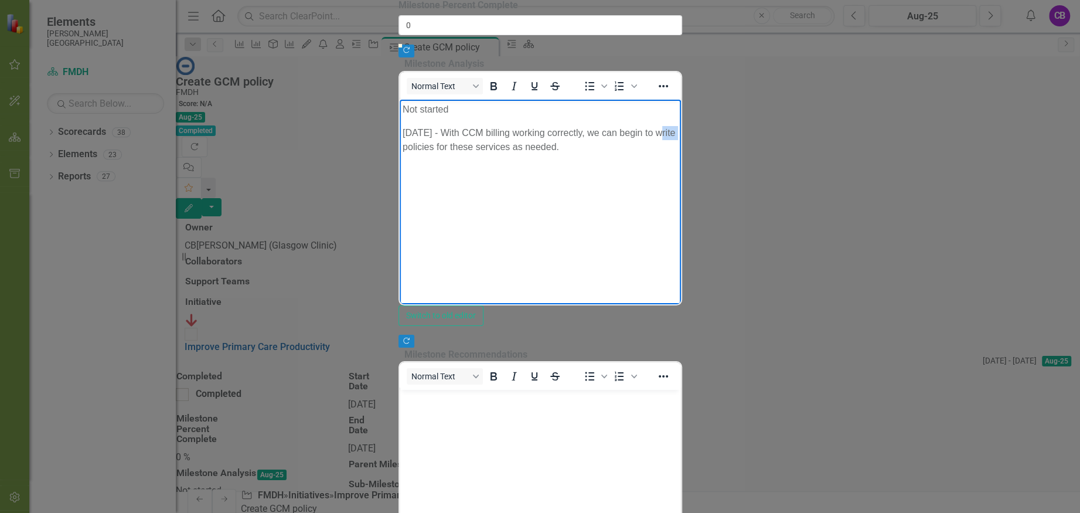
click at [658, 134] on p "[DATE] - With CCM billing working correctly, we can begin to write policies for…" at bounding box center [539, 139] width 275 height 28
click at [653, 170] on body "Not started [DATE] - With CCM billing working correctly, we can begin to write …" at bounding box center [539, 187] width 281 height 176
drag, startPoint x: 840, startPoint y: 134, endPoint x: 443, endPoint y: 131, distance: 397.4
click at [443, 131] on p "[DATE] - With CCM billing working correctly, we can begin to write policies for…" at bounding box center [539, 139] width 275 height 28
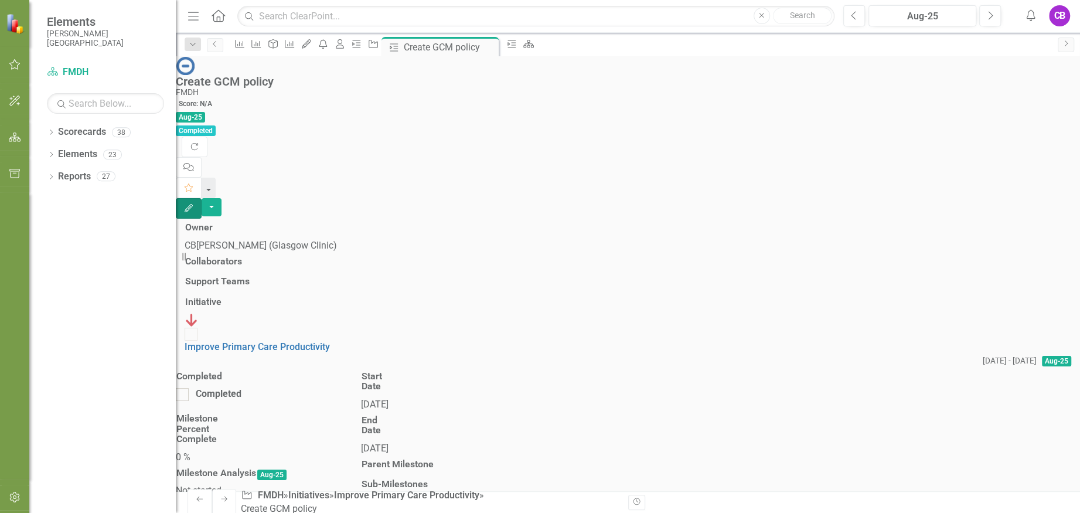
scroll to position [0, 0]
click at [390, 398] on div "[DATE]" at bounding box center [375, 404] width 29 height 13
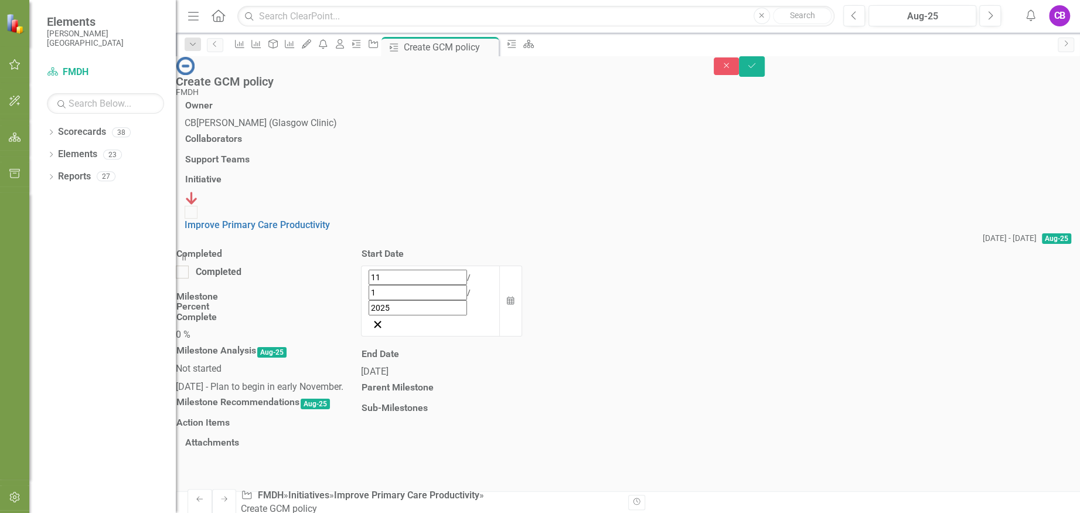
click at [522, 365] on div "[DATE]" at bounding box center [441, 371] width 161 height 13
click at [251, 328] on div "0 %" at bounding box center [213, 334] width 75 height 13
click at [797, 38] on div "Measure Measure Objective Measure My Updates icon.alertInbox My Scorecard Miles…" at bounding box center [640, 46] width 823 height 19
click at [757, 70] on icon "Save" at bounding box center [752, 66] width 11 height 8
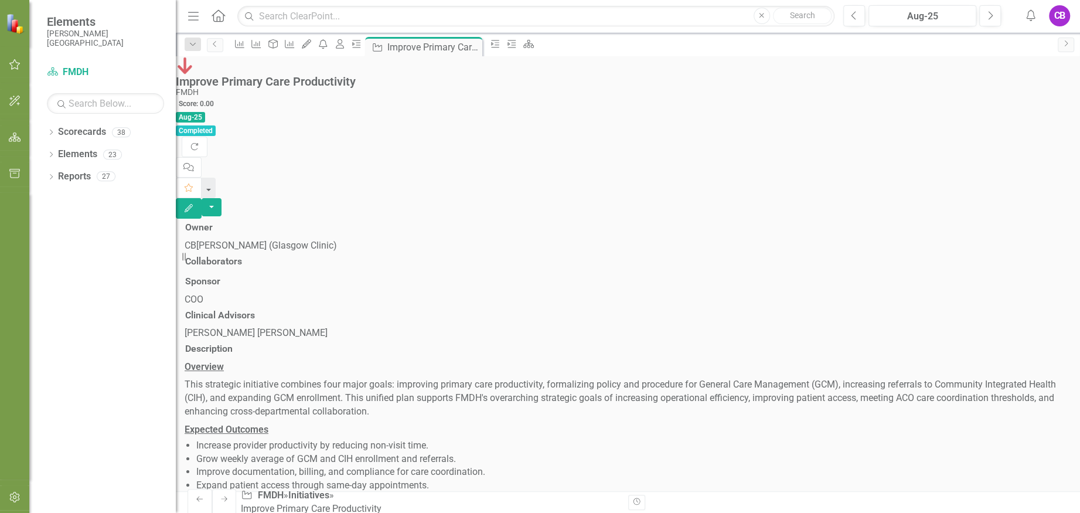
scroll to position [390, 0]
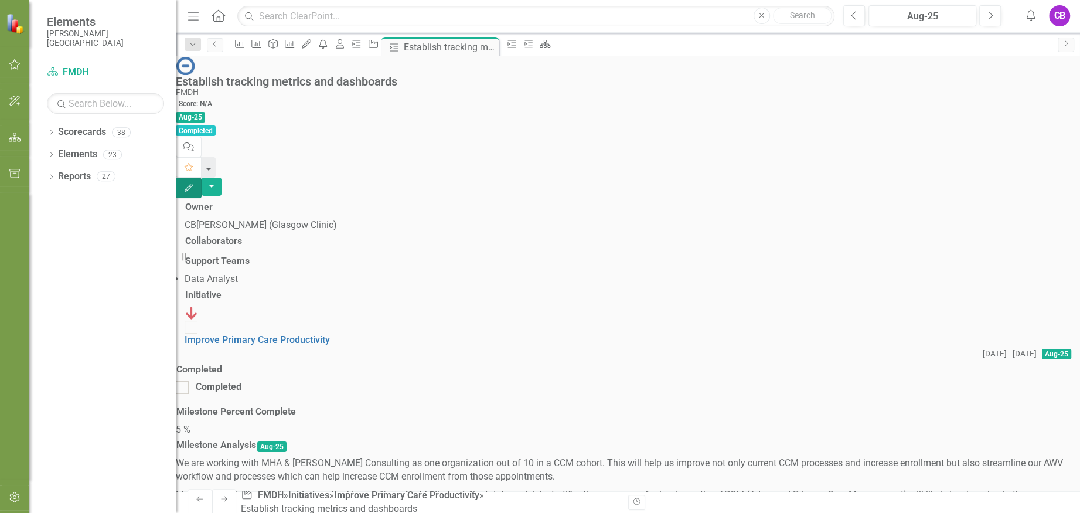
click at [194, 183] on icon "Edit" at bounding box center [188, 187] width 11 height 8
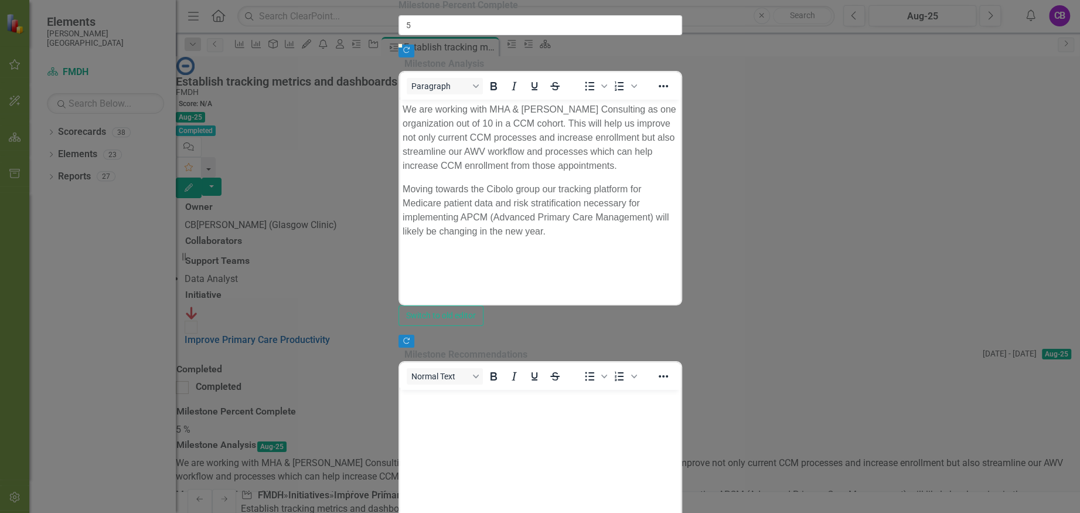
click at [646, 182] on p "Moving towards the Cibolo group our tracking platform for Medicare patient data…" at bounding box center [539, 210] width 275 height 56
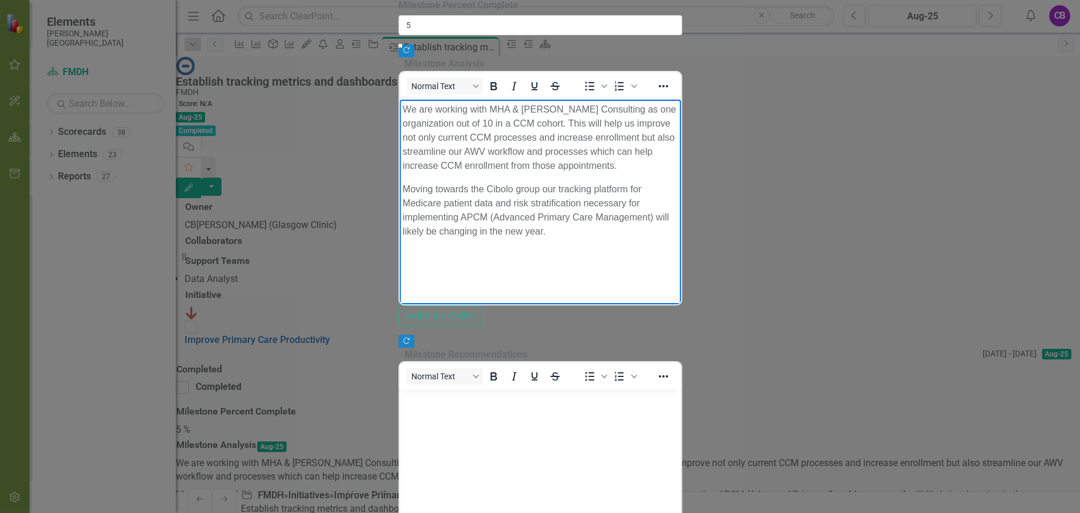
click at [646, 182] on p "Moving towards the Cibolo group our tracking platform for Medicare patient data…" at bounding box center [539, 210] width 275 height 56
click at [623, 182] on p "Moving towards the Cibolo group our tracking platform for Medicare patient data…" at bounding box center [539, 210] width 275 height 56
click at [441, 182] on p "Moving towards the Cibolo group our tracking platform for Medicare patient data…" at bounding box center [539, 210] width 275 height 56
click at [434, 131] on body "We are working with MHA & [PERSON_NAME] Consulting as one organization out of 1…" at bounding box center [539, 210] width 281 height 222
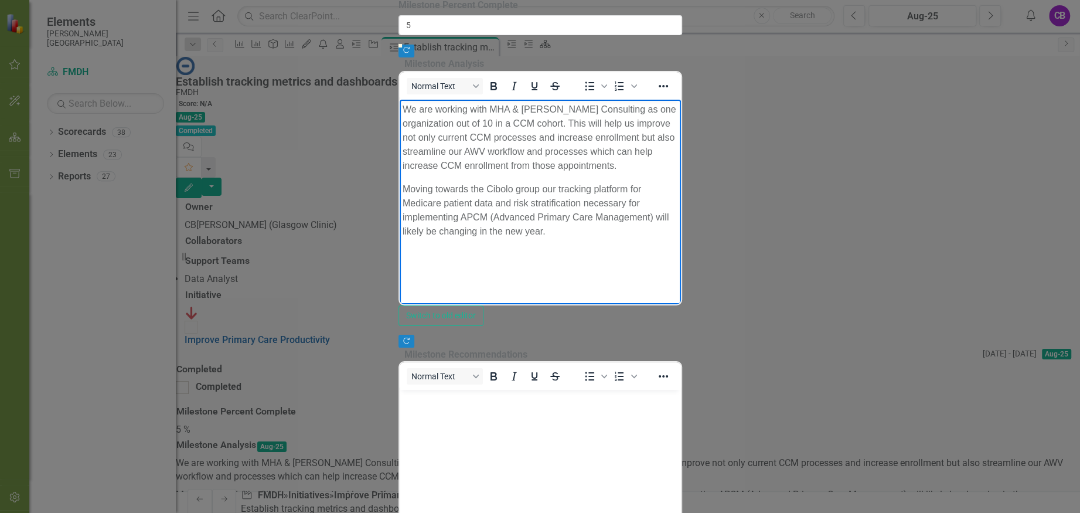
click at [400, 146] on body "We are working with MHA & [PERSON_NAME] Consulting as one organization out of 1…" at bounding box center [539, 210] width 281 height 222
click at [408, 164] on body "We are working with MHA & [PERSON_NAME] Consulting as one organization out of 1…" at bounding box center [539, 205] width 281 height 212
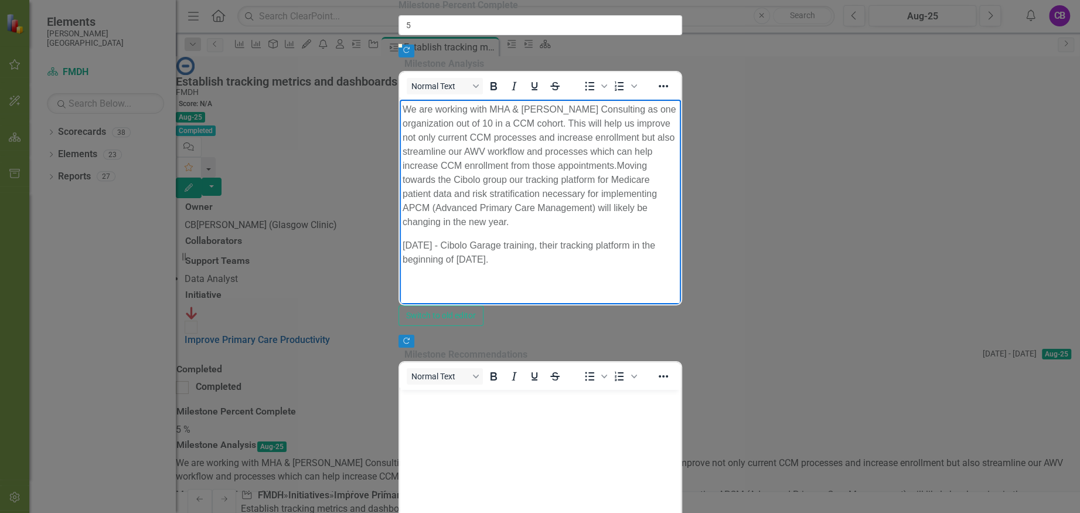
click at [440, 238] on p "[DATE] - Cibolo Garage training, their tracking platform in the beginning of [D…" at bounding box center [539, 252] width 275 height 28
click at [562, 238] on p "[DATE] - First Cibolo Garage training, their tracking platform in the beginning…" at bounding box center [539, 252] width 275 height 28
click at [581, 238] on p "[DATE] - First Cibolo Garage training, their tracking platform in the beginning…" at bounding box center [539, 252] width 275 height 28
click at [628, 238] on p "[DATE] - First Cibolo Garage training, tracking platform in the beginning of [D…" at bounding box center [539, 252] width 275 height 28
click at [554, 238] on p "[DATE] - First Cibolo Garage training, tracking platform, in the beginning of […" at bounding box center [539, 252] width 275 height 28
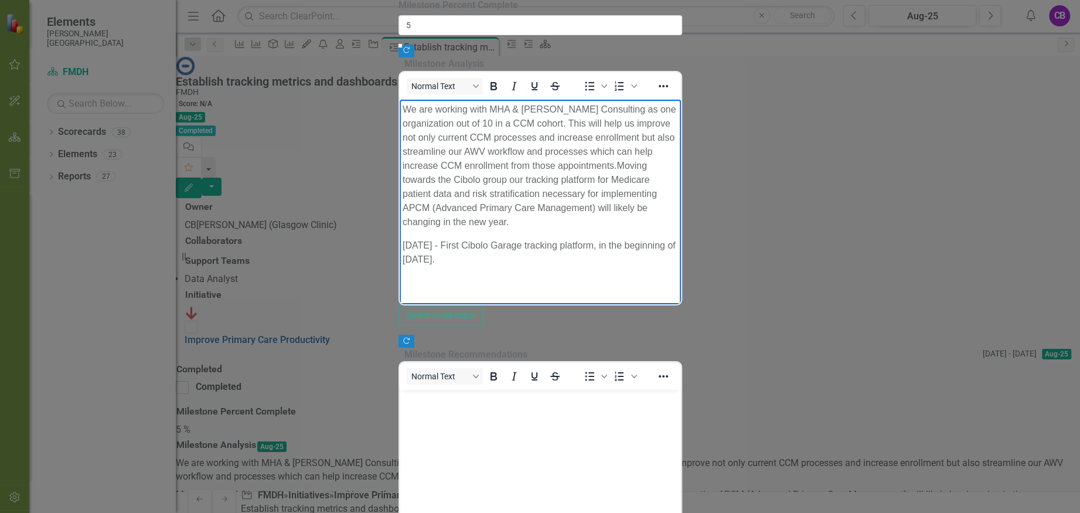
click at [555, 238] on p "[DATE] - First Cibolo Garage tracking platform, in the beginning of [DATE]." at bounding box center [539, 252] width 275 height 28
click at [558, 238] on p "[DATE] - First Cibolo Garage platform, in the beginning of [DATE]." at bounding box center [539, 245] width 275 height 14
click at [678, 238] on p "[DATE] - First Cibolo Garage platform training, in the beginning of [DATE]." at bounding box center [539, 252] width 275 height 28
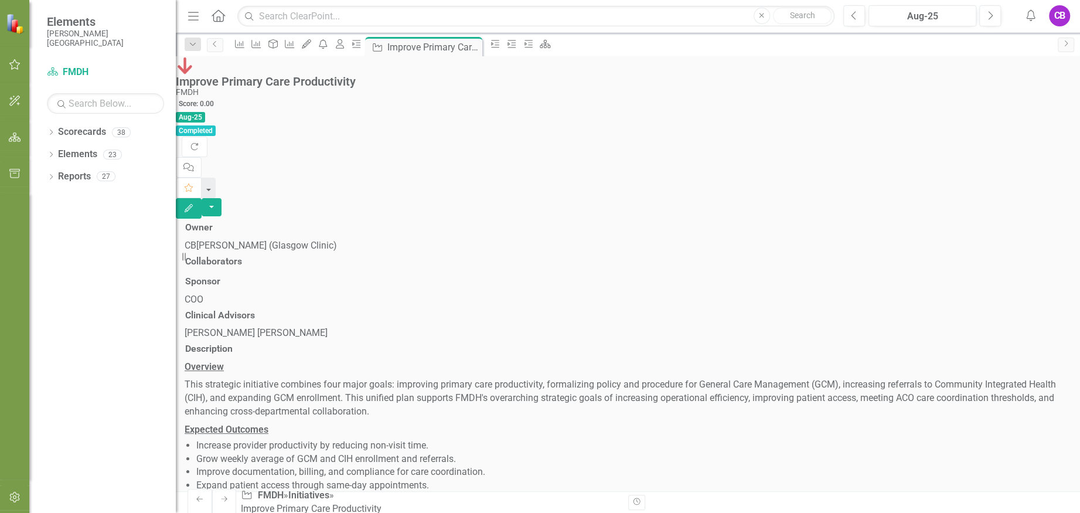
scroll to position [390, 0]
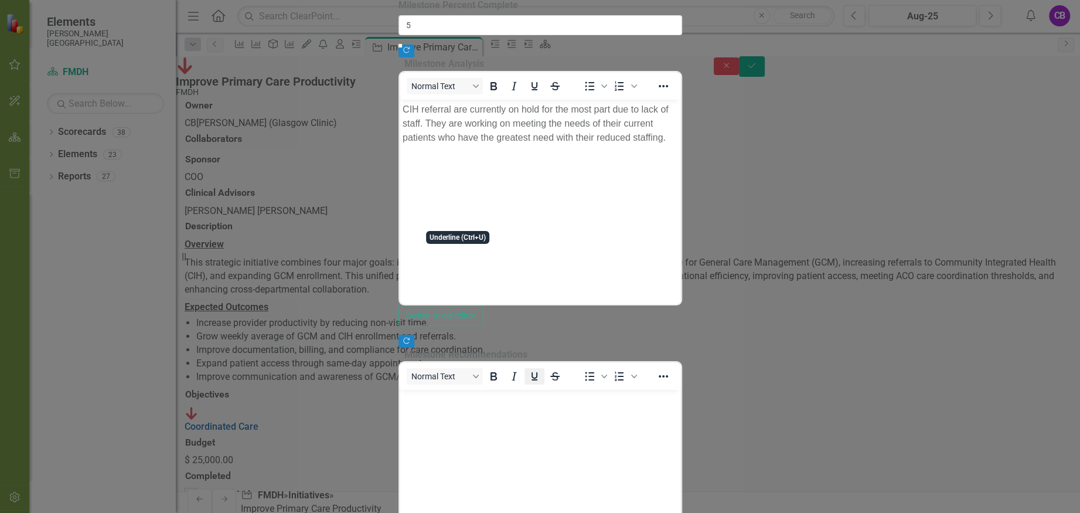
scroll to position [0, 0]
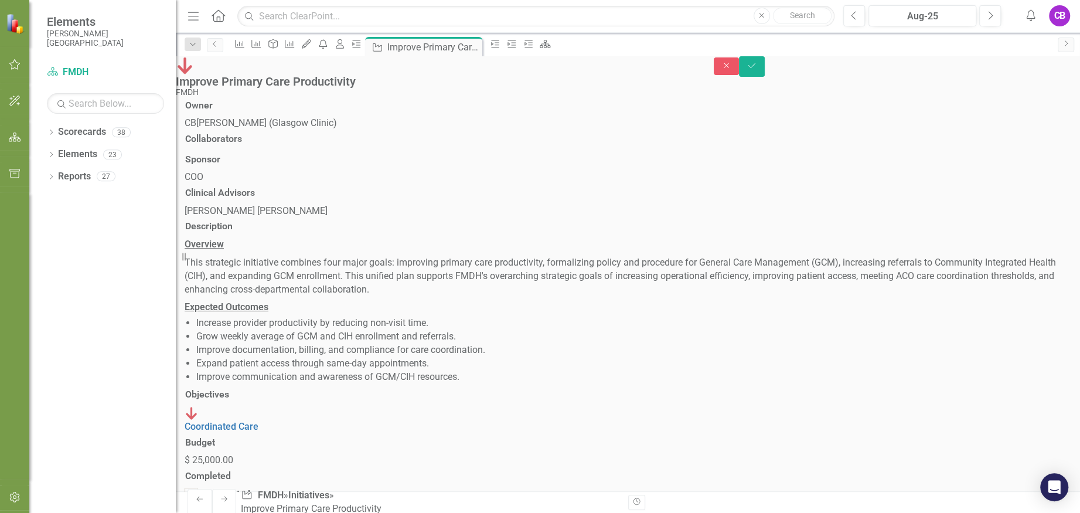
click at [740, 72] on button "Close" at bounding box center [727, 66] width 26 height 18
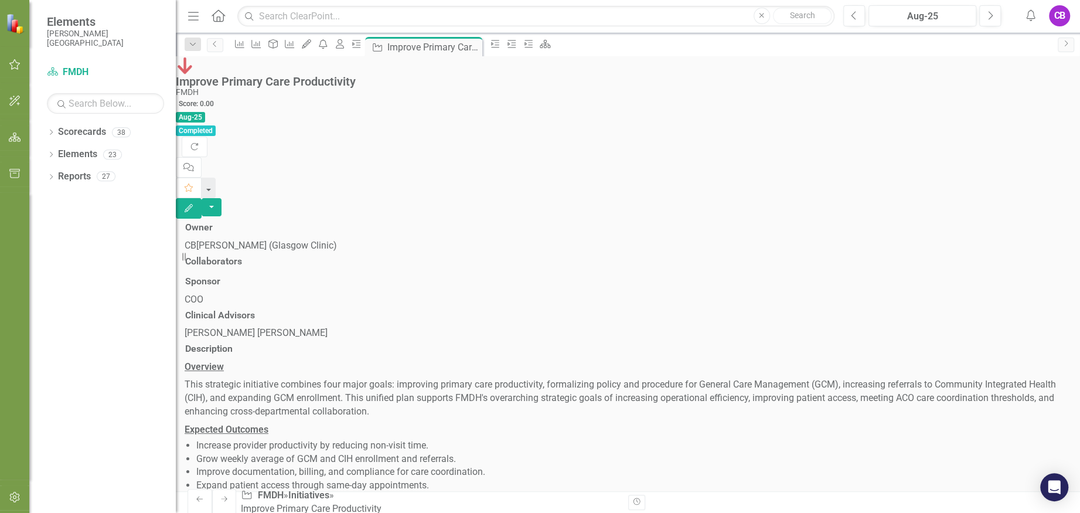
scroll to position [312, 0]
click at [194, 204] on icon "Edit" at bounding box center [188, 208] width 11 height 8
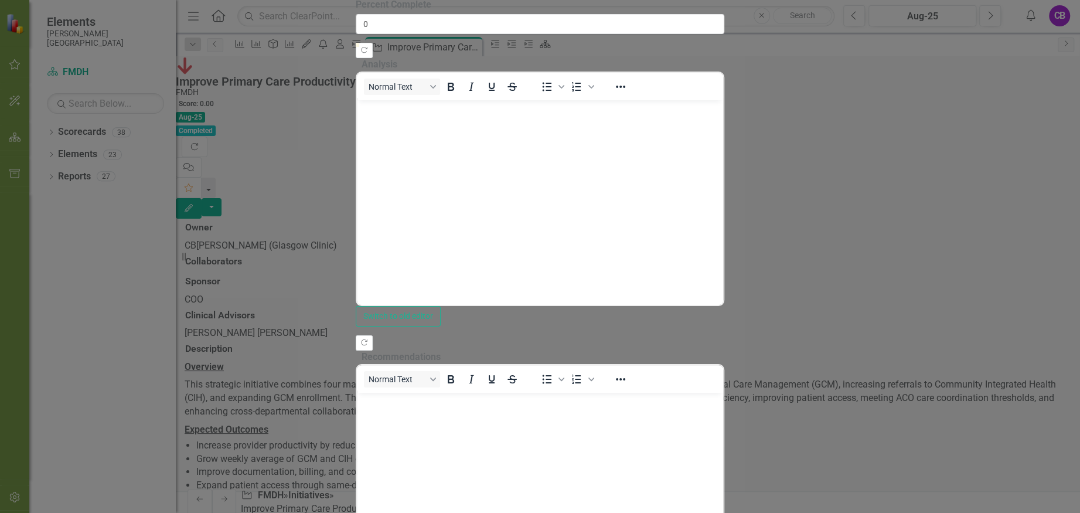
scroll to position [0, 0]
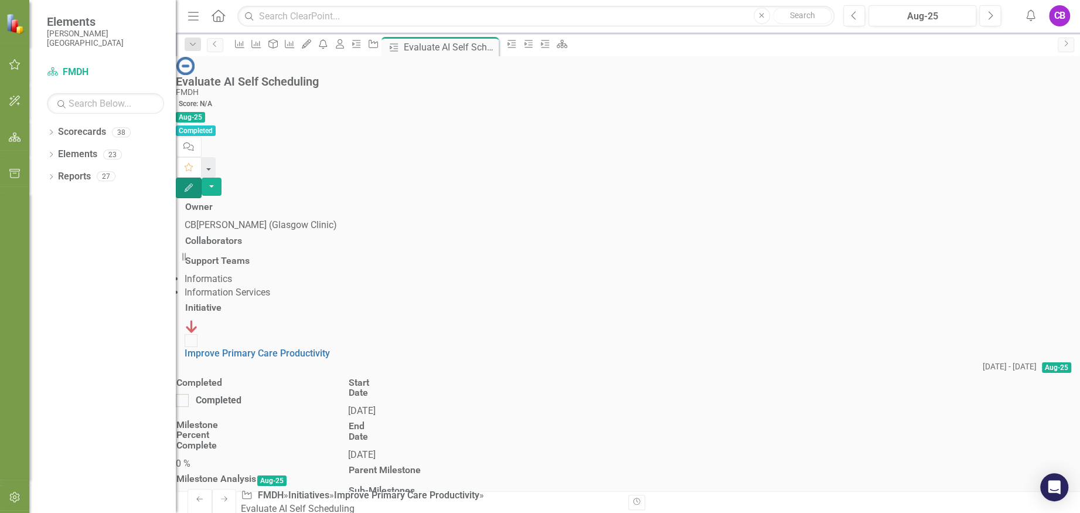
click at [194, 183] on icon "Edit" at bounding box center [188, 187] width 11 height 8
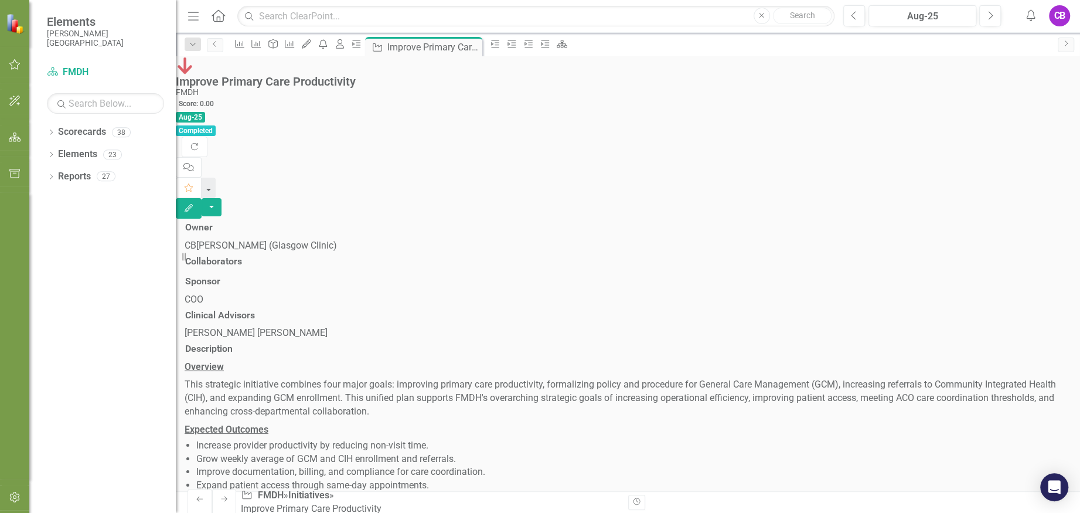
scroll to position [312, 0]
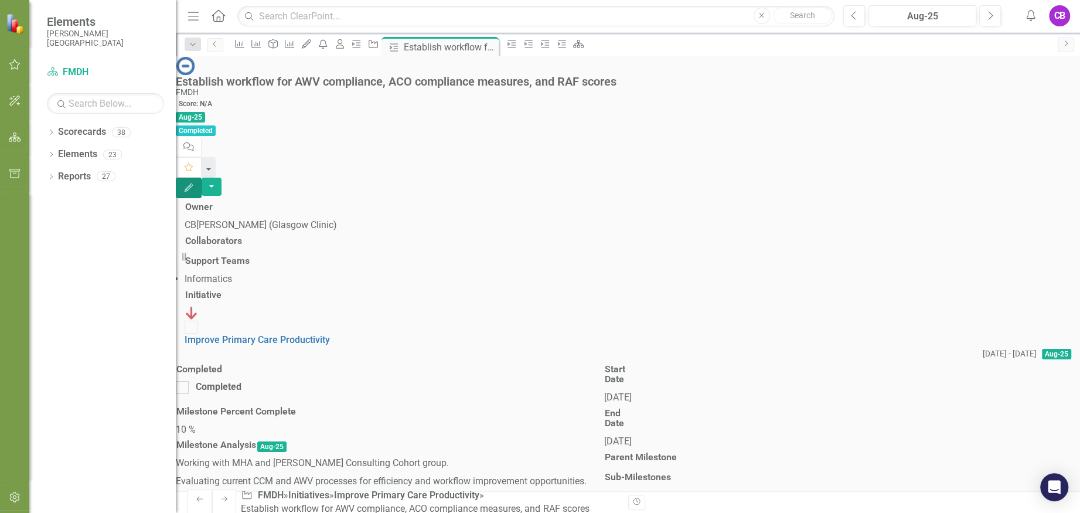
click at [194, 183] on icon "Edit" at bounding box center [188, 187] width 11 height 8
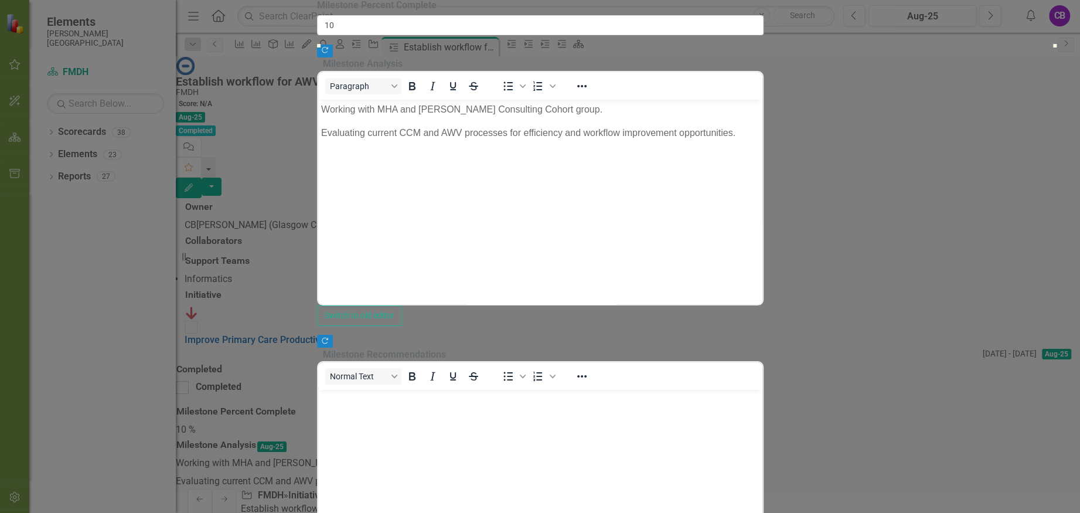
click at [459, 44] on div at bounding box center [540, 44] width 447 height 0
click at [470, 44] on div at bounding box center [540, 44] width 447 height 0
click at [471, 44] on div at bounding box center [471, 44] width 0 height 0
click at [465, 44] on div at bounding box center [540, 44] width 447 height 0
click at [508, 44] on div at bounding box center [540, 44] width 447 height 0
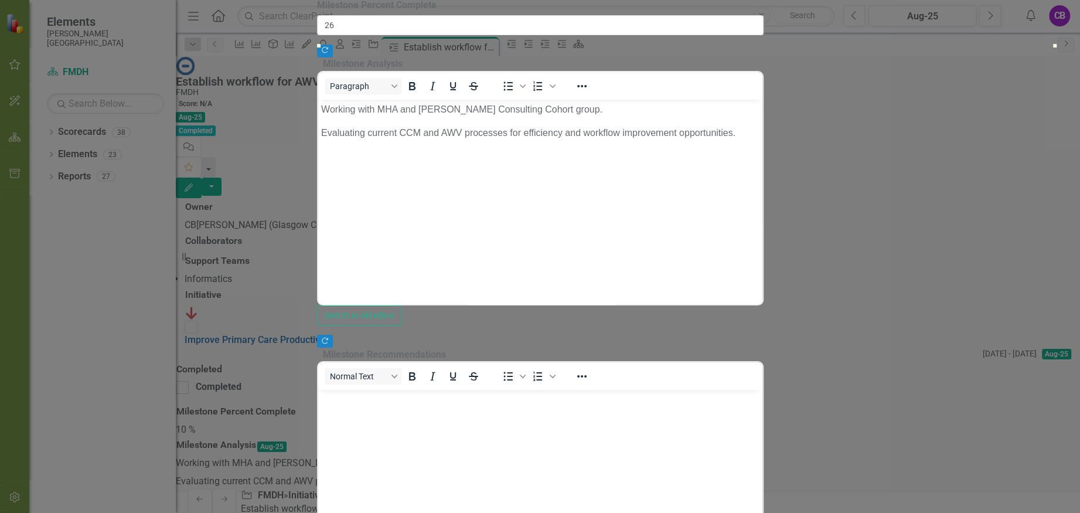
click at [499, 44] on div at bounding box center [540, 44] width 447 height 0
click at [501, 44] on div at bounding box center [540, 44] width 447 height 0
type input "25"
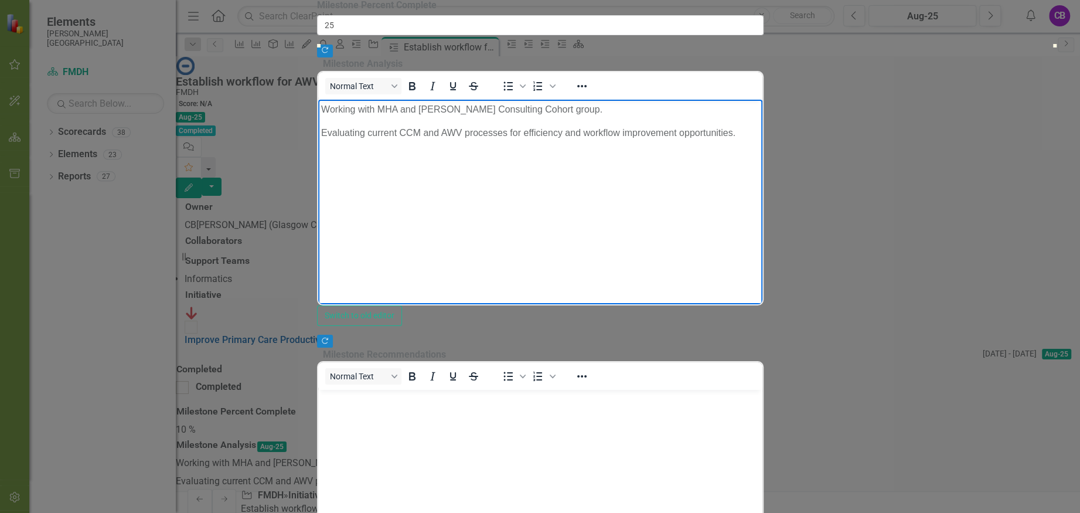
click at [514, 118] on body "Working with MHA and [PERSON_NAME] Consulting Cohort group. Evaluating current …" at bounding box center [540, 187] width 444 height 176
click at [318, 131] on body "Working with MHA and [PERSON_NAME] Consulting Cohort group. Evaluating current …" at bounding box center [540, 187] width 444 height 176
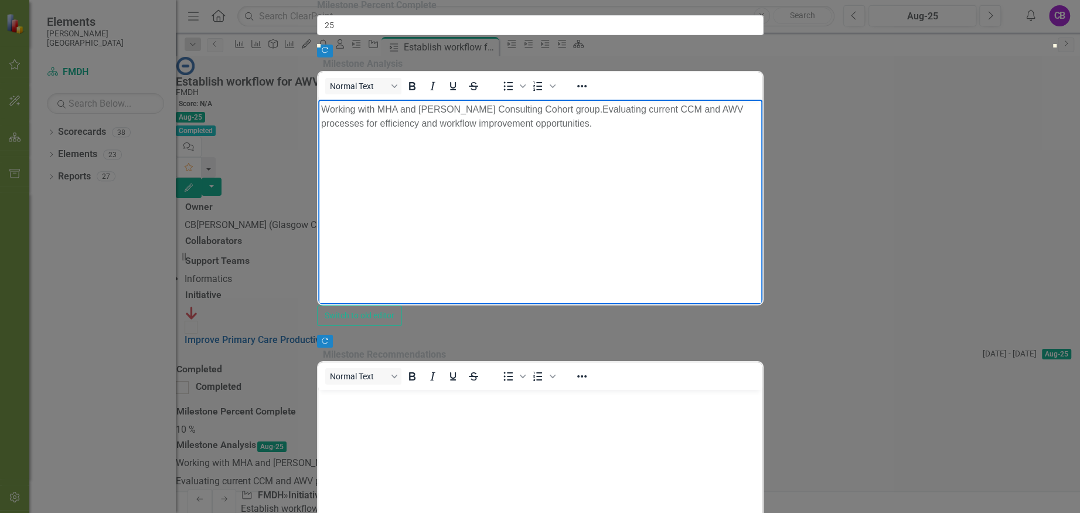
click at [759, 110] on p "Working with MHA and [PERSON_NAME] Consulting Cohort group. Evaluating current …" at bounding box center [540, 116] width 438 height 28
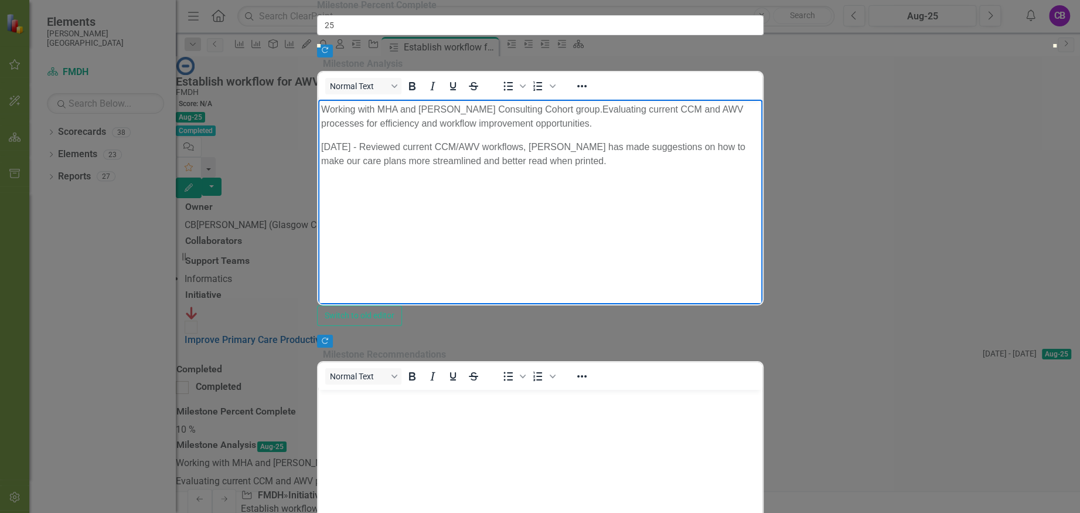
scroll to position [78, 0]
click at [625, 414] on body "Rich Text Area. Press ALT-0 for help." at bounding box center [540, 478] width 444 height 176
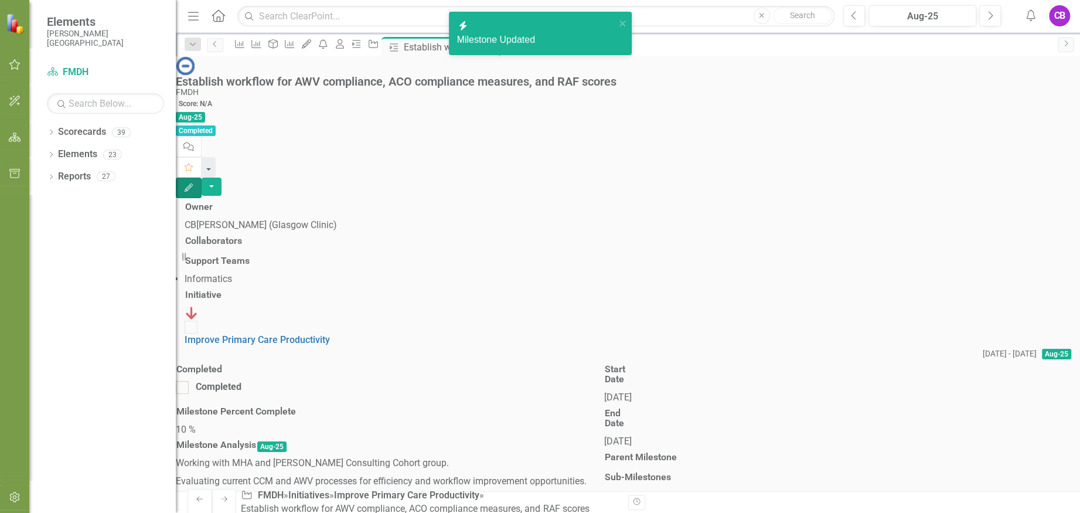
scroll to position [156, 0]
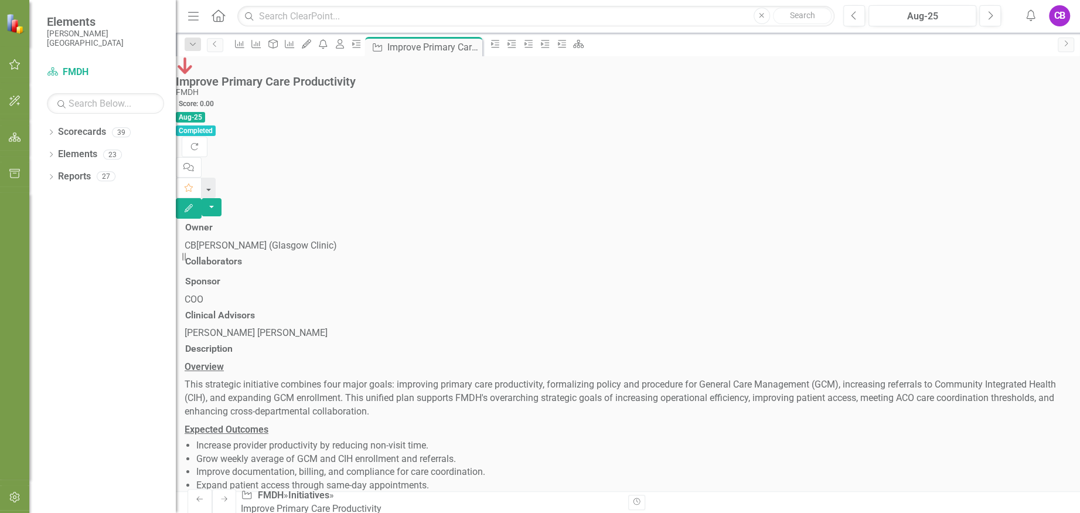
scroll to position [312, 0]
click at [97, 248] on div "Dropdown Scorecards 39 Dropdown FMDH Dropdown COO Dropdown [GEOGRAPHIC_DATA] Cl…" at bounding box center [102, 318] width 147 height 390
click at [995, 16] on button "Next" at bounding box center [990, 15] width 22 height 21
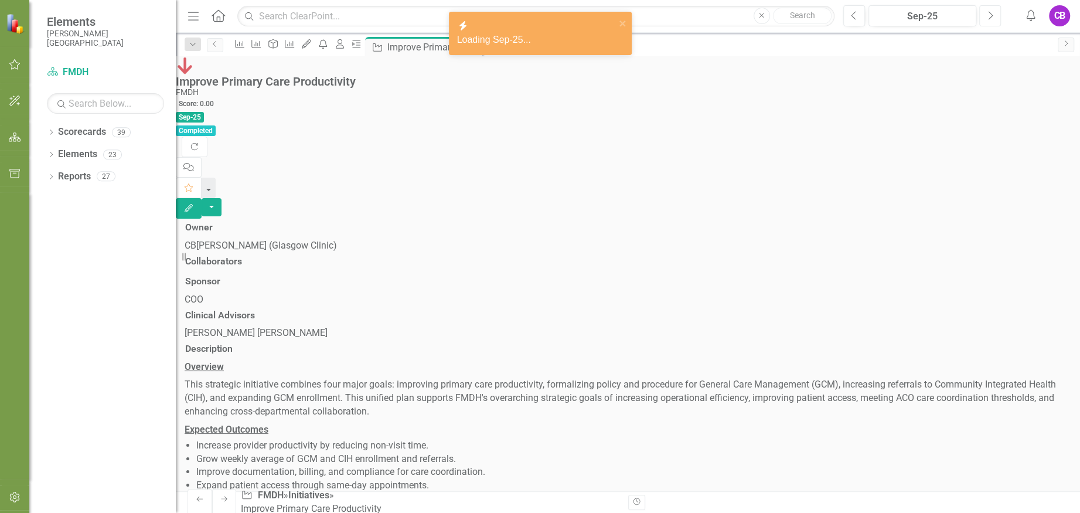
scroll to position [469, 0]
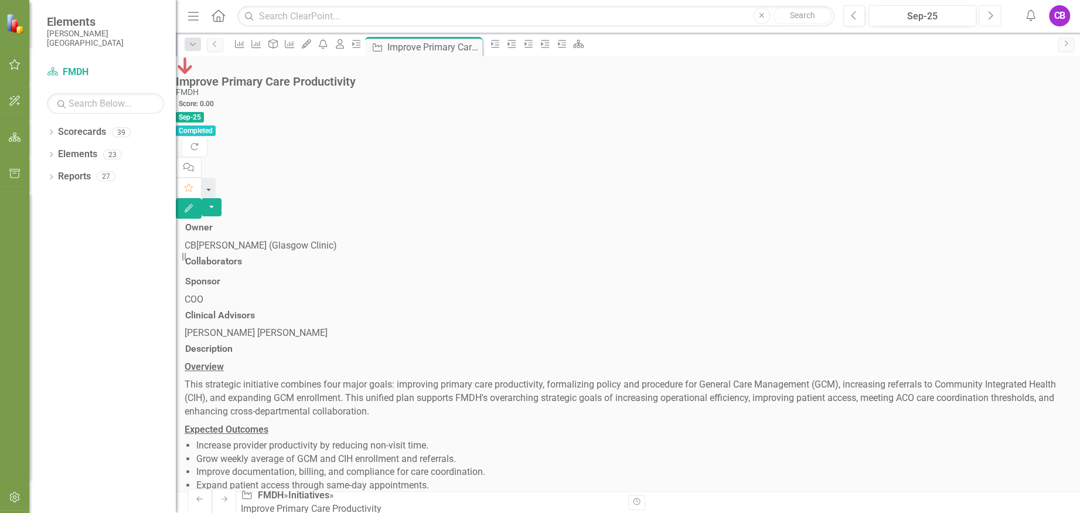
click at [994, 15] on button "Next" at bounding box center [990, 15] width 22 height 21
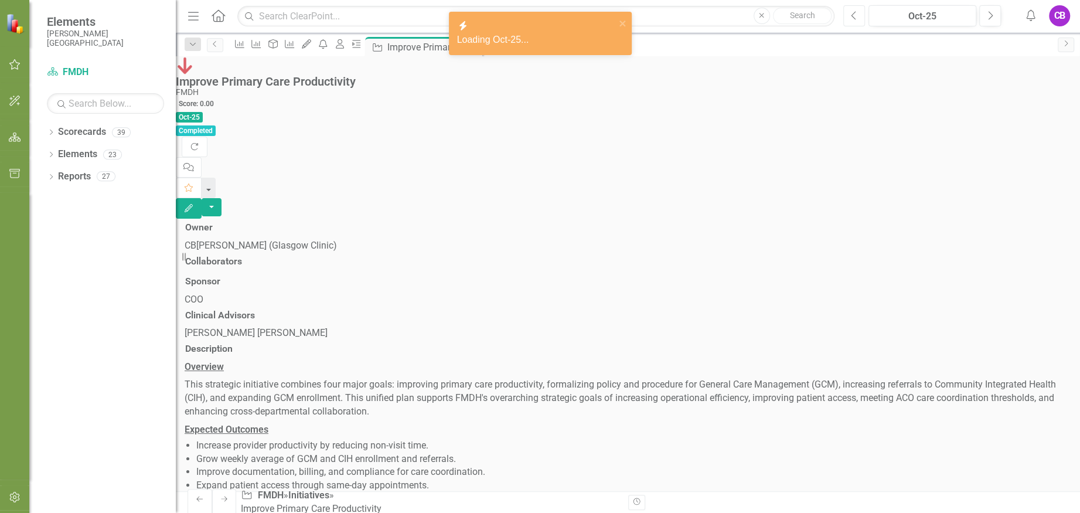
click at [858, 16] on icon "Previous" at bounding box center [854, 16] width 6 height 11
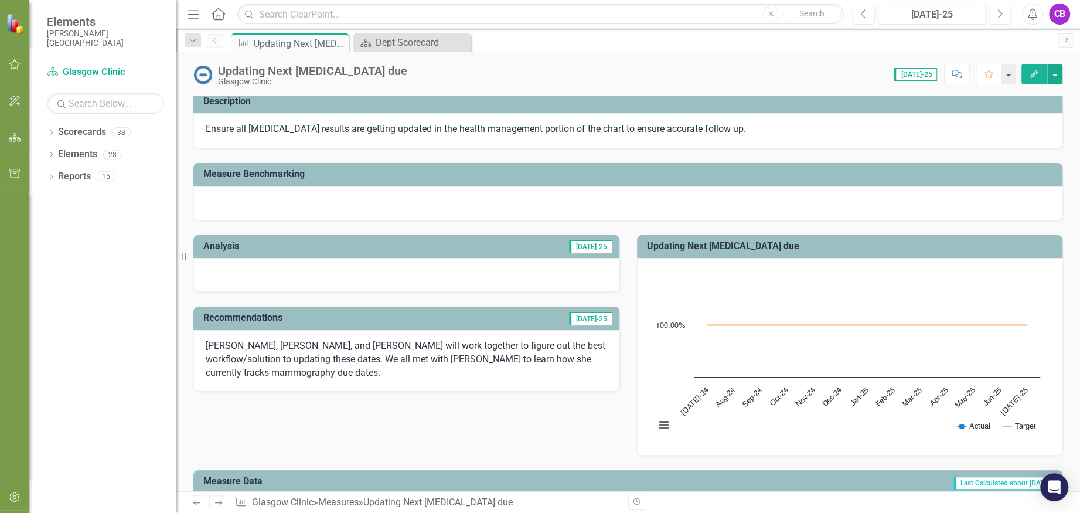
scroll to position [78, 0]
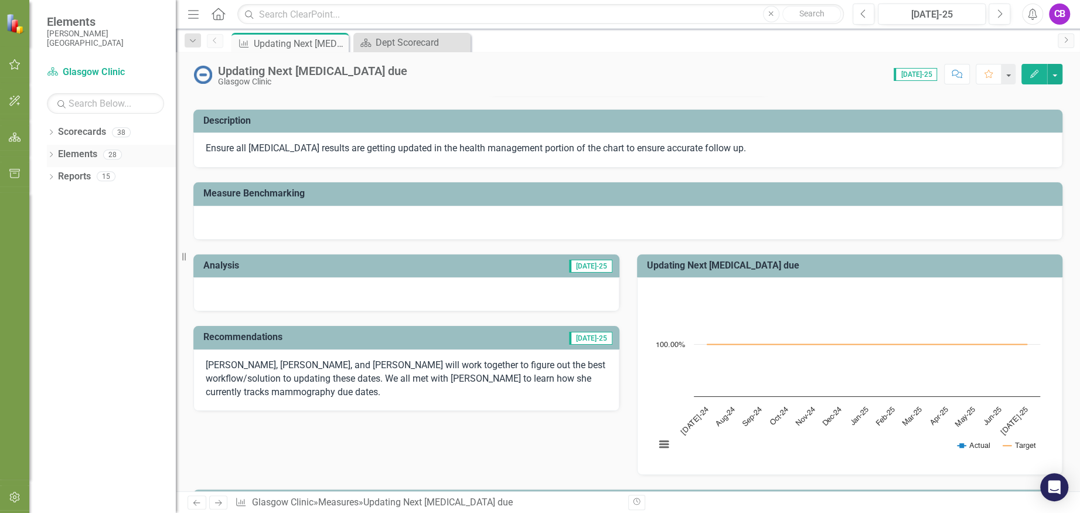
click at [95, 156] on link "Elements" at bounding box center [77, 154] width 39 height 13
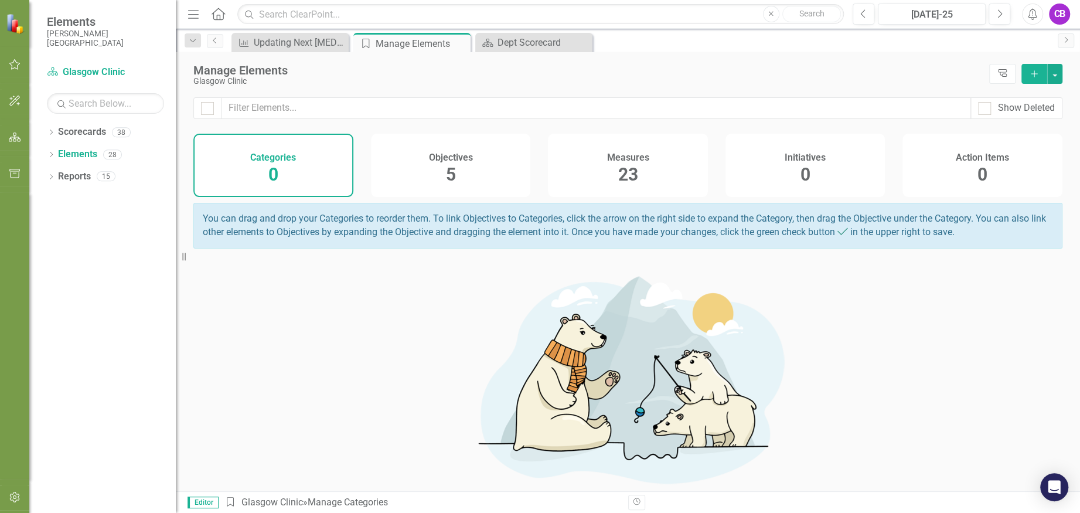
click at [411, 166] on div "Objectives 5" at bounding box center [451, 165] width 160 height 63
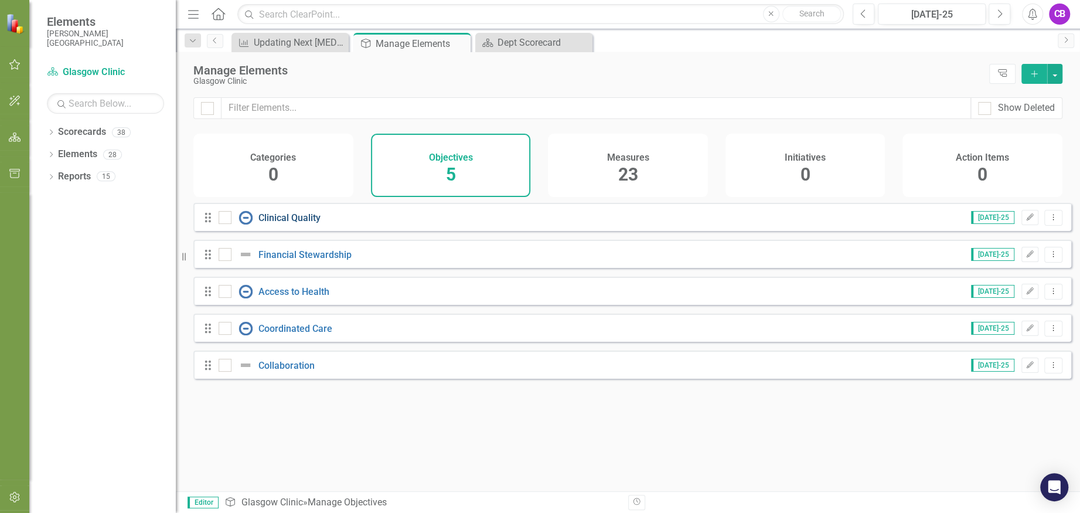
click at [301, 223] on link "Clinical Quality" at bounding box center [289, 217] width 62 height 11
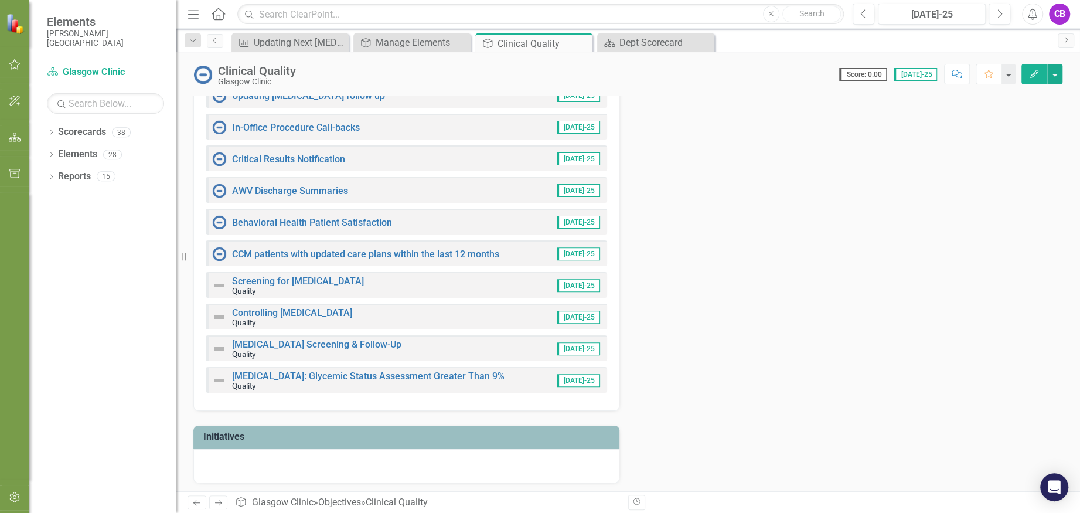
scroll to position [298, 0]
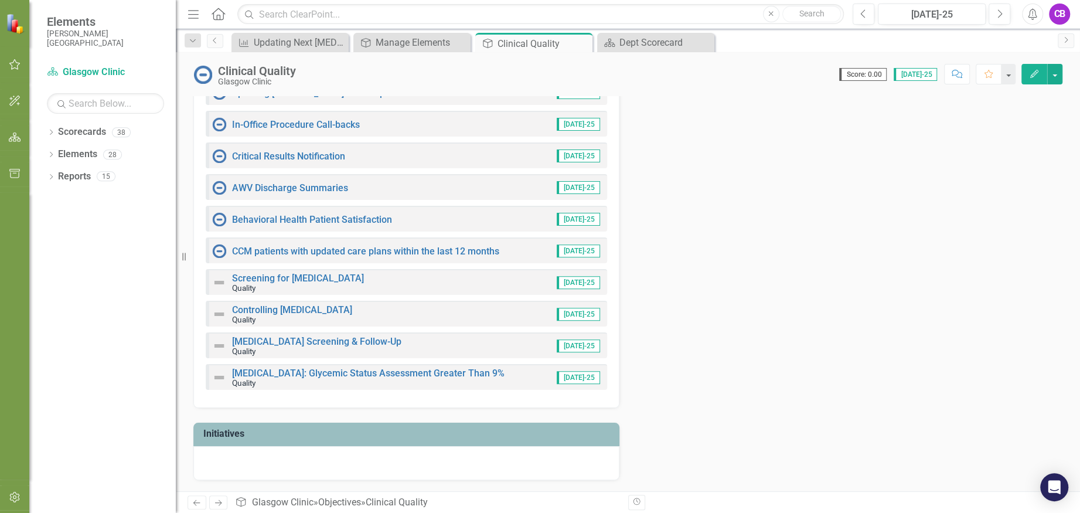
click at [926, 77] on span "[DATE]-25" at bounding box center [915, 74] width 43 height 13
